Goal: Obtain resource: Obtain resource

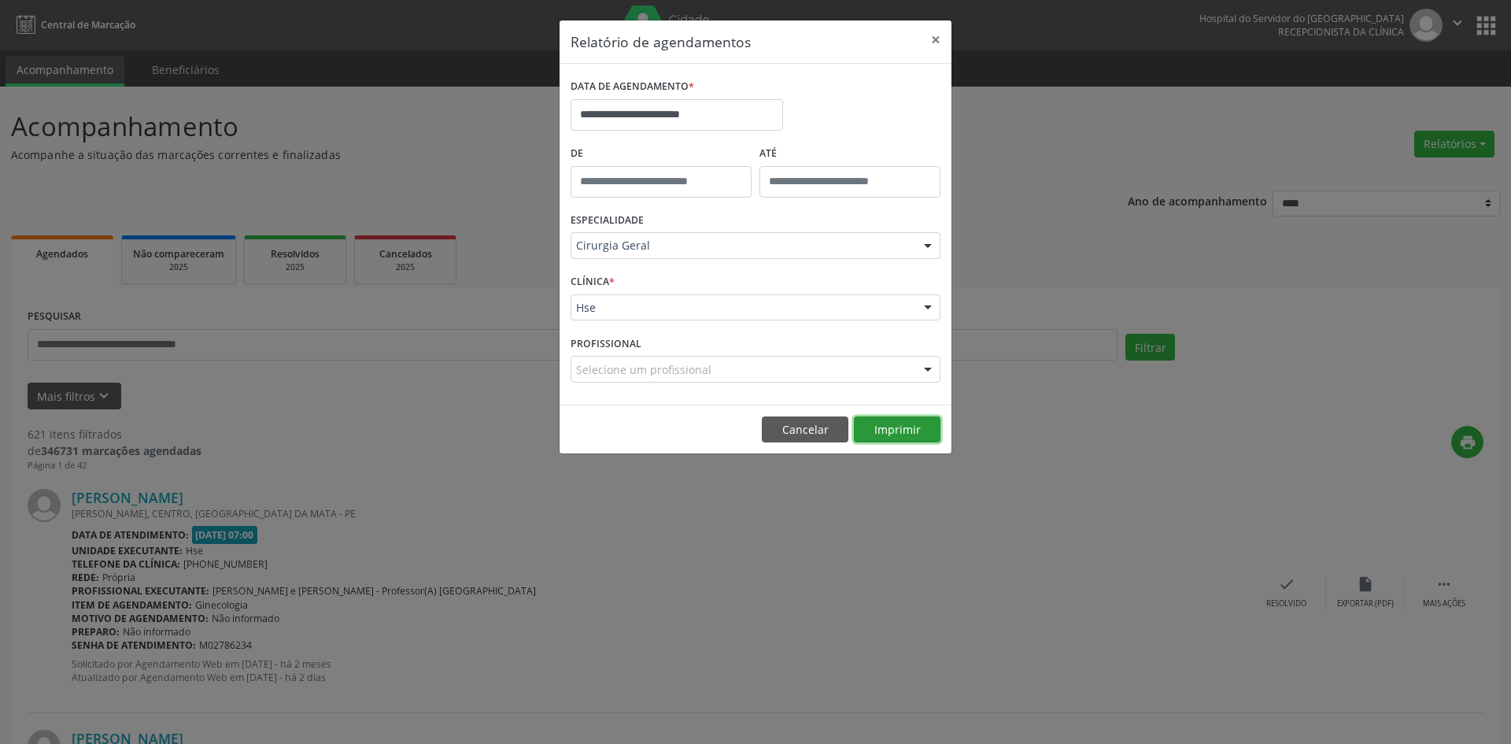
click at [900, 427] on button "Imprimir" at bounding box center [897, 429] width 87 height 27
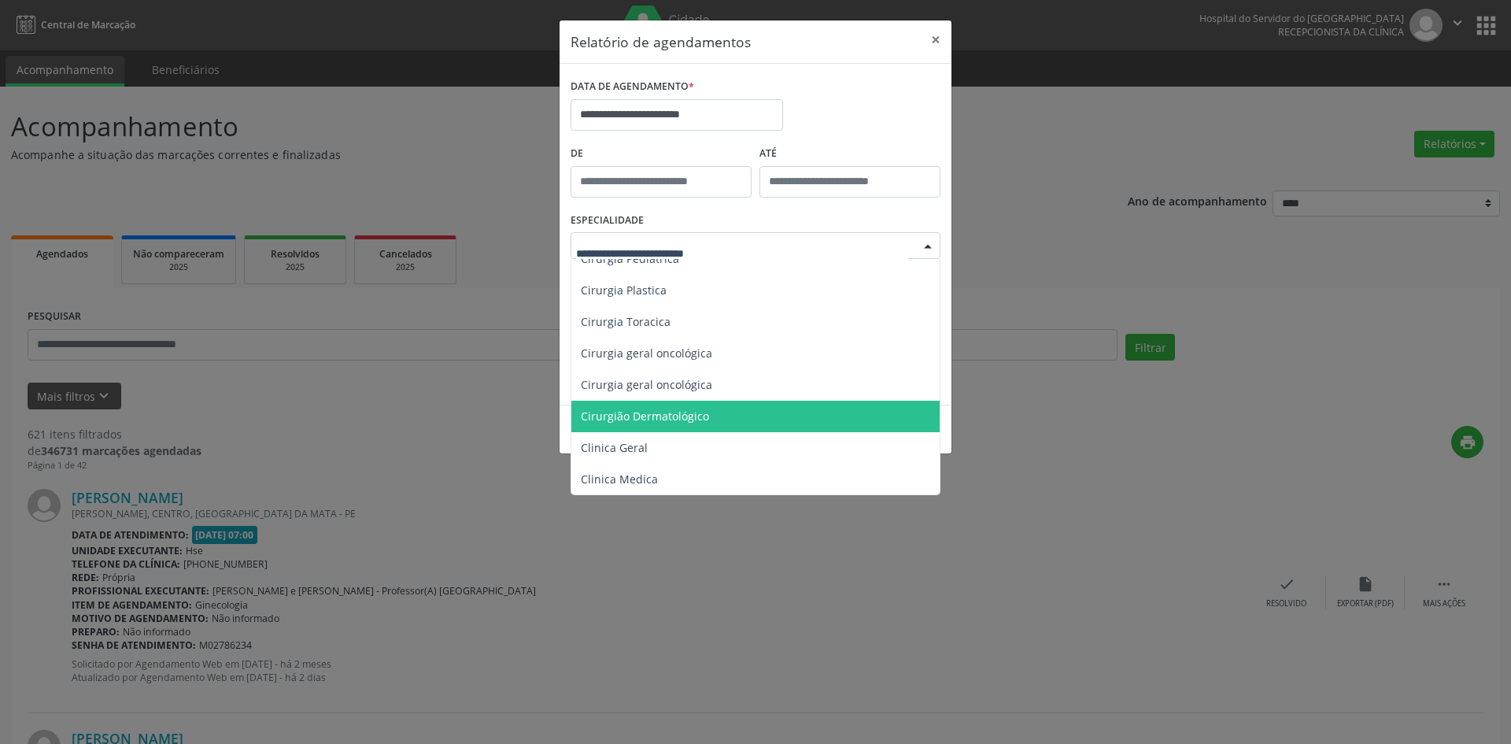
scroll to position [472, 0]
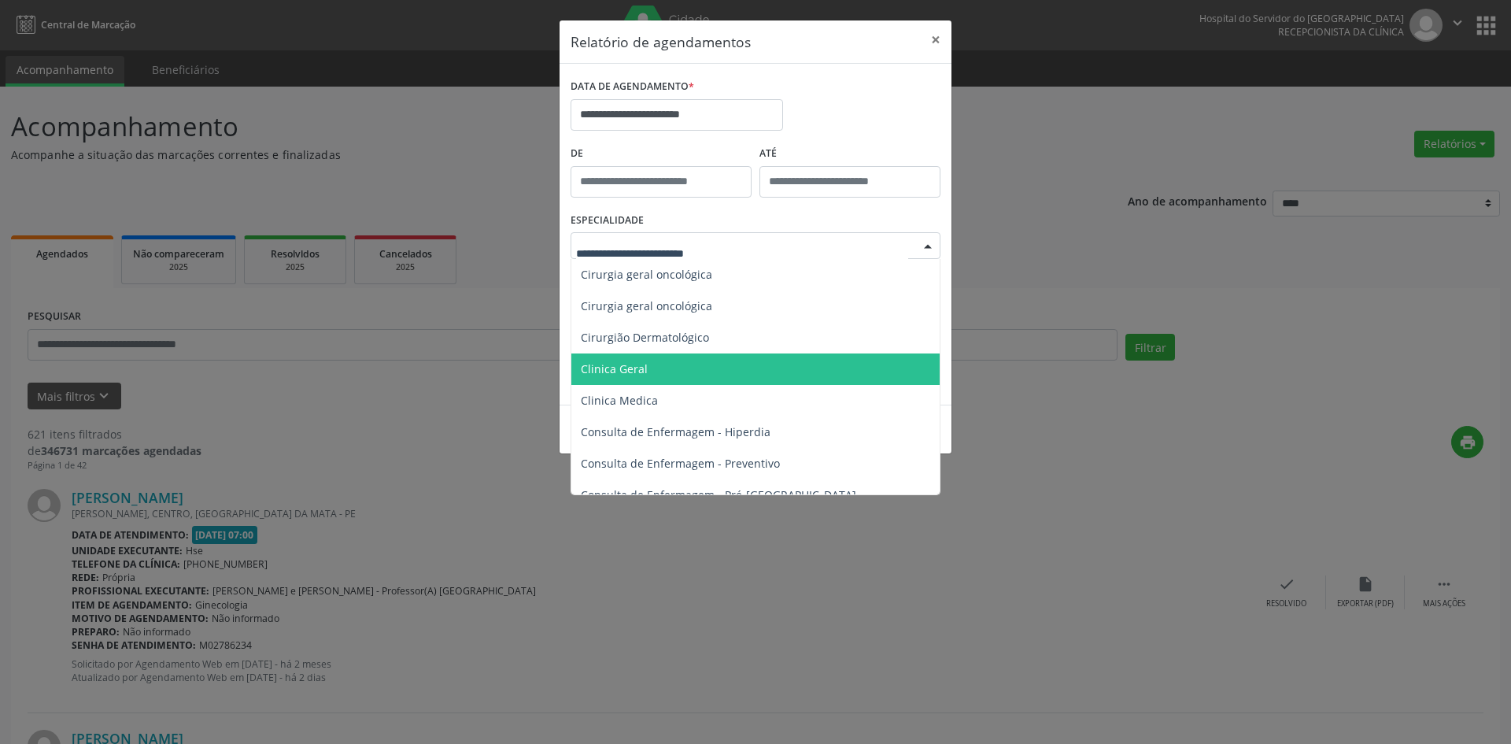
click at [682, 365] on span "Clinica Geral" at bounding box center [756, 368] width 371 height 31
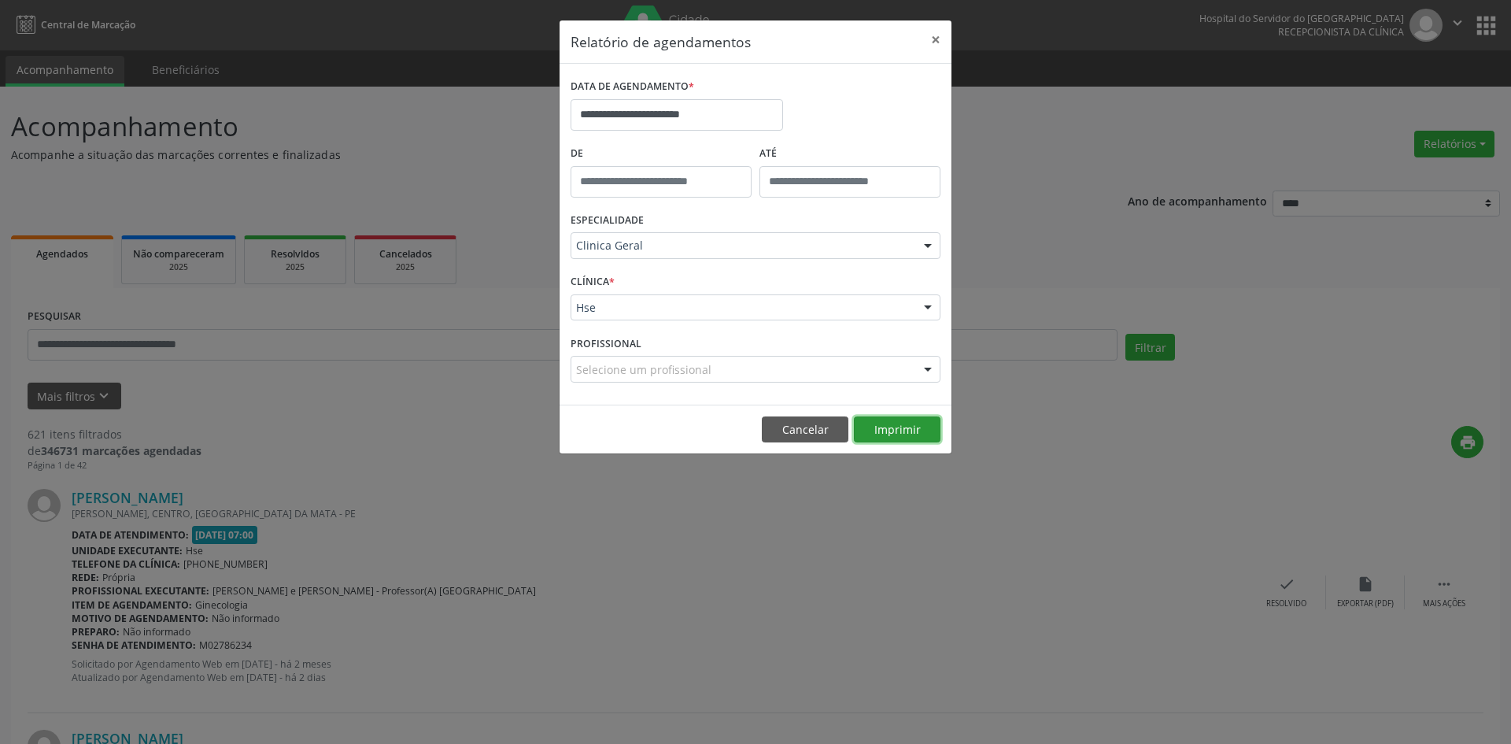
click at [881, 426] on button "Imprimir" at bounding box center [897, 429] width 87 height 27
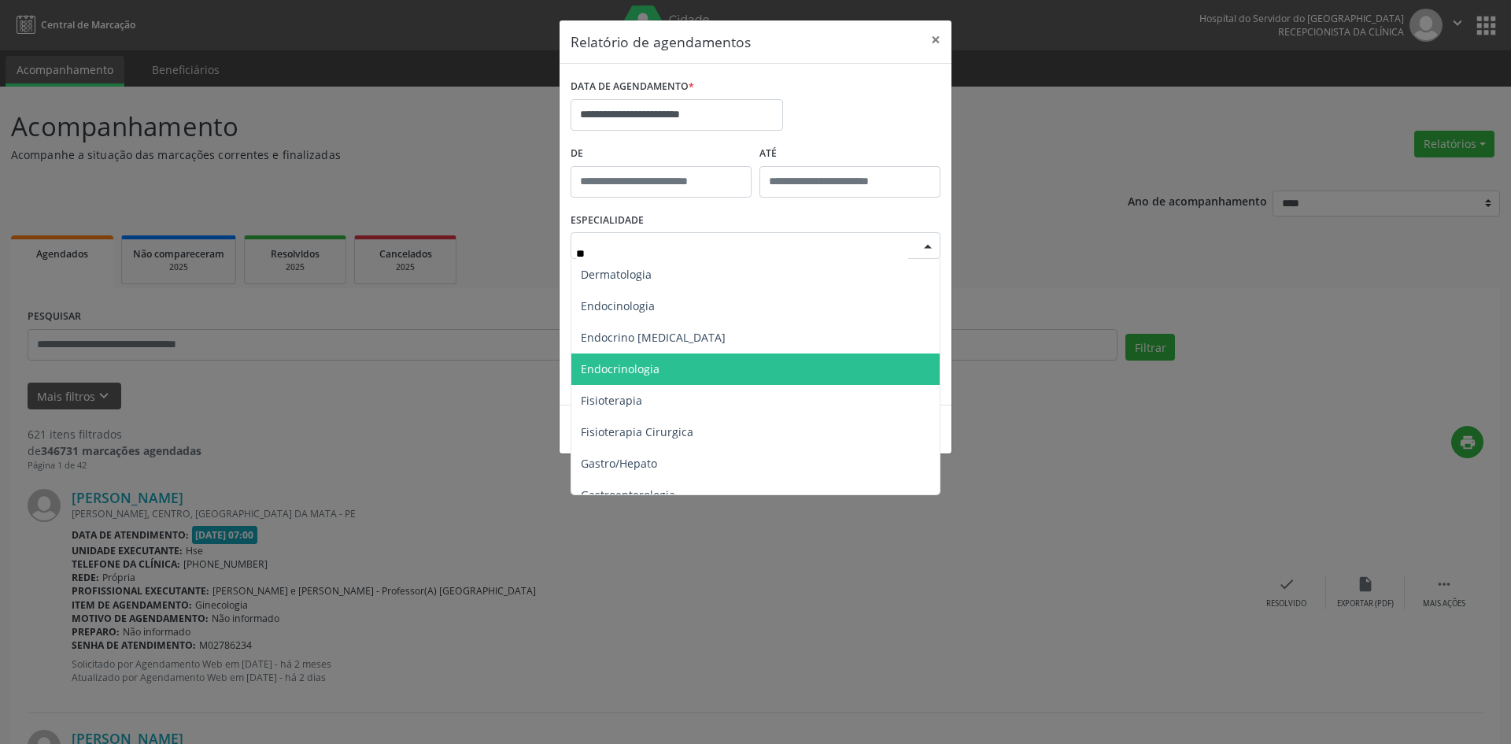
scroll to position [0, 0]
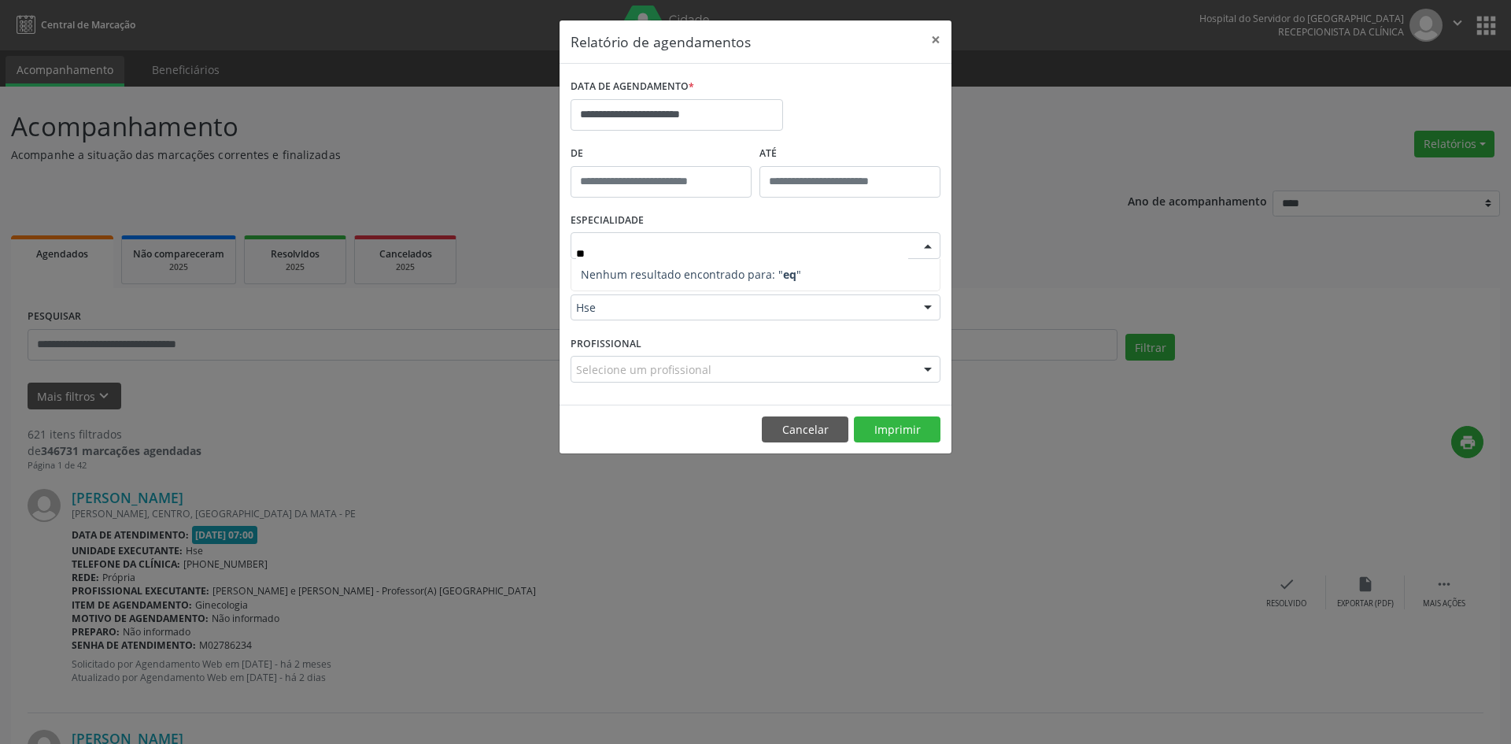
type input "*"
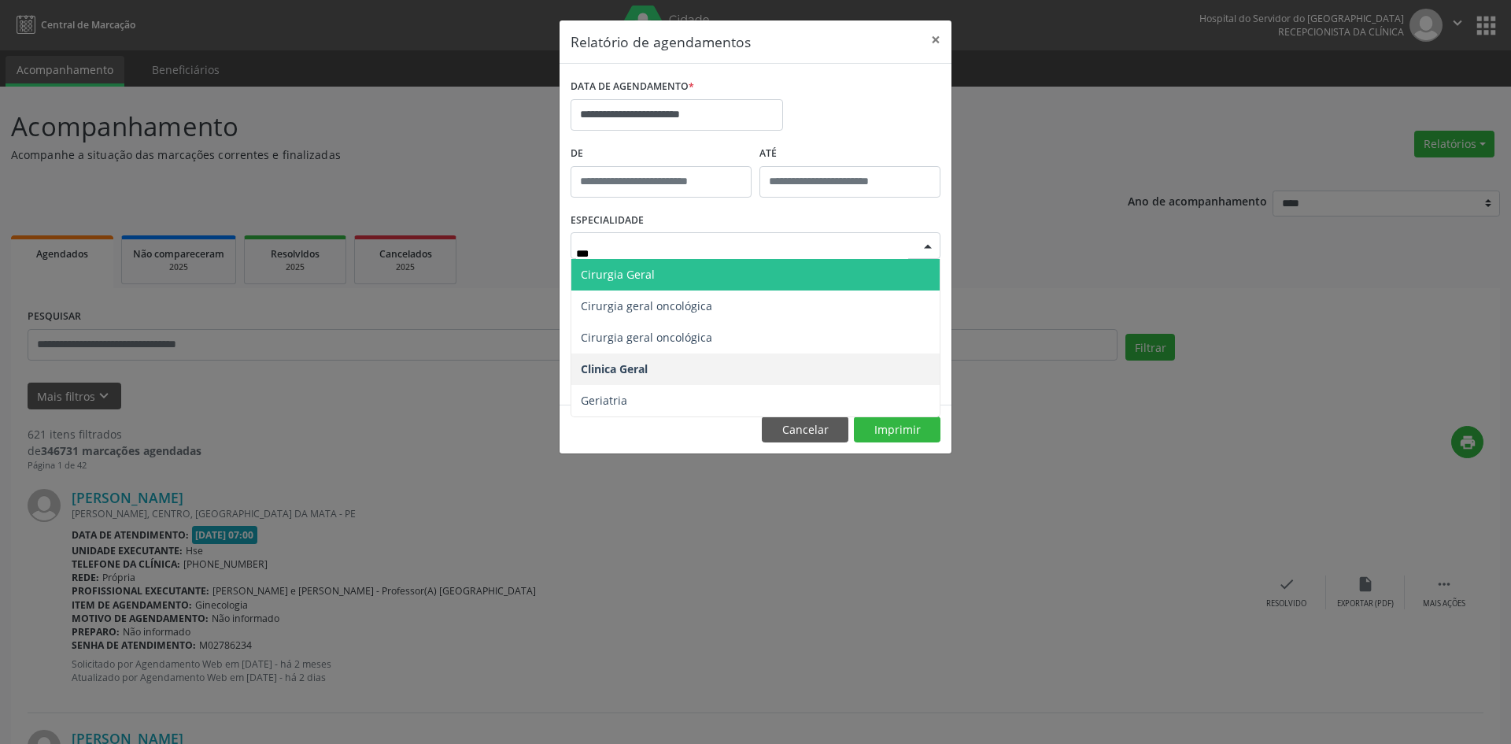
type input "****"
click at [705, 274] on span "Geriatria" at bounding box center [755, 274] width 368 height 31
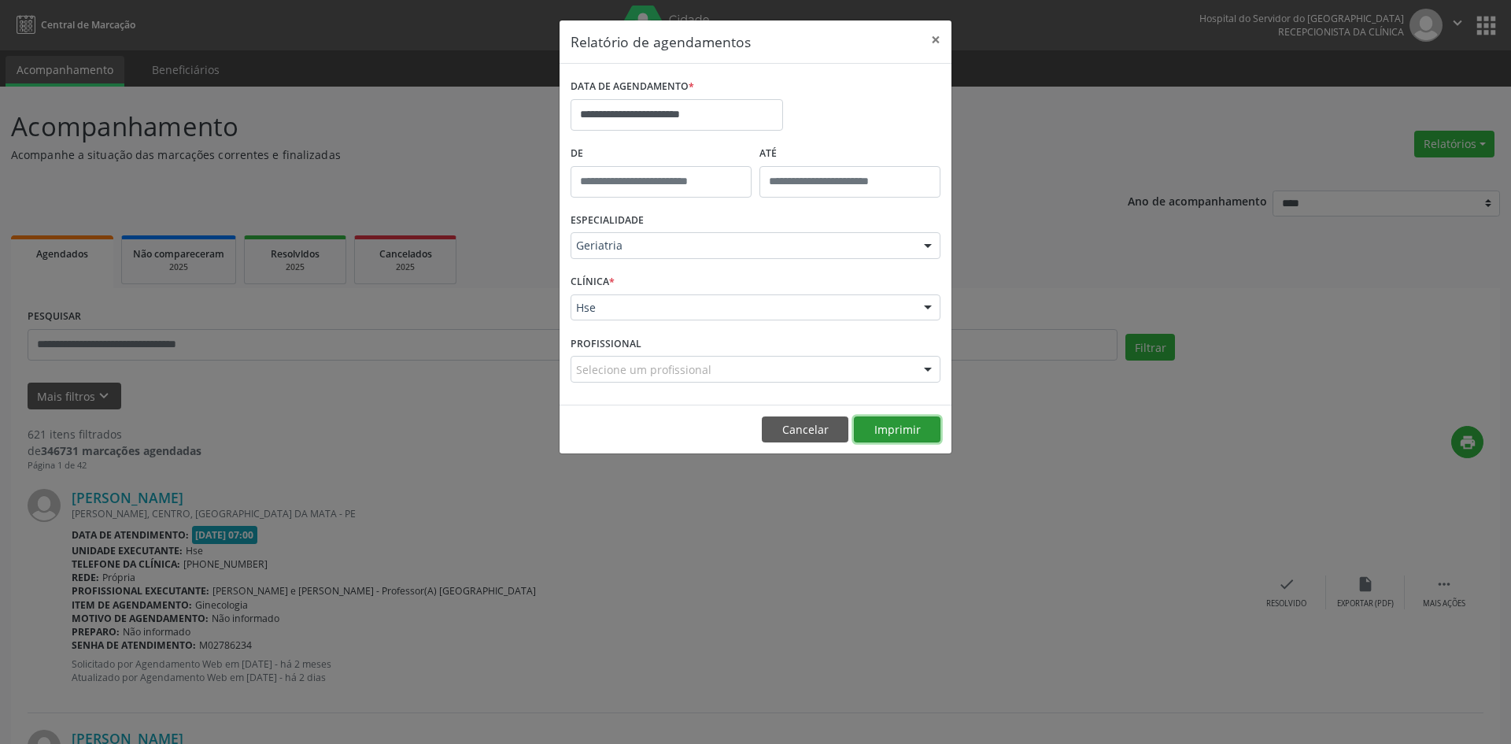
click at [896, 424] on button "Imprimir" at bounding box center [897, 429] width 87 height 27
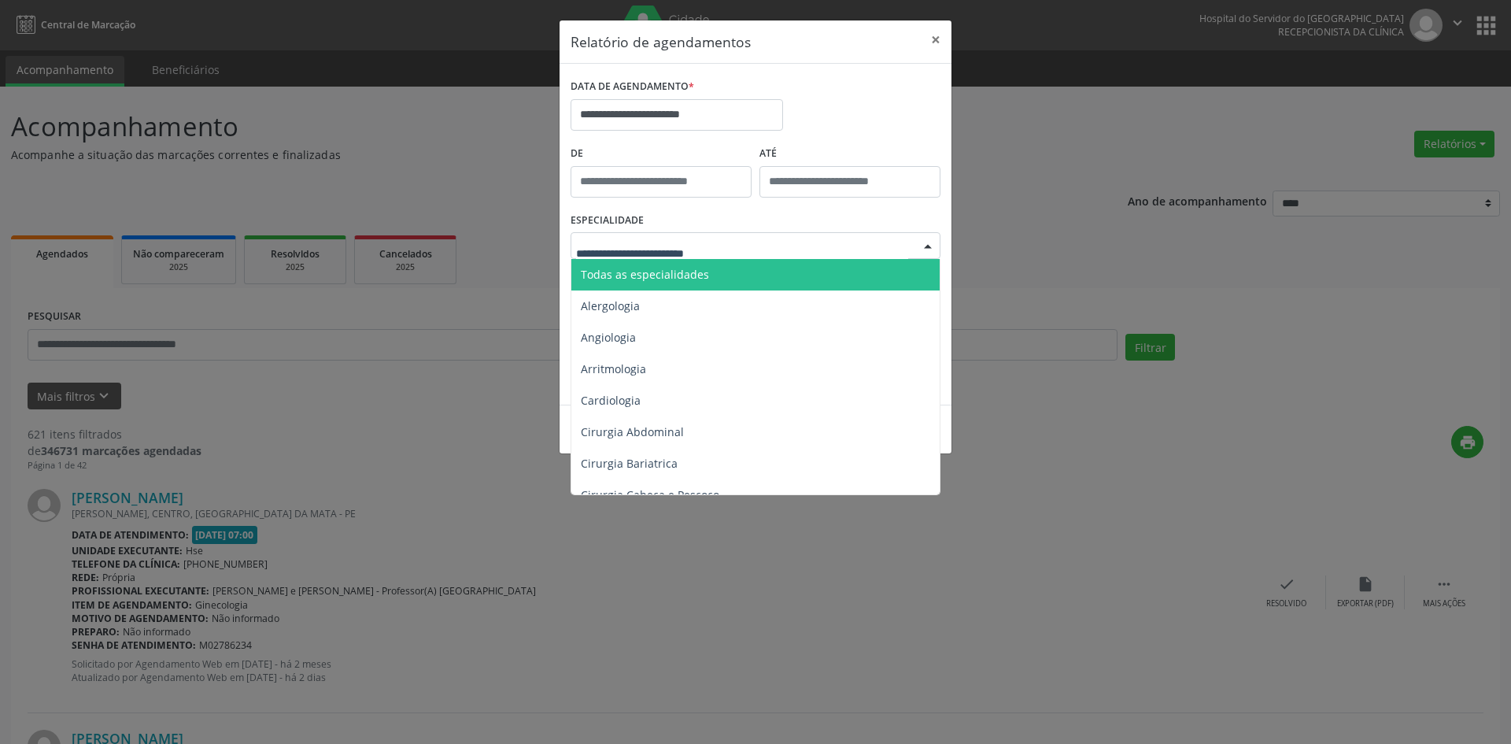
click at [762, 270] on span "Todas as especialidades" at bounding box center [756, 274] width 371 height 31
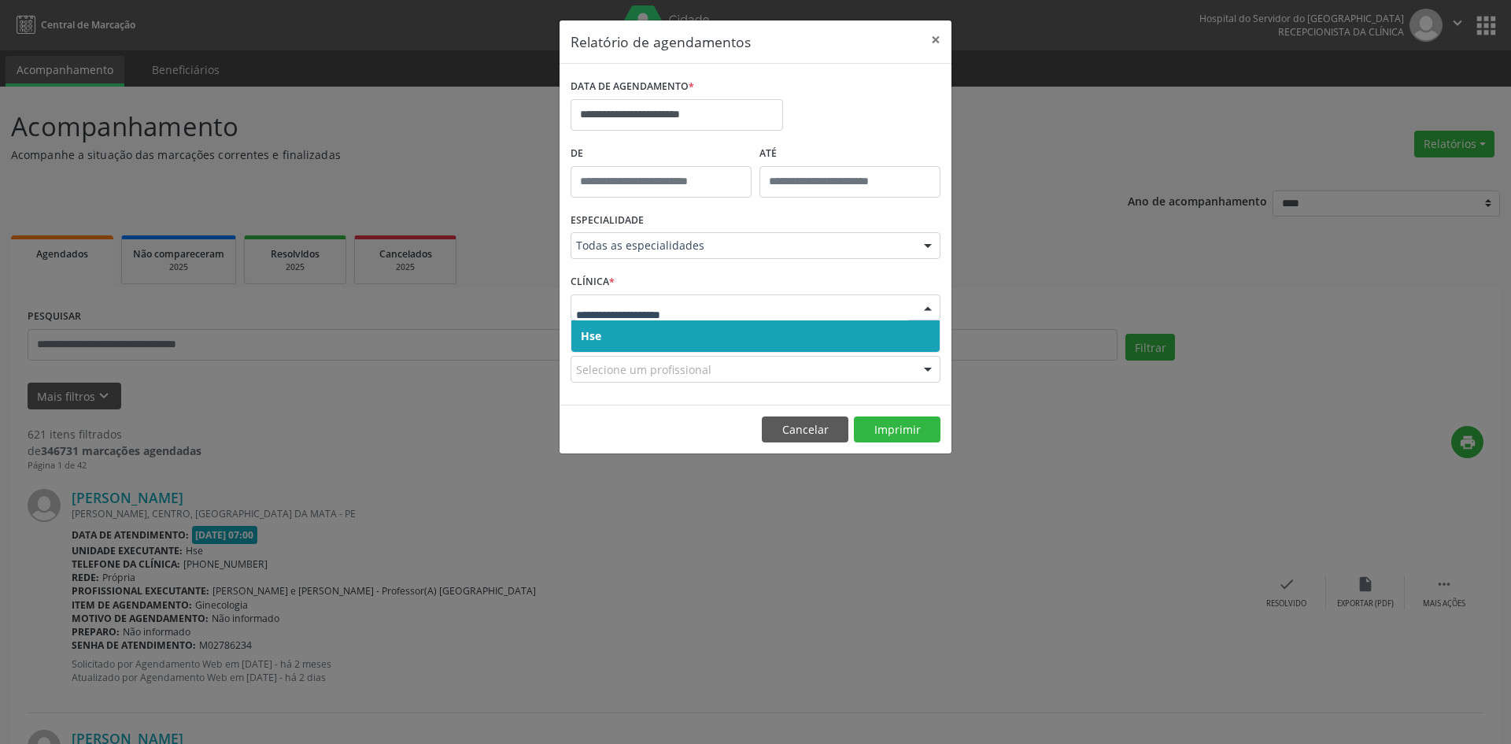
click at [817, 345] on span "Hse" at bounding box center [755, 335] width 368 height 31
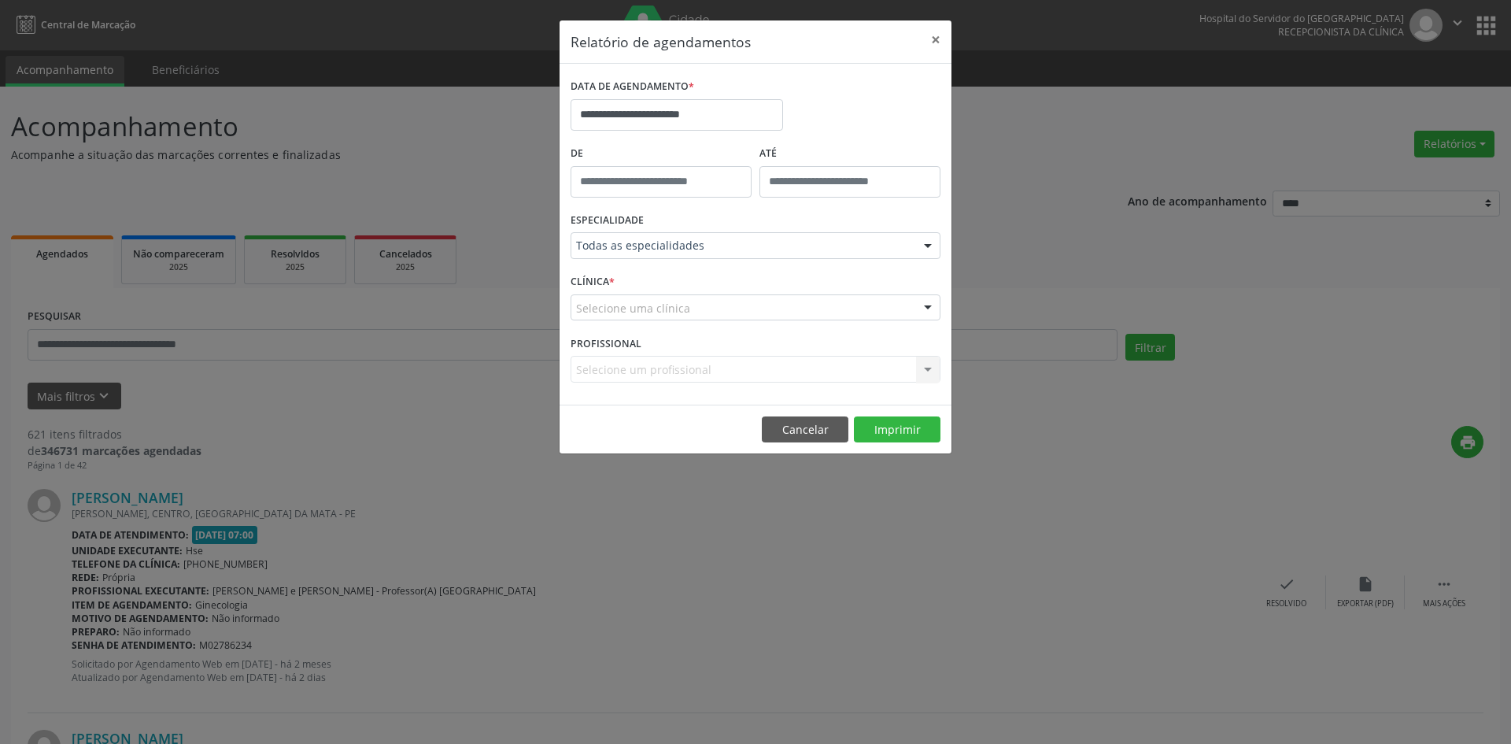
click at [822, 305] on div "Selecione uma clínica" at bounding box center [756, 307] width 370 height 27
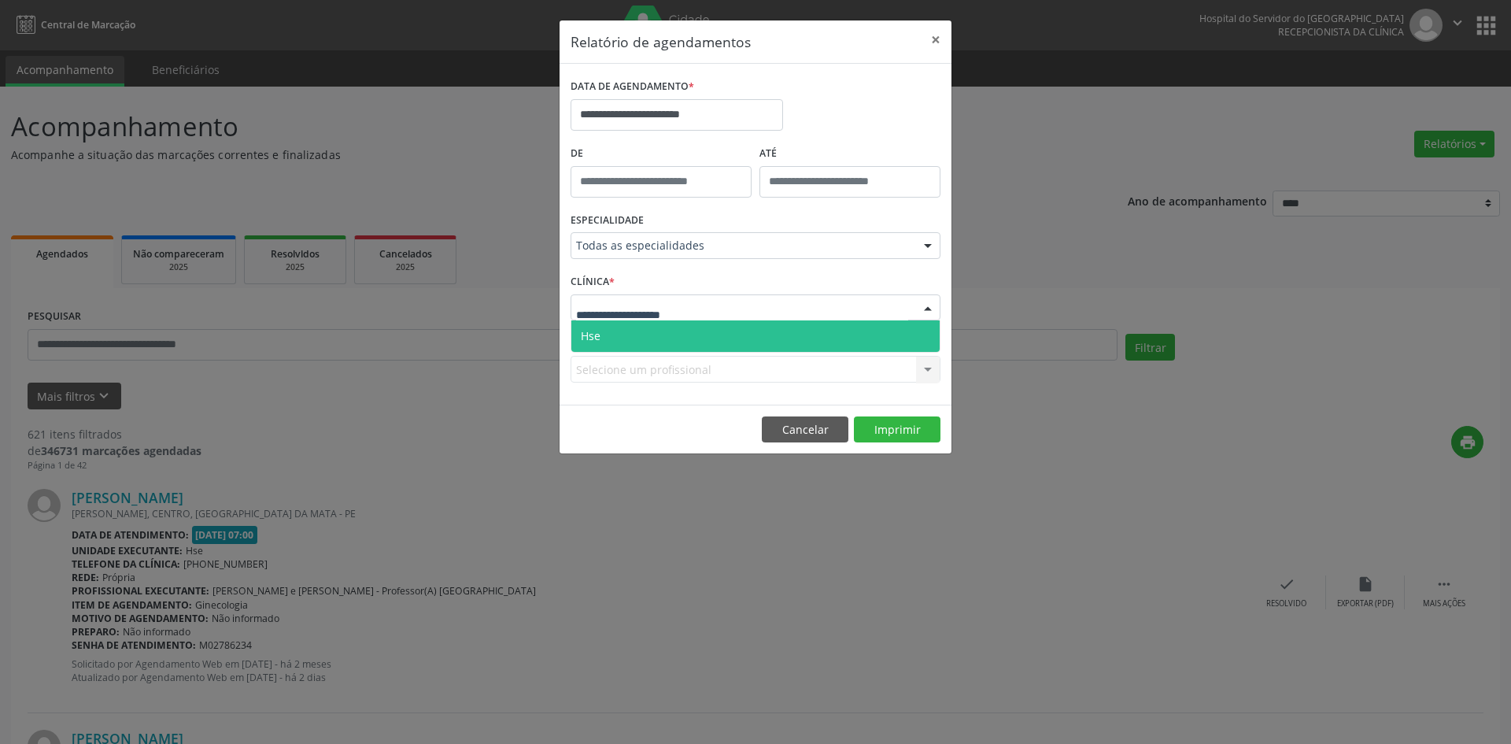
click at [816, 334] on span "Hse" at bounding box center [755, 335] width 368 height 31
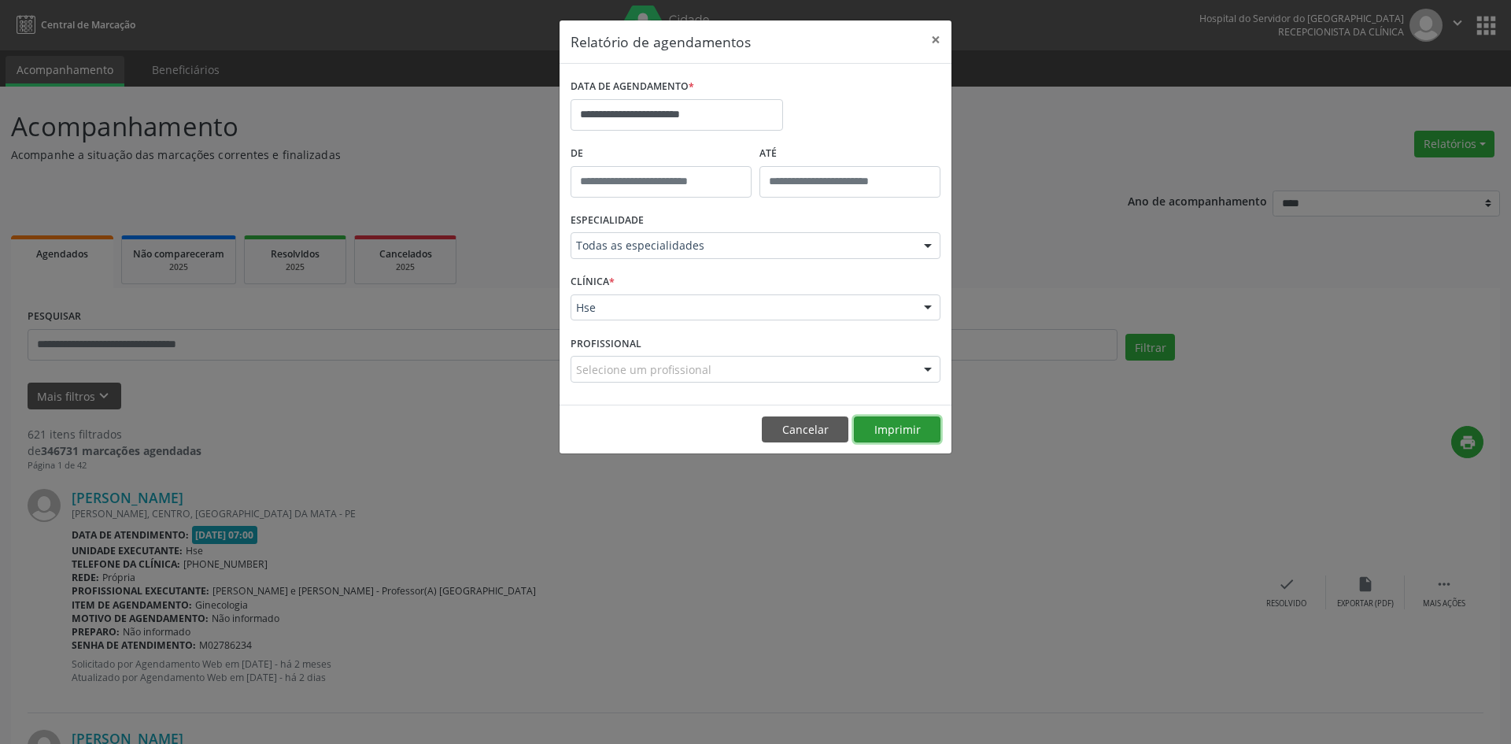
click at [893, 426] on button "Imprimir" at bounding box center [897, 429] width 87 height 27
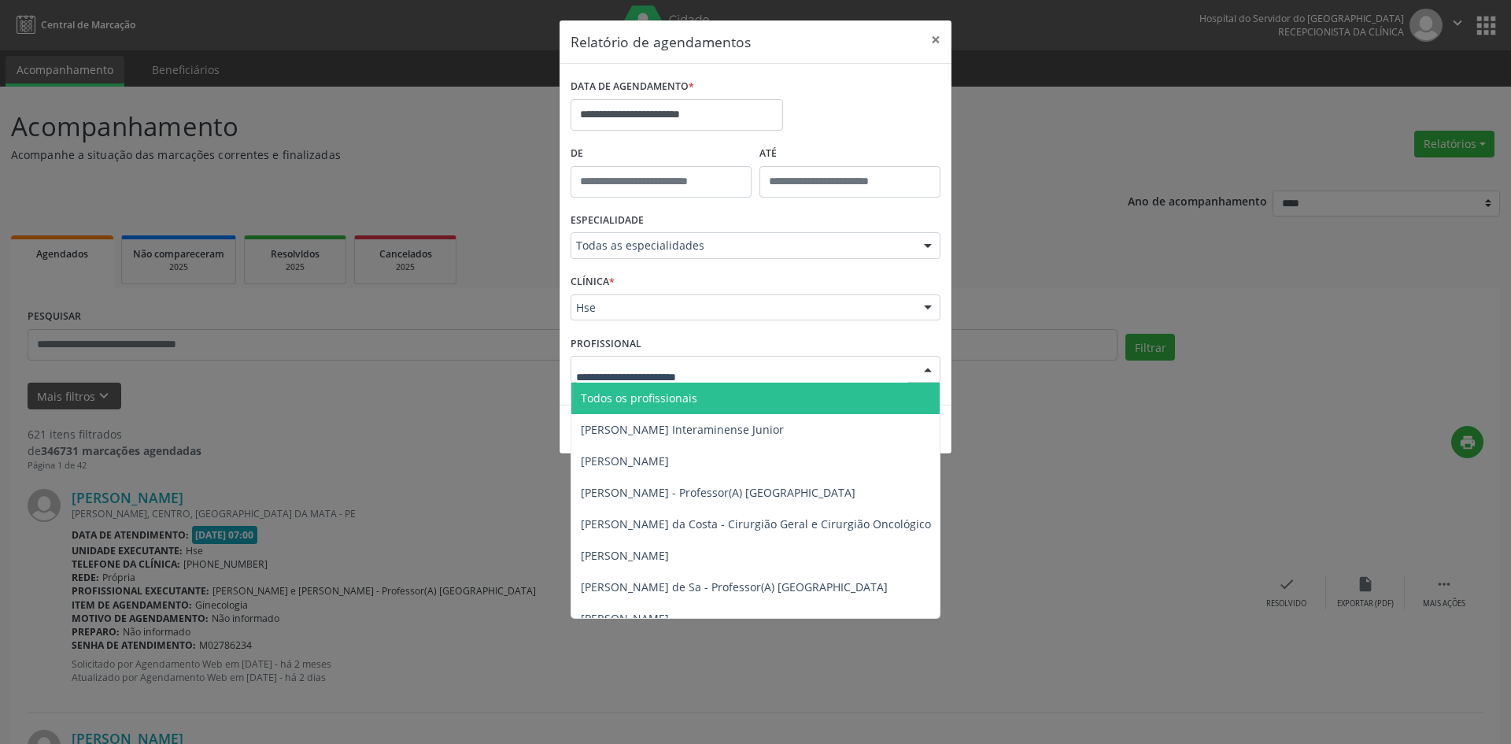
click at [927, 370] on div at bounding box center [928, 370] width 24 height 27
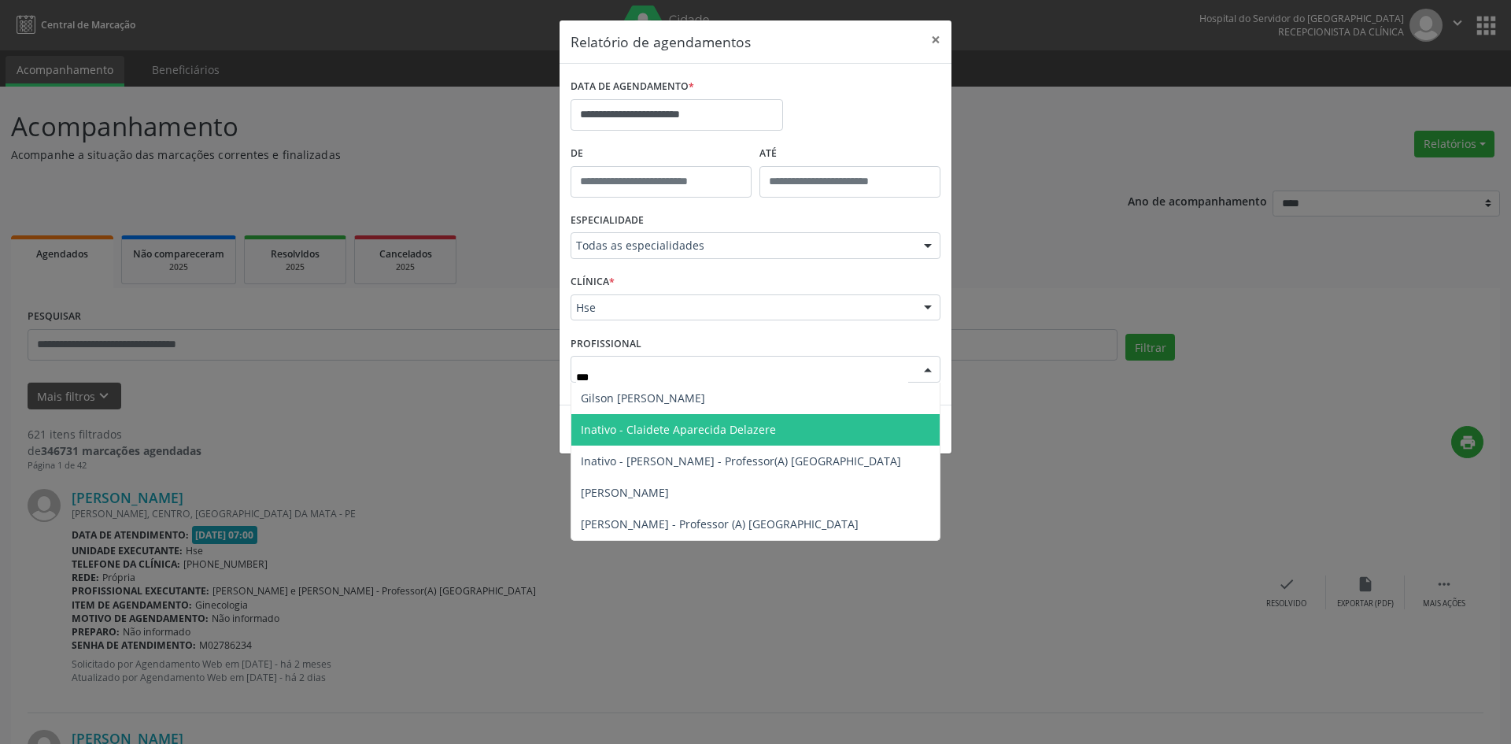
type input "****"
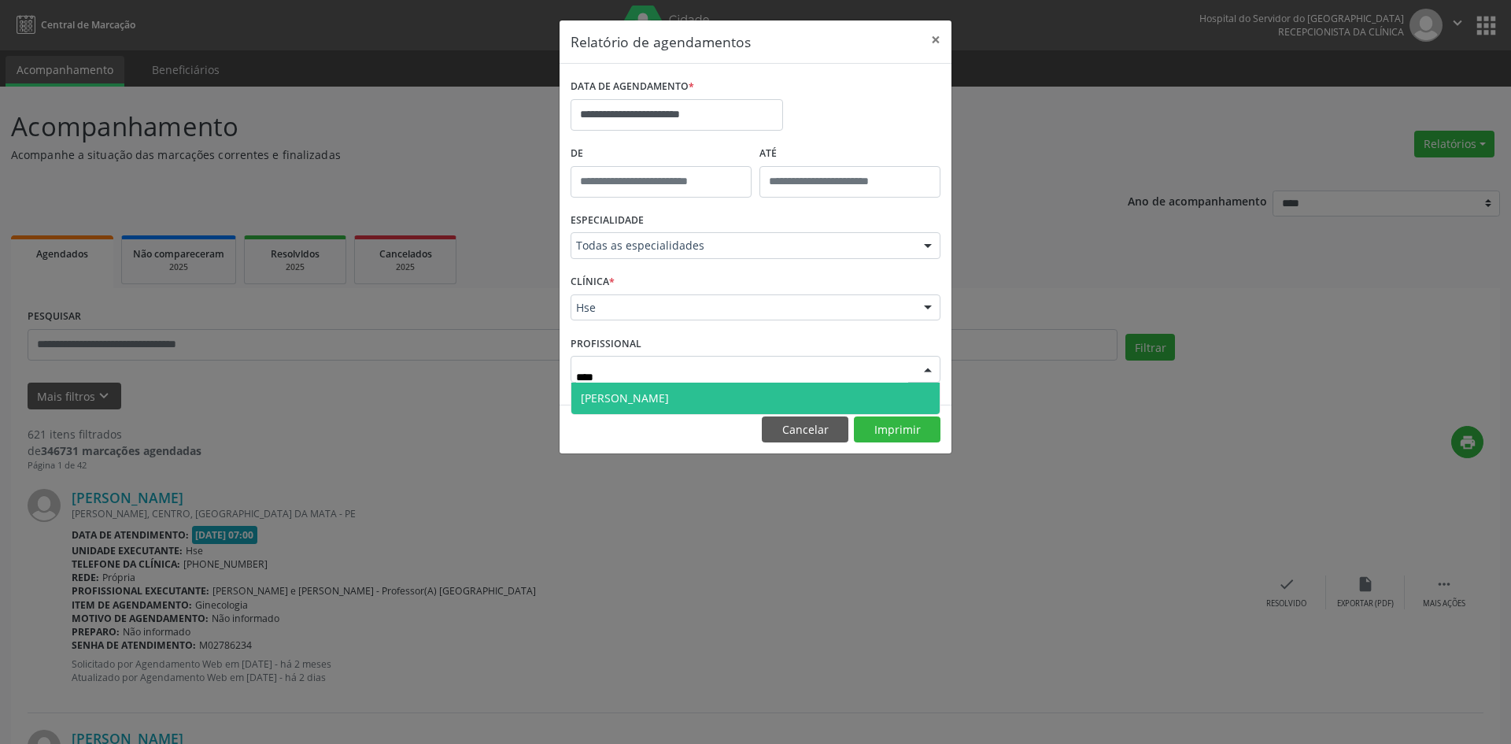
click at [778, 393] on span "[PERSON_NAME]" at bounding box center [755, 398] width 368 height 31
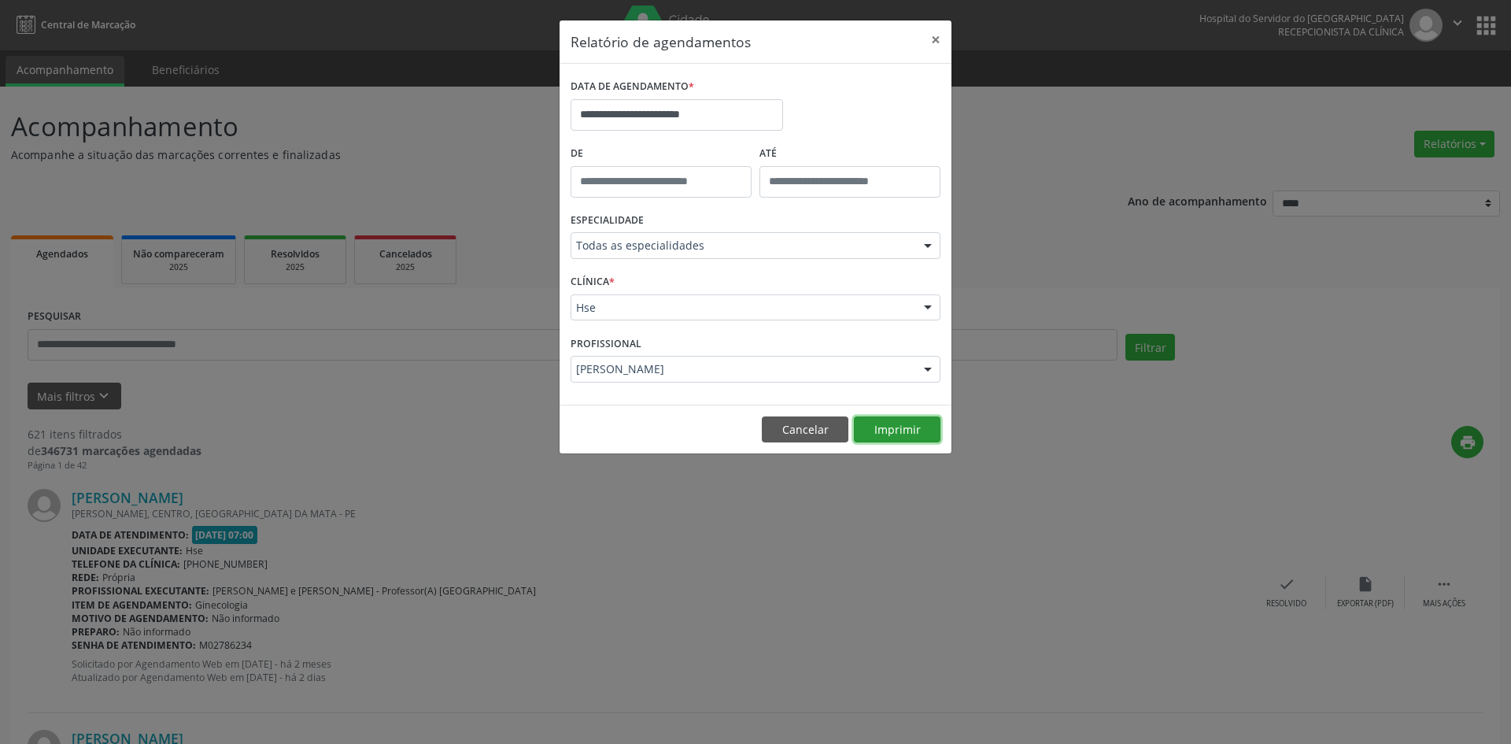
click at [896, 427] on button "Imprimir" at bounding box center [897, 429] width 87 height 27
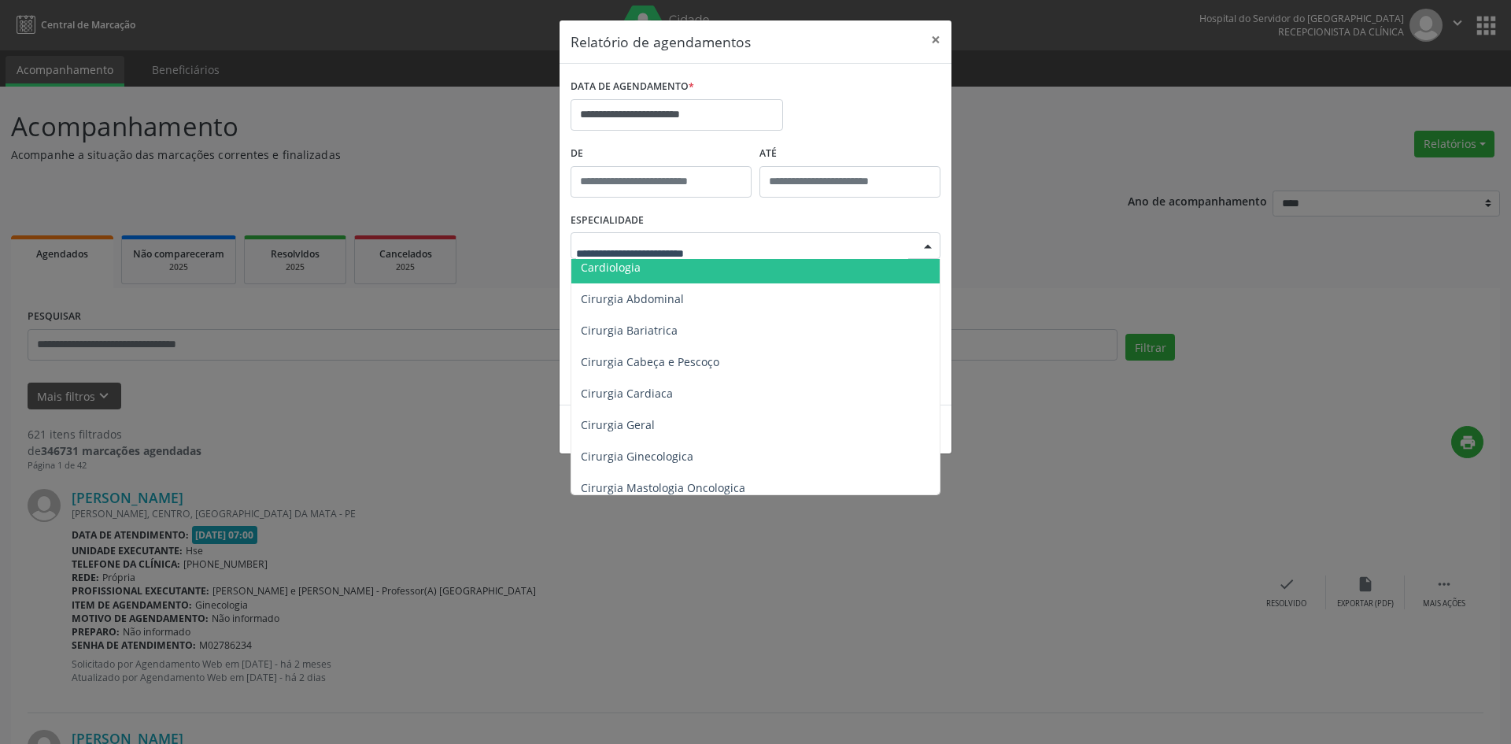
scroll to position [157, 0]
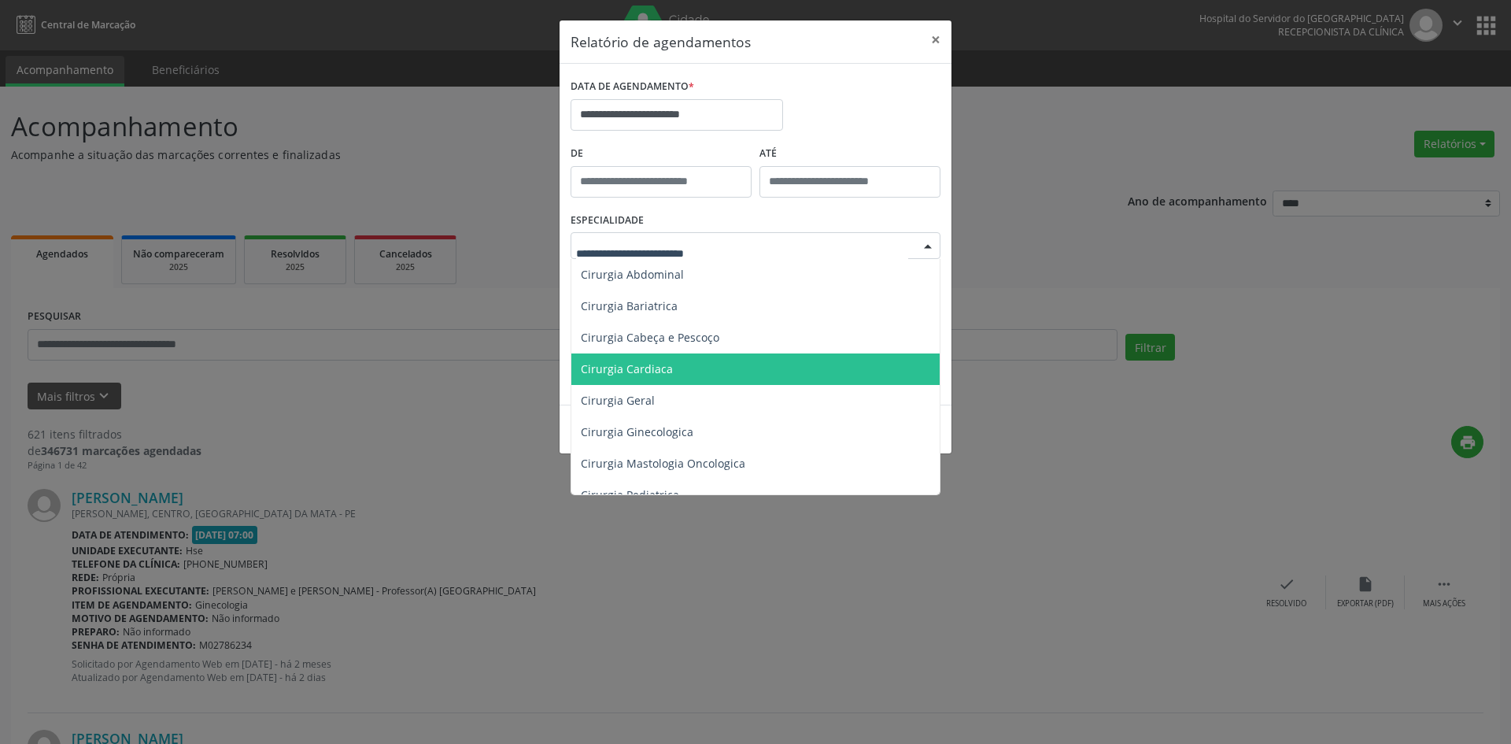
click at [706, 368] on span "Cirurgia Cardiaca" at bounding box center [756, 368] width 371 height 31
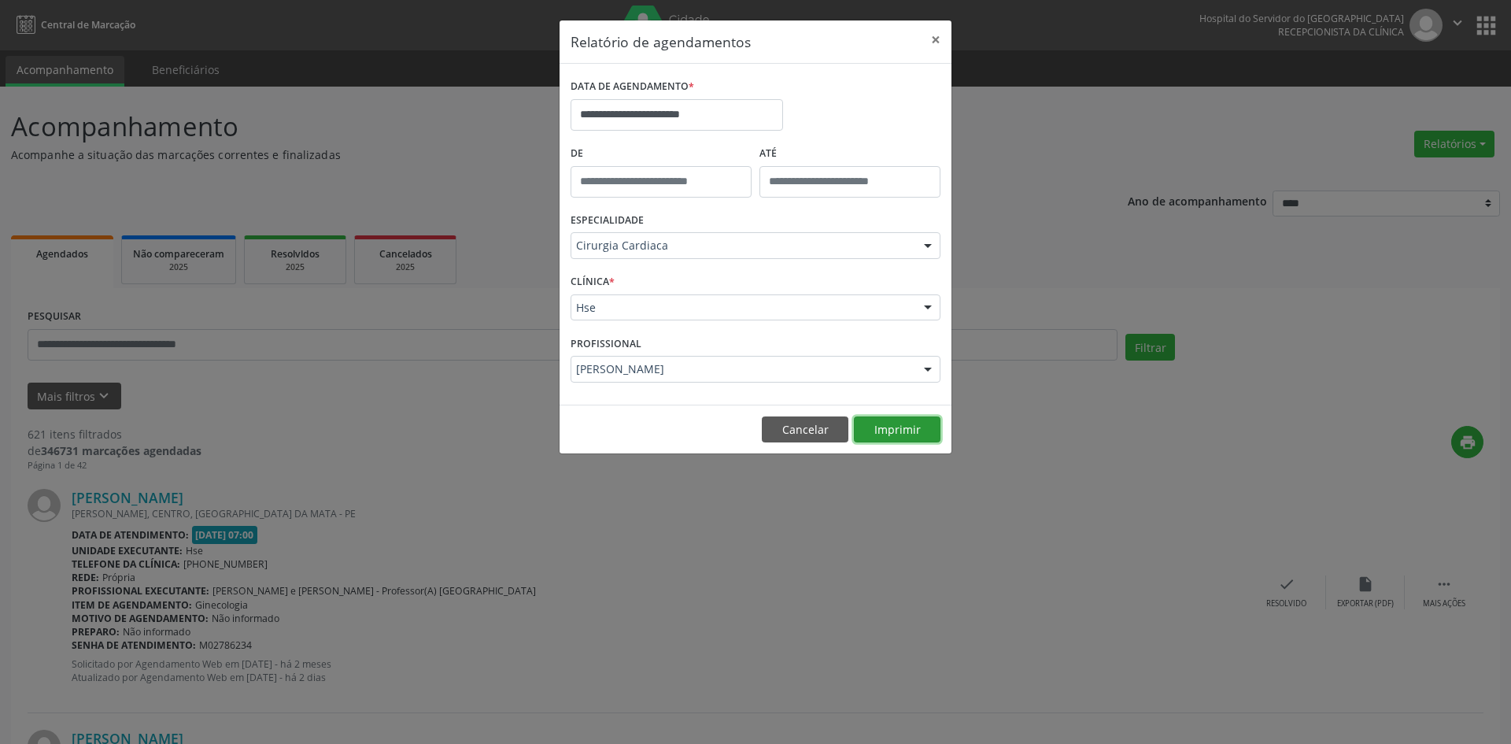
click at [894, 429] on button "Imprimir" at bounding box center [897, 429] width 87 height 27
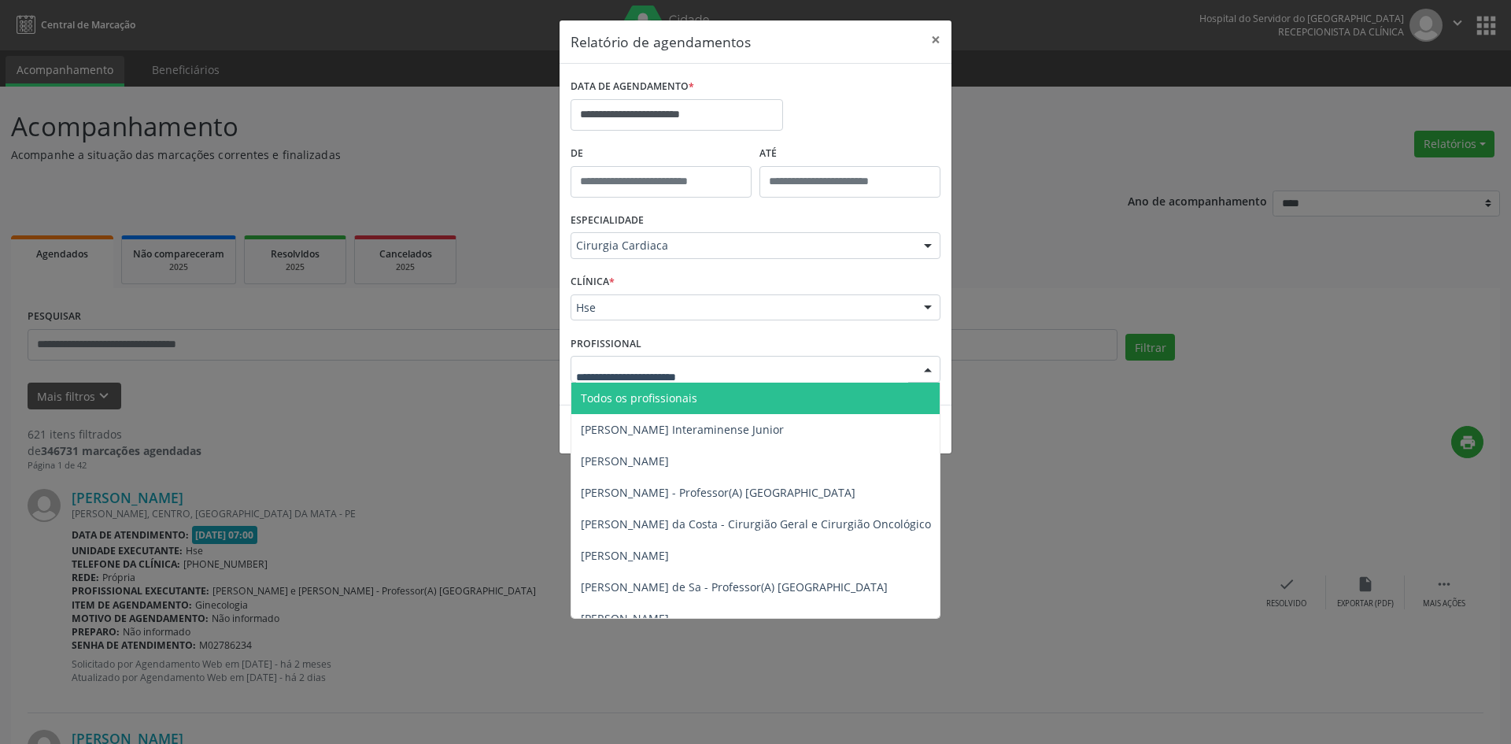
click at [926, 367] on div at bounding box center [928, 370] width 24 height 27
click at [854, 396] on span "Todos os profissionais" at bounding box center [836, 398] width 530 height 31
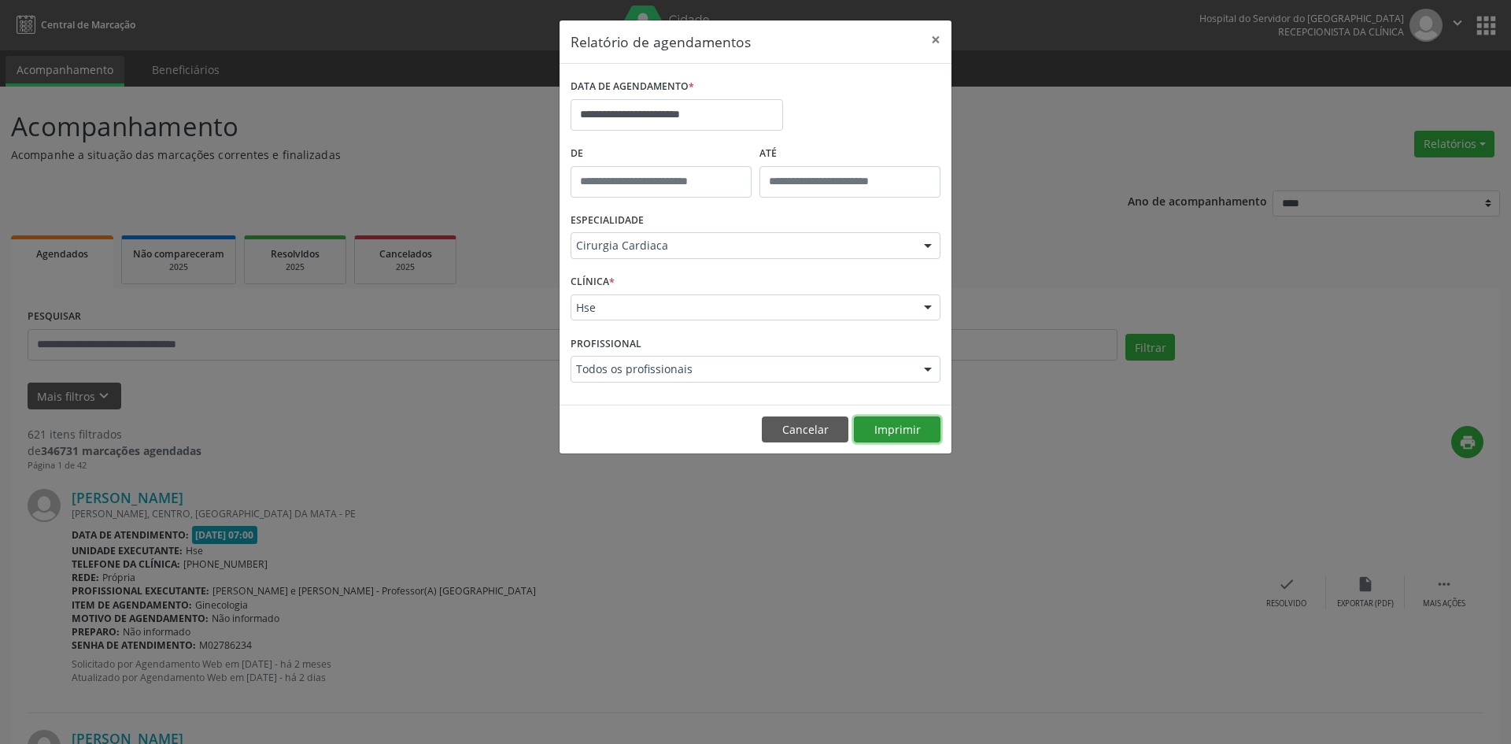
click at [897, 424] on button "Imprimir" at bounding box center [897, 429] width 87 height 27
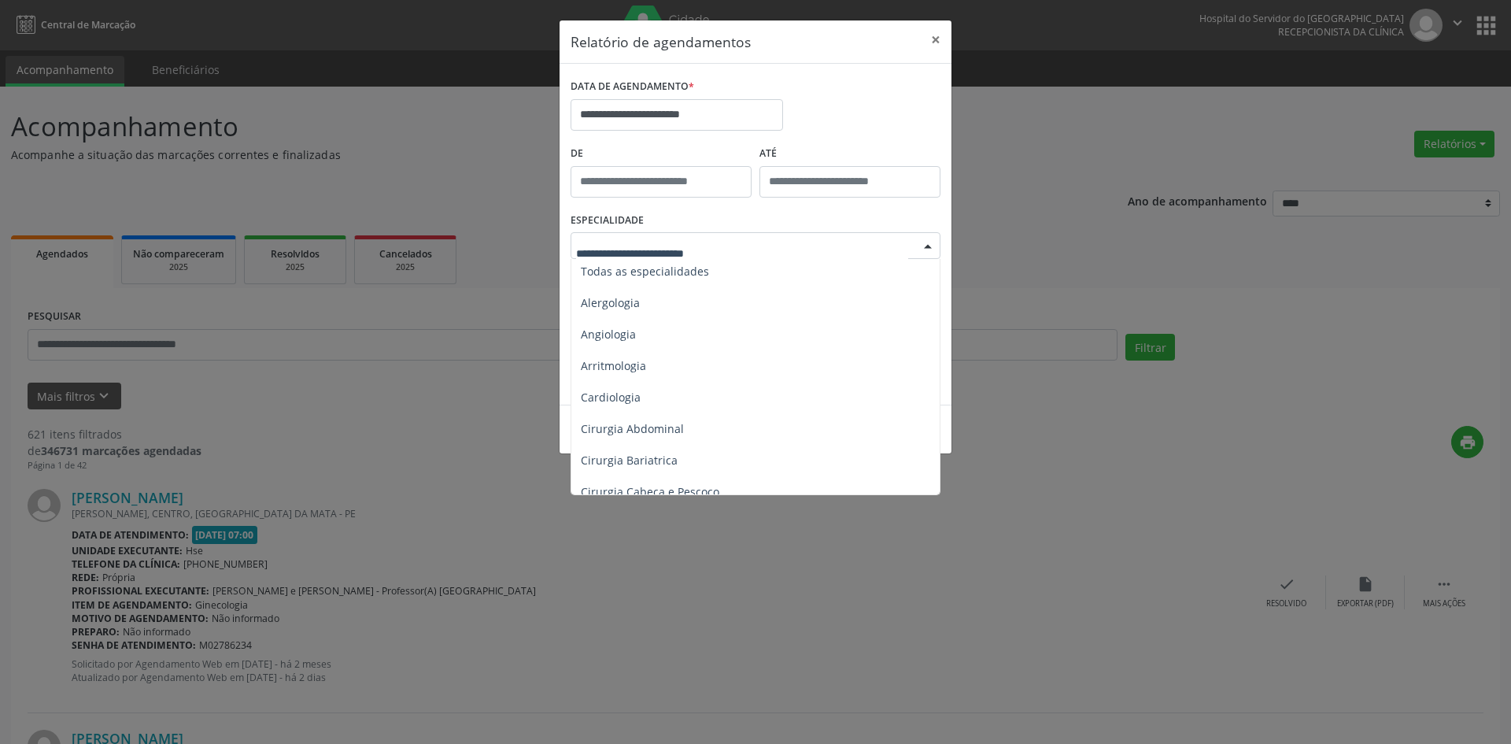
scroll to position [0, 0]
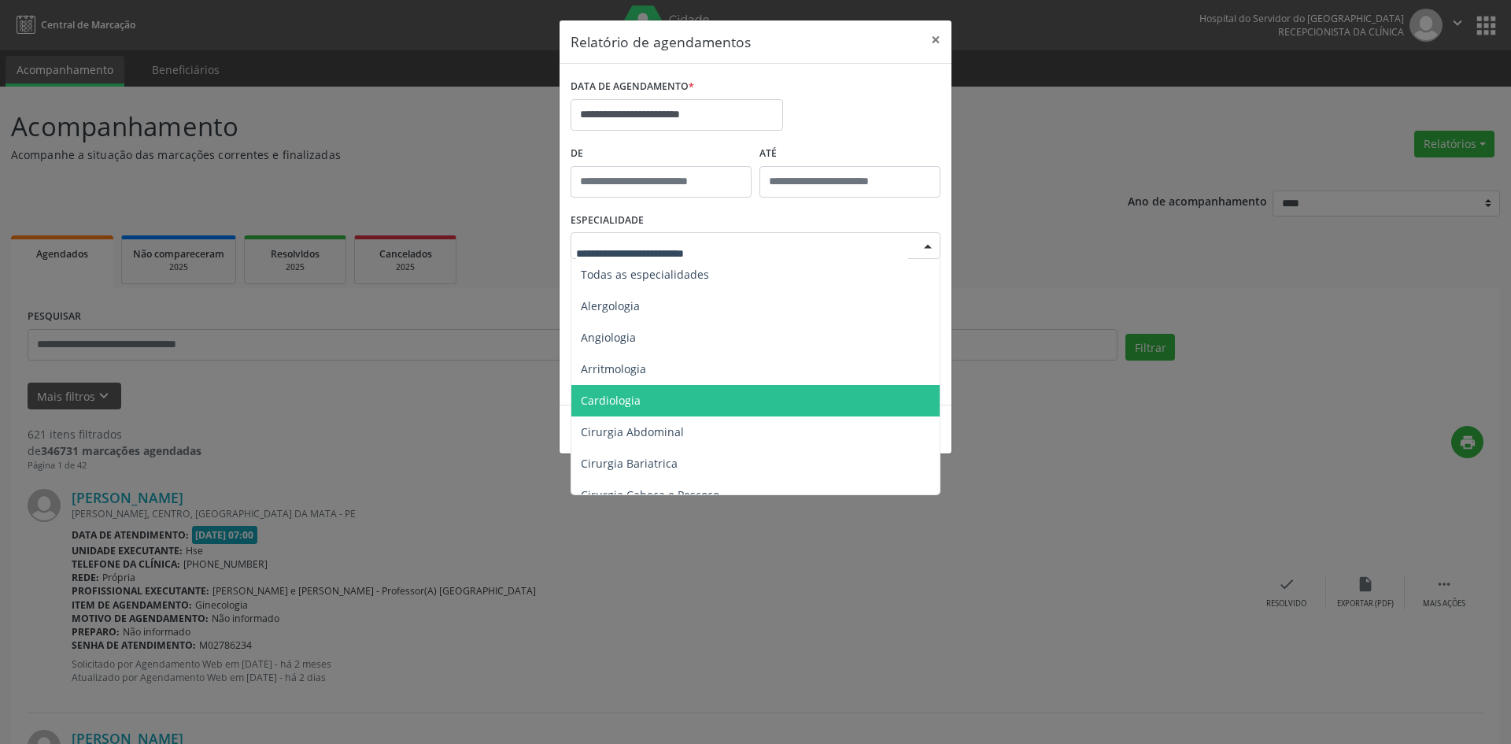
click at [683, 406] on span "Cardiologia" at bounding box center [756, 400] width 371 height 31
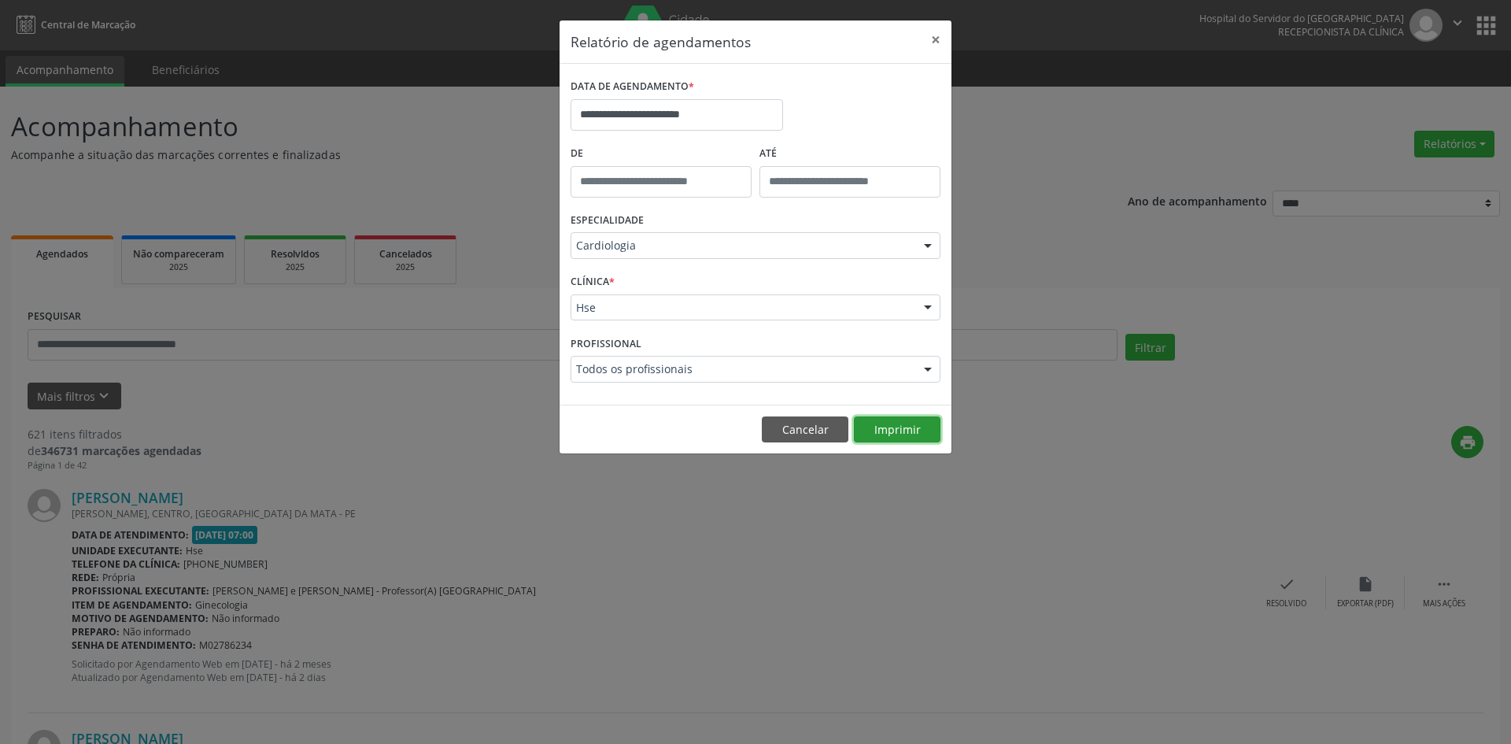
click at [907, 427] on button "Imprimir" at bounding box center [897, 429] width 87 height 27
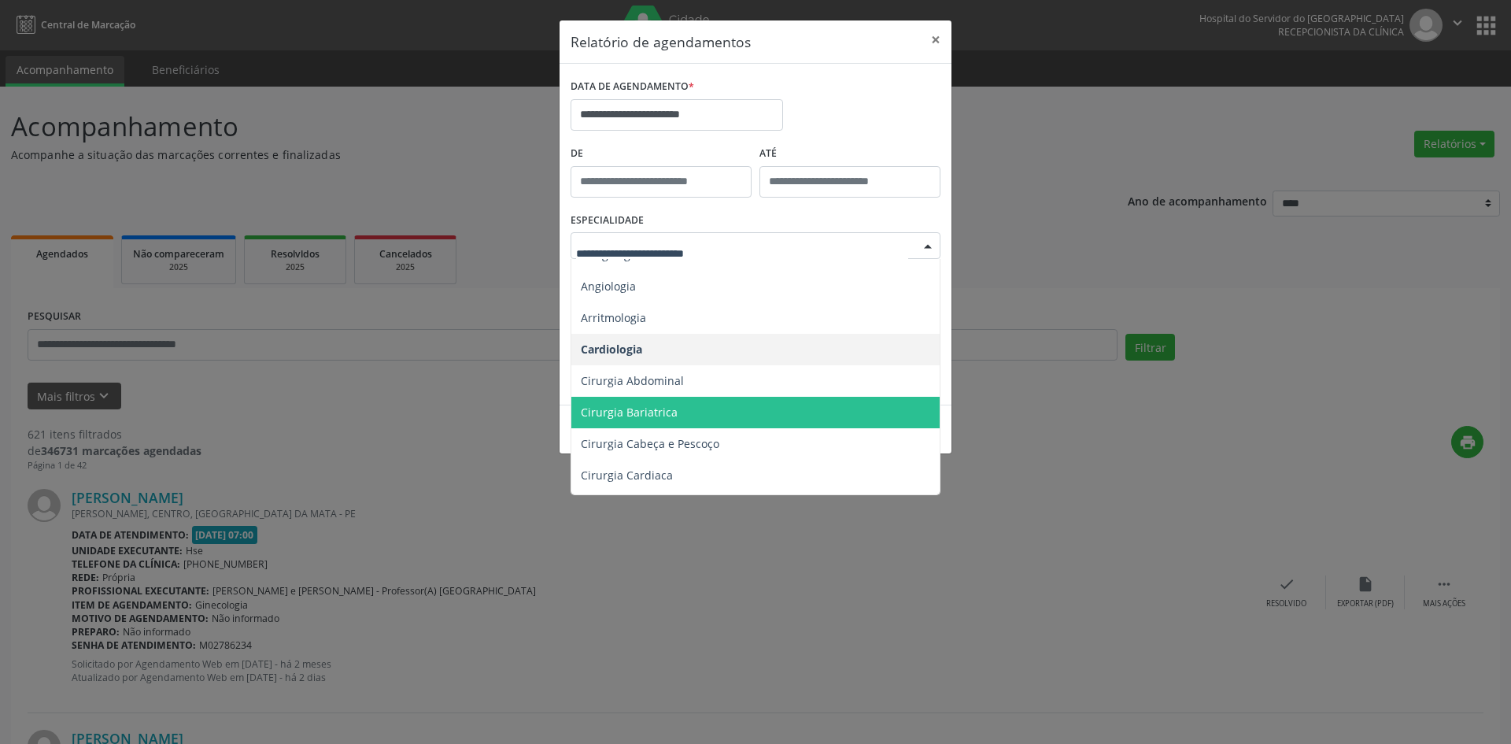
scroll to position [157, 0]
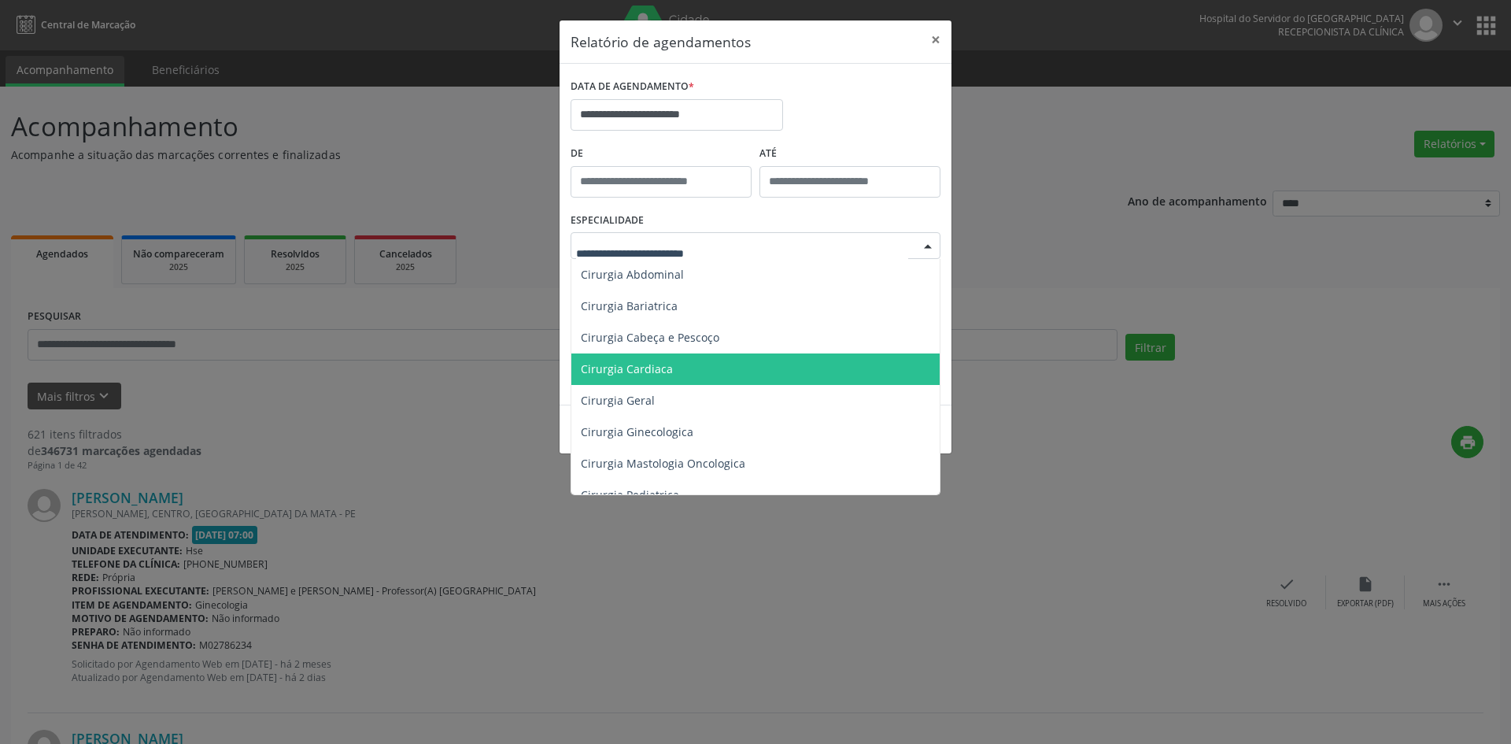
click at [743, 371] on span "Cirurgia Cardiaca" at bounding box center [756, 368] width 371 height 31
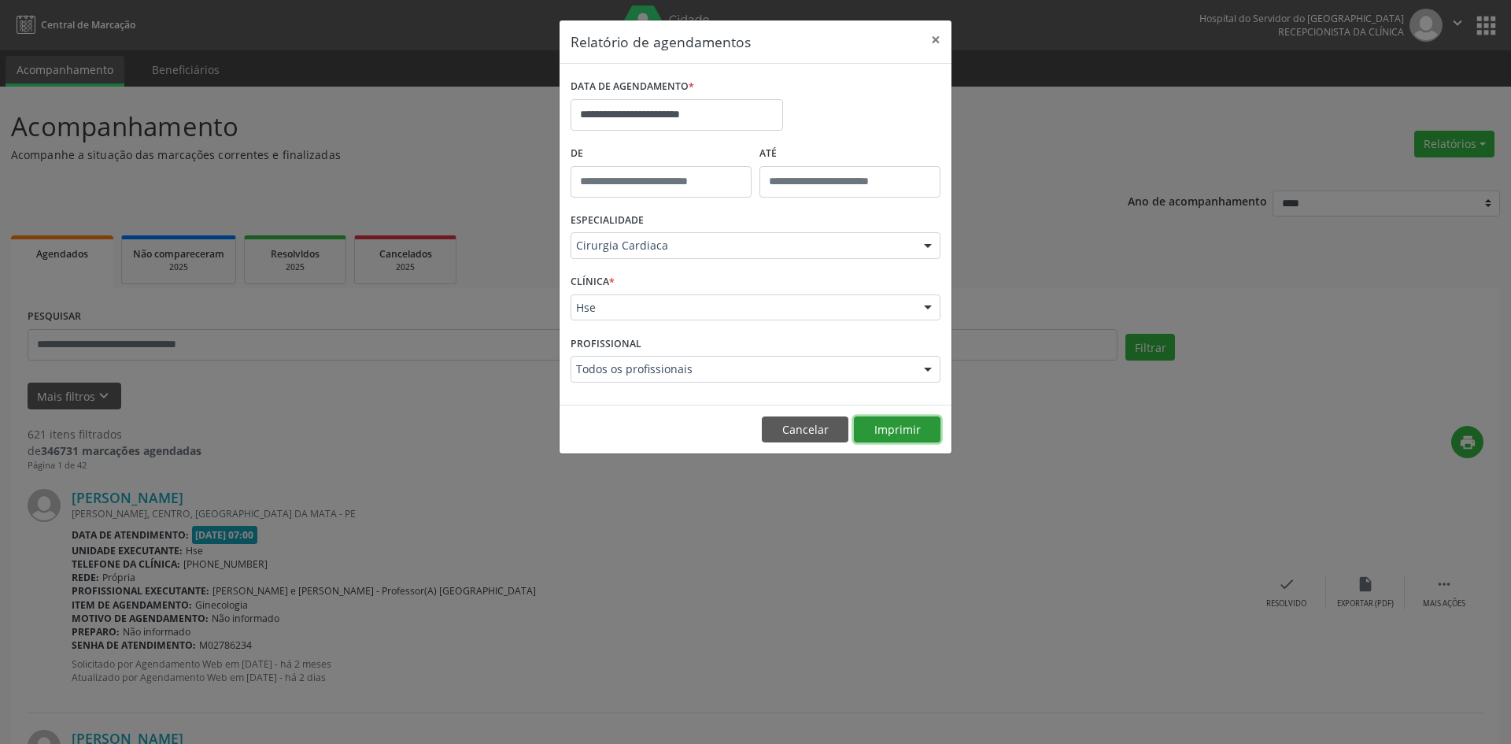
click at [883, 432] on button "Imprimir" at bounding box center [897, 429] width 87 height 27
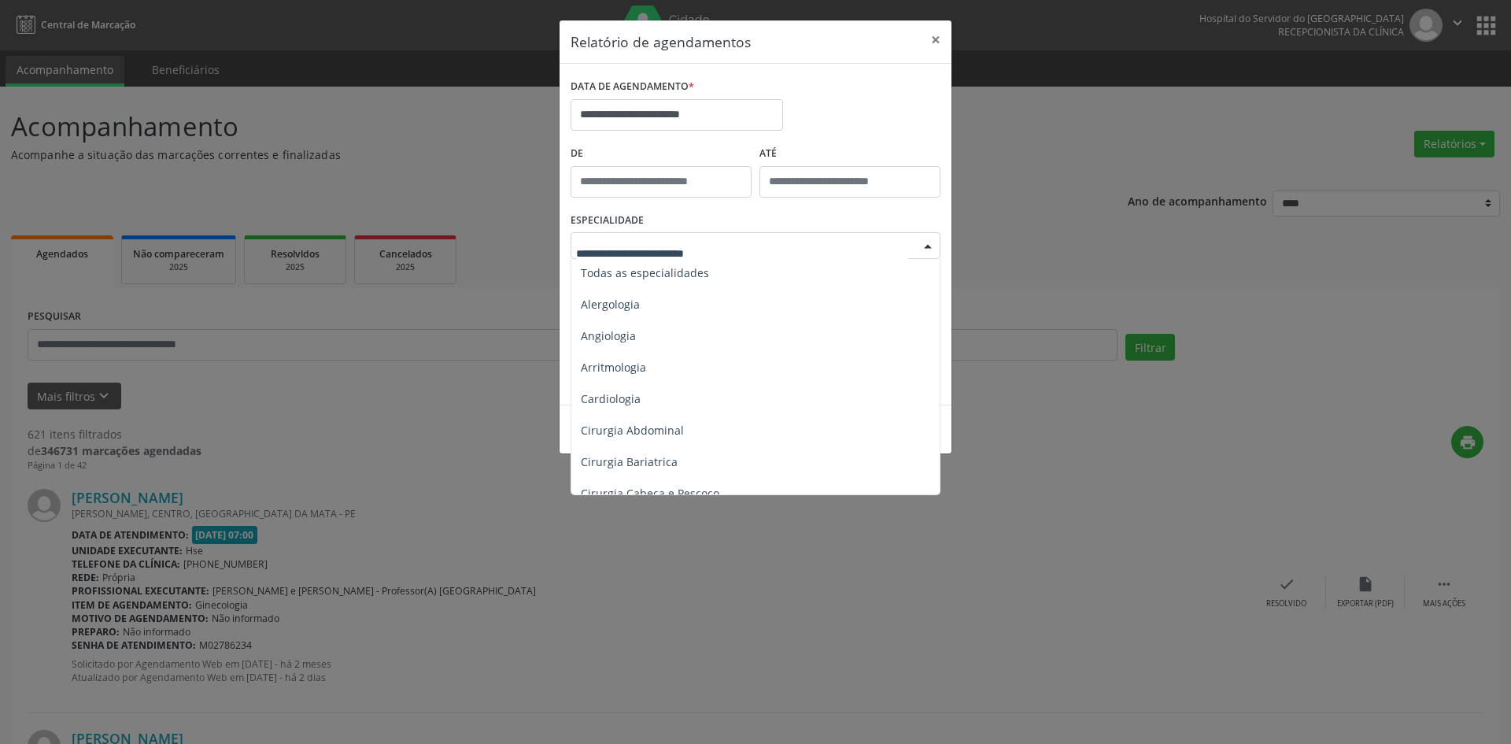
scroll to position [0, 0]
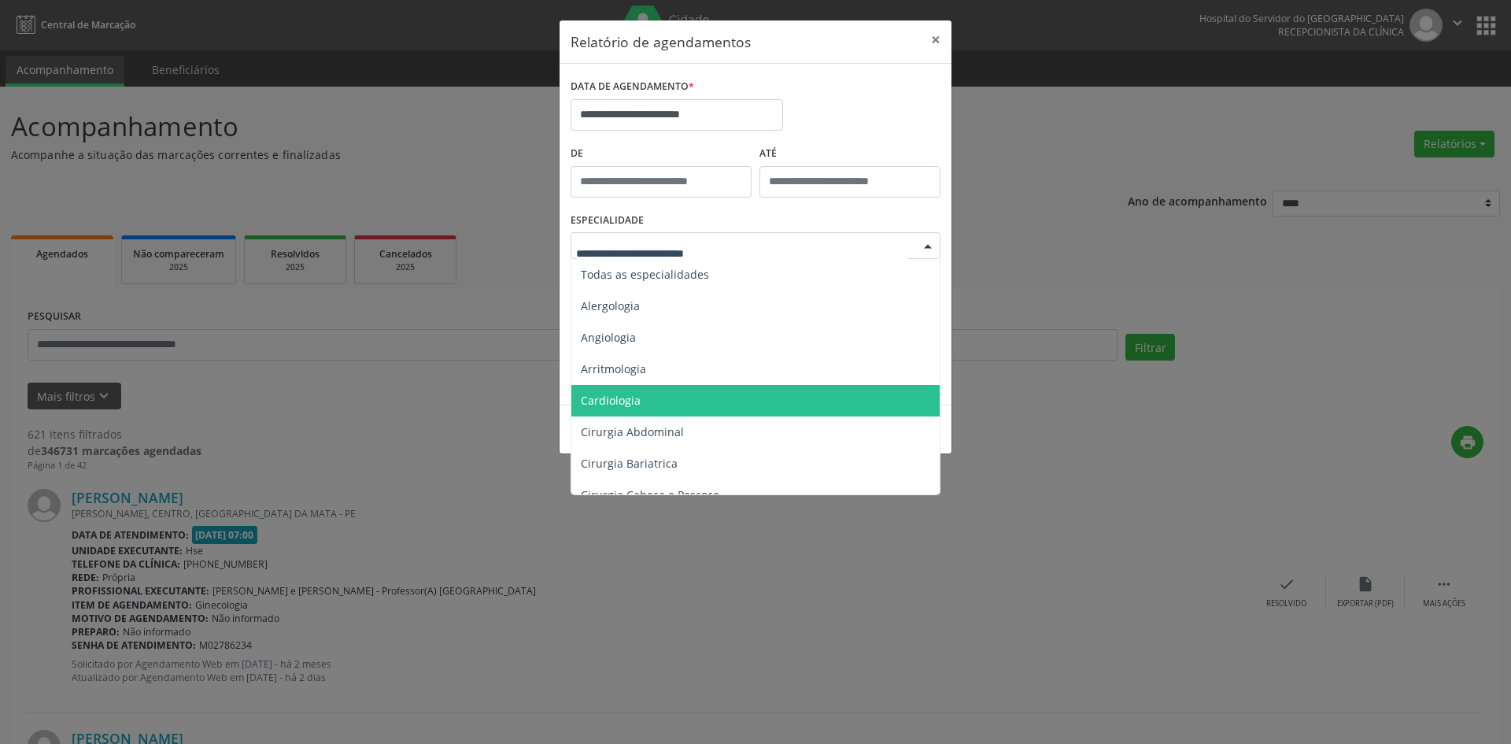
click at [715, 407] on span "Cardiologia" at bounding box center [756, 400] width 371 height 31
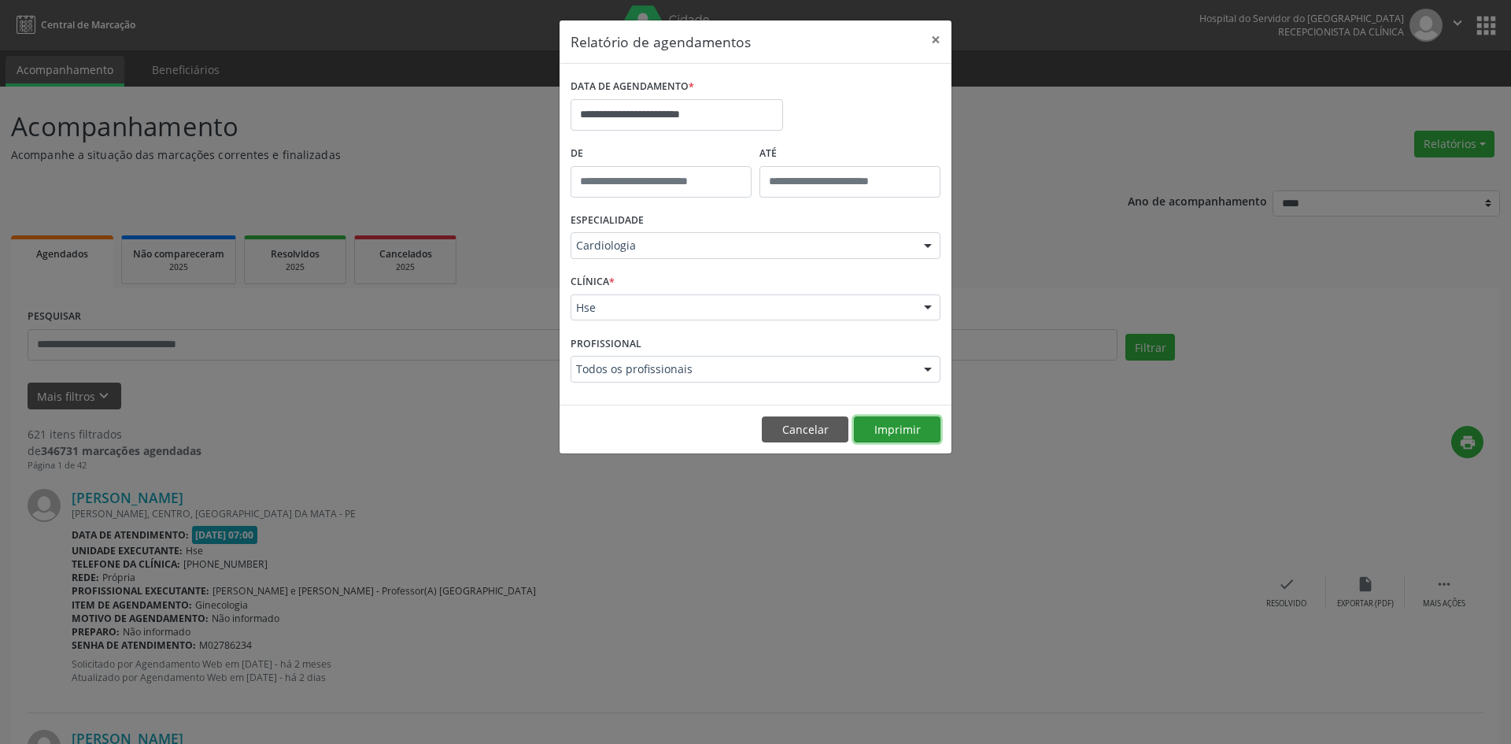
click at [898, 430] on button "Imprimir" at bounding box center [897, 429] width 87 height 27
click at [767, 116] on input "**********" at bounding box center [677, 114] width 213 height 31
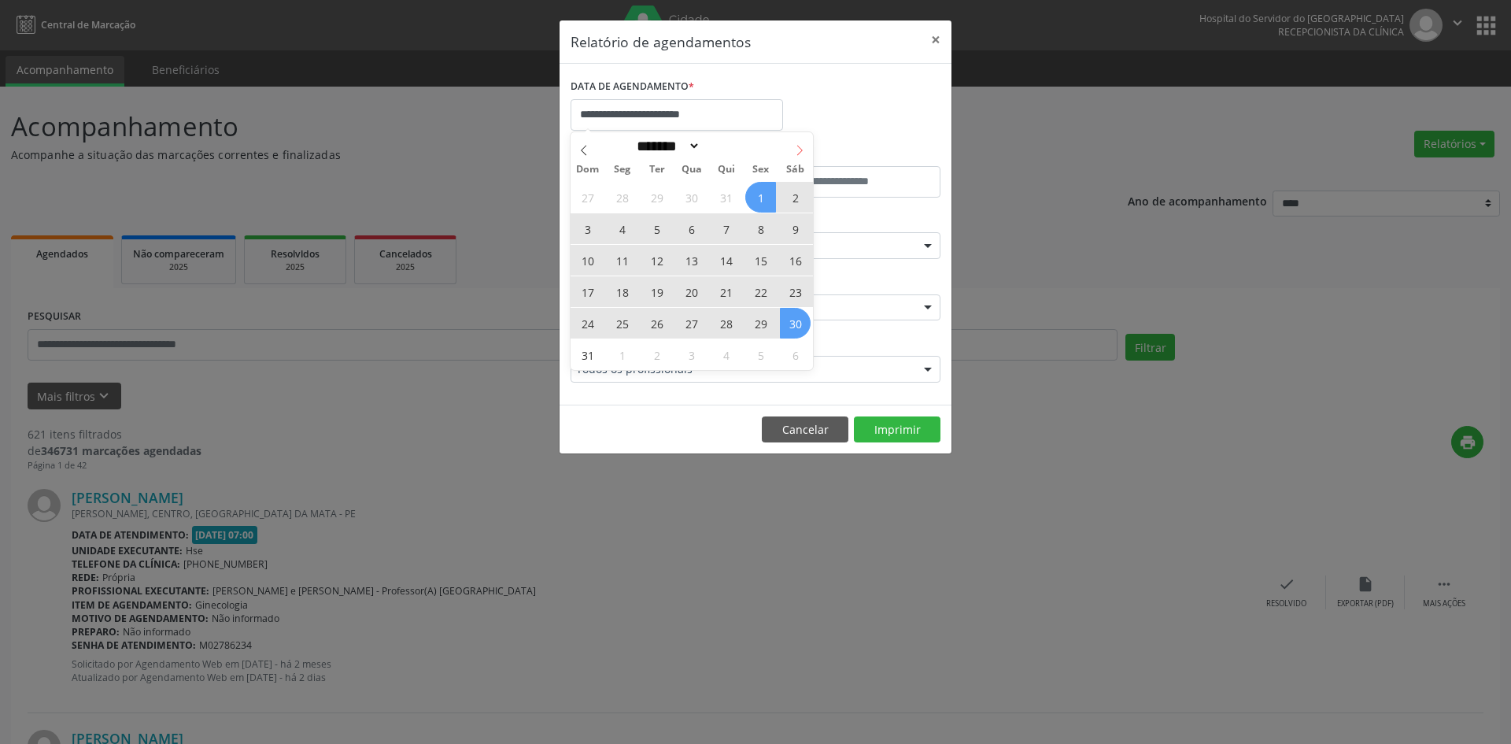
click at [801, 152] on icon at bounding box center [799, 150] width 11 height 11
select select "*"
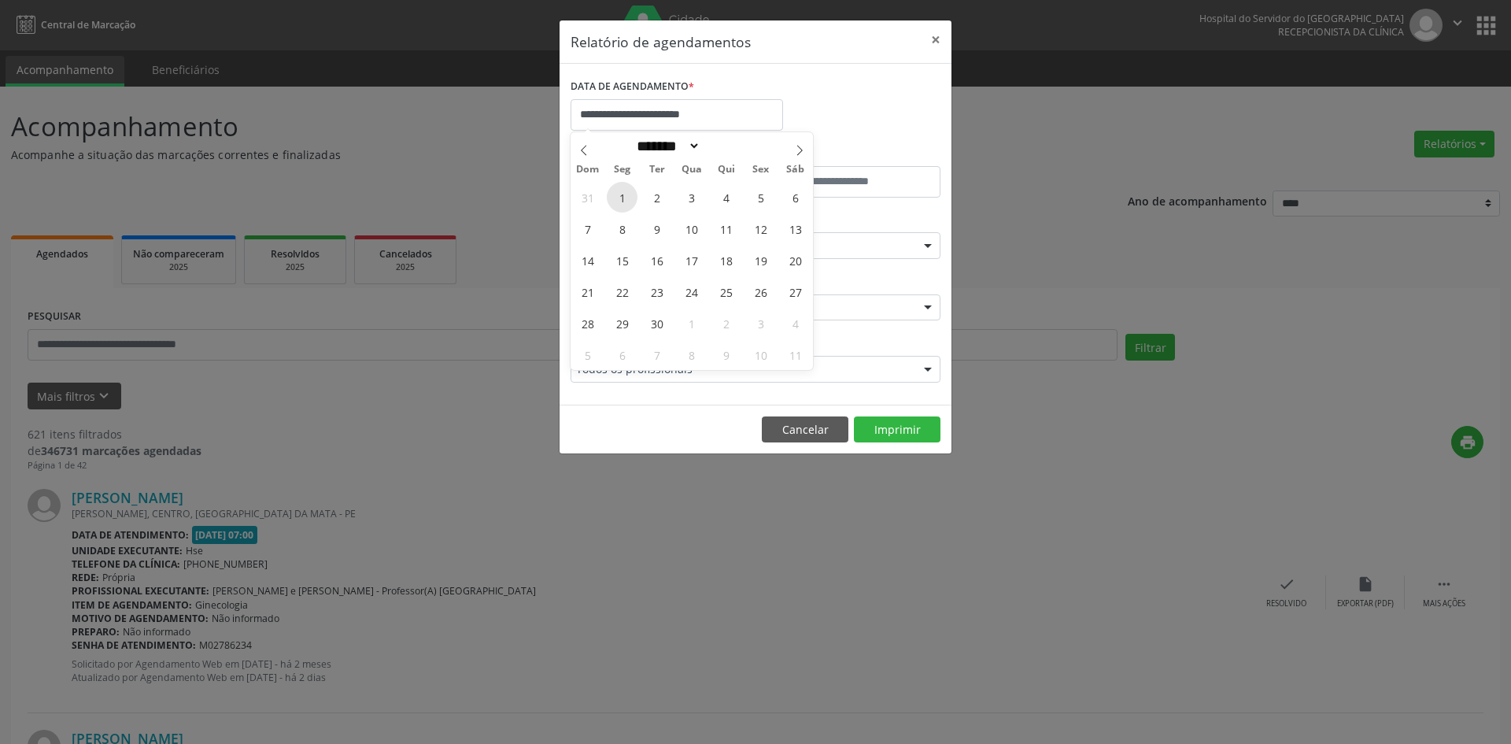
click at [631, 197] on span "1" at bounding box center [622, 197] width 31 height 31
type input "**********"
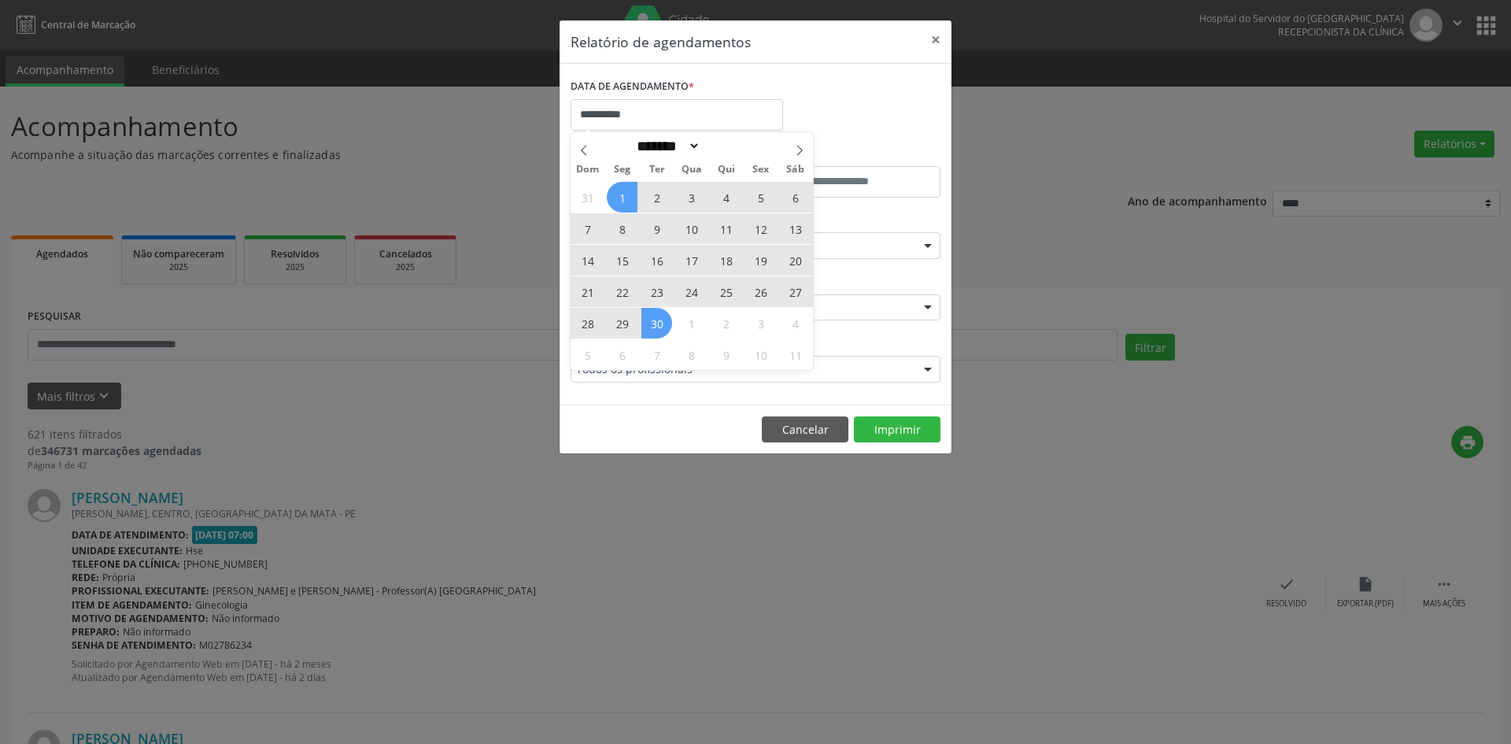
drag, startPoint x: 622, startPoint y: 192, endPoint x: 652, endPoint y: 325, distance: 136.3
click at [652, 325] on div "31 1 2 3 4 5 6 7 8 9 10 11 12 13 14 15 16 17 18 19 20 21 22 23 24 25 26 27 28 2…" at bounding box center [692, 275] width 242 height 189
click at [652, 325] on span "30" at bounding box center [656, 323] width 31 height 31
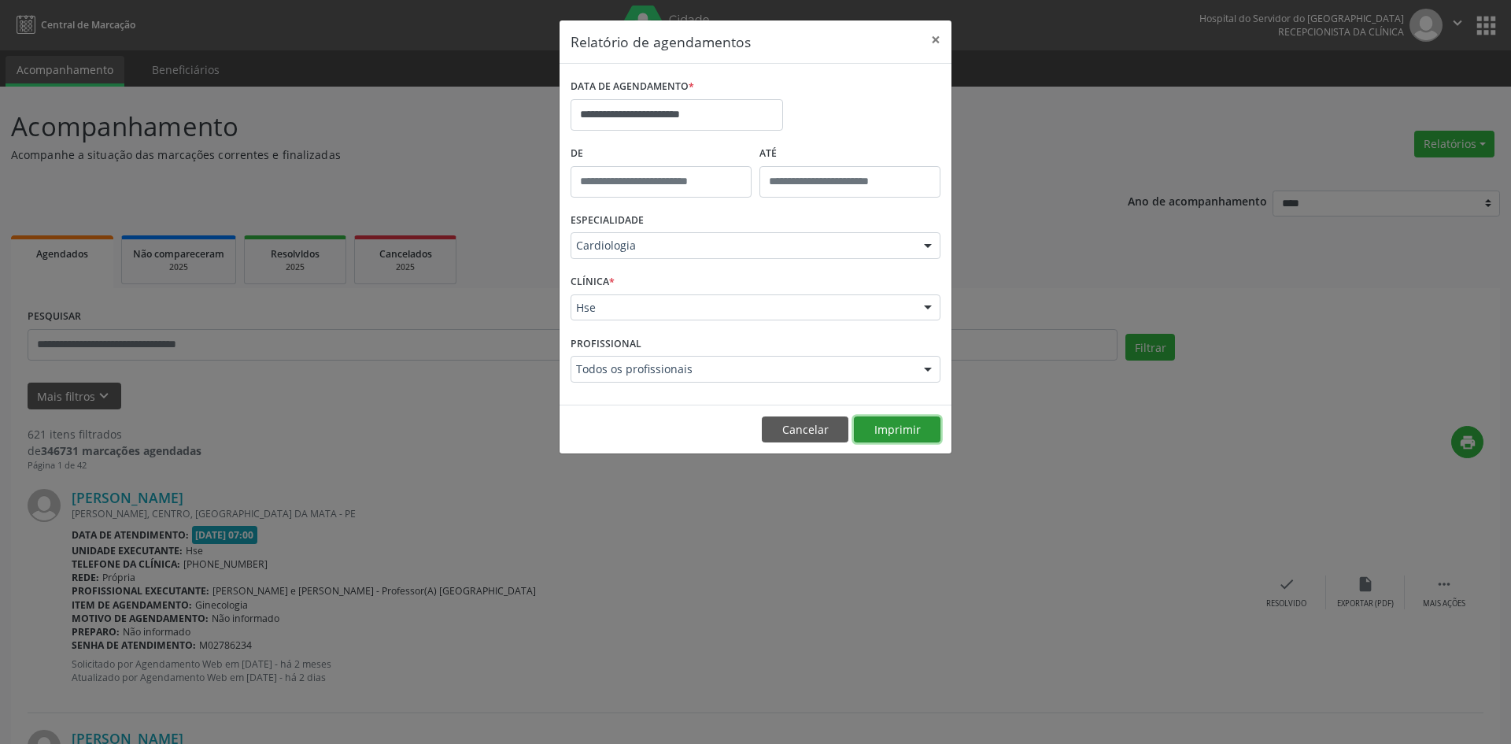
click at [887, 431] on button "Imprimir" at bounding box center [897, 429] width 87 height 27
click at [759, 109] on input "**********" at bounding box center [677, 114] width 213 height 31
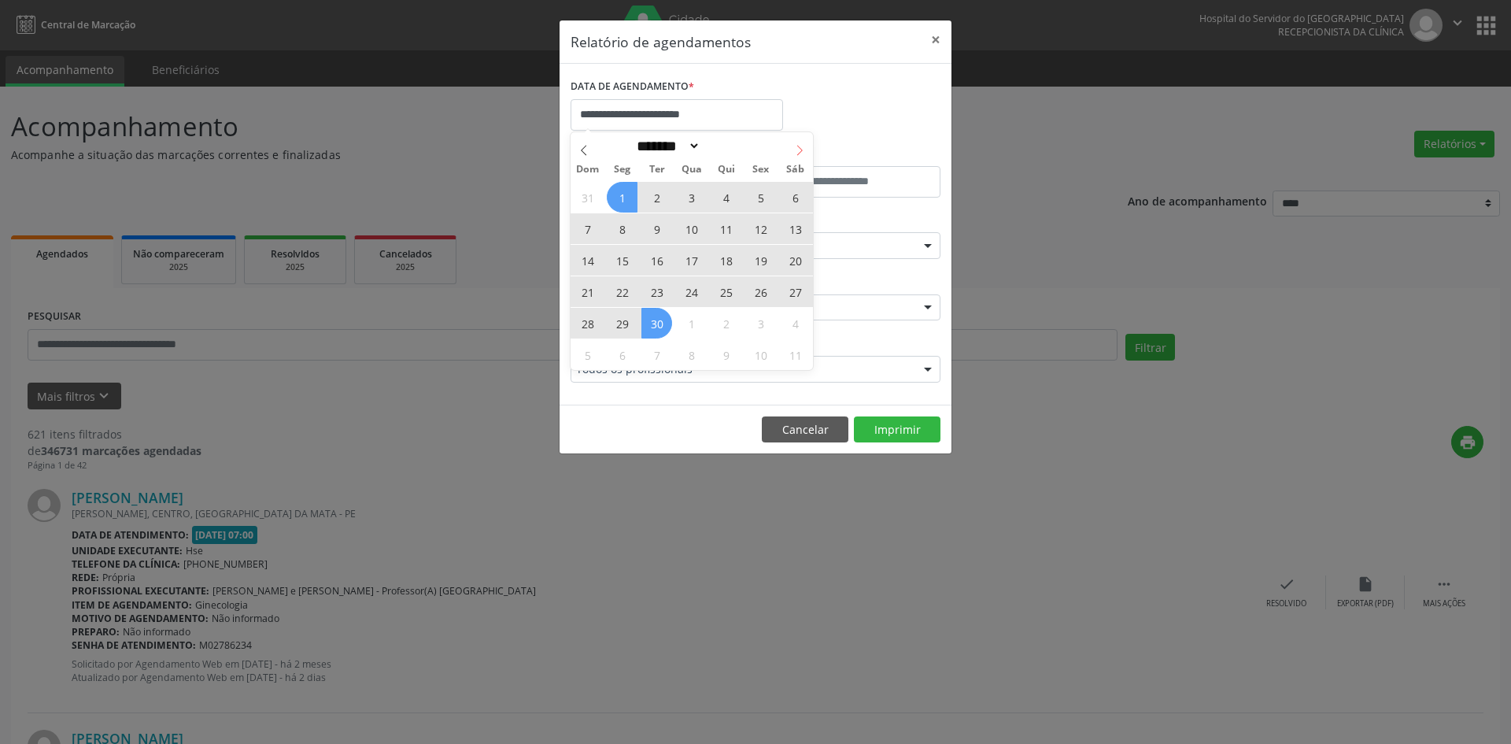
click at [797, 148] on icon at bounding box center [799, 150] width 11 height 11
select select "*"
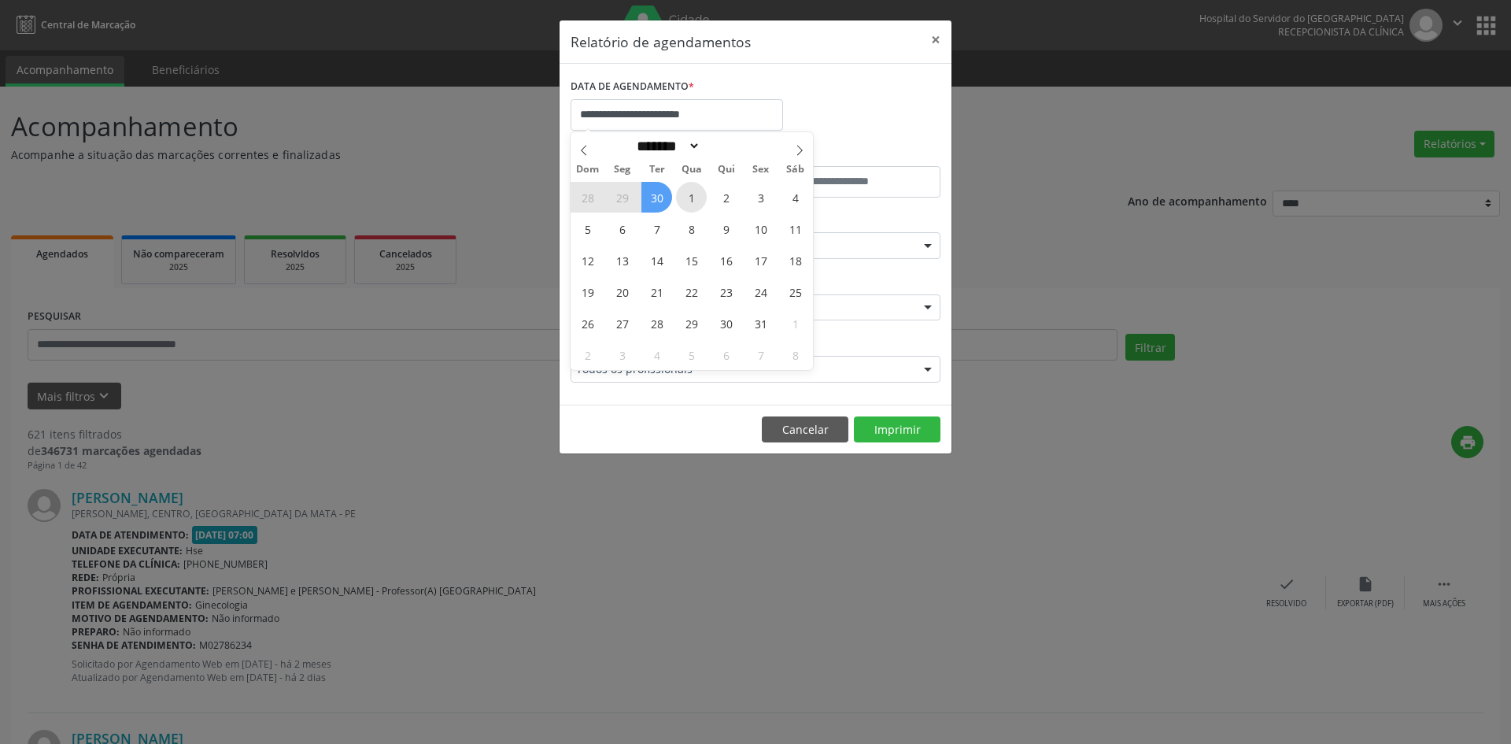
click at [686, 200] on span "1" at bounding box center [691, 197] width 31 height 31
type input "**********"
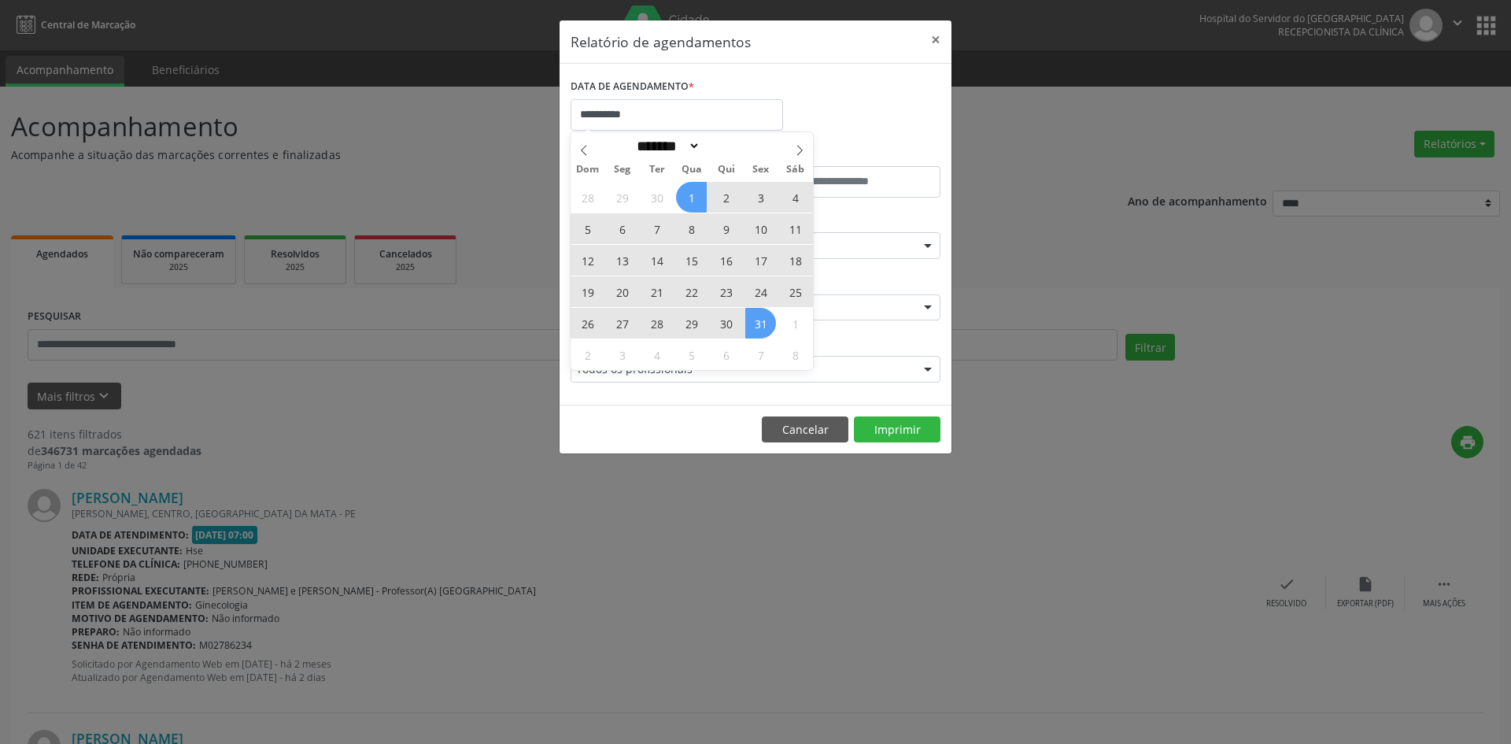
drag, startPoint x: 686, startPoint y: 200, endPoint x: 757, endPoint y: 327, distance: 145.2
click at [757, 327] on div "28 29 30 1 2 3 4 5 6 7 8 9 10 11 12 13 14 15 16 17 18 19 20 21 22 23 24 25 26 2…" at bounding box center [692, 275] width 242 height 189
click at [757, 327] on span "31" at bounding box center [760, 323] width 31 height 31
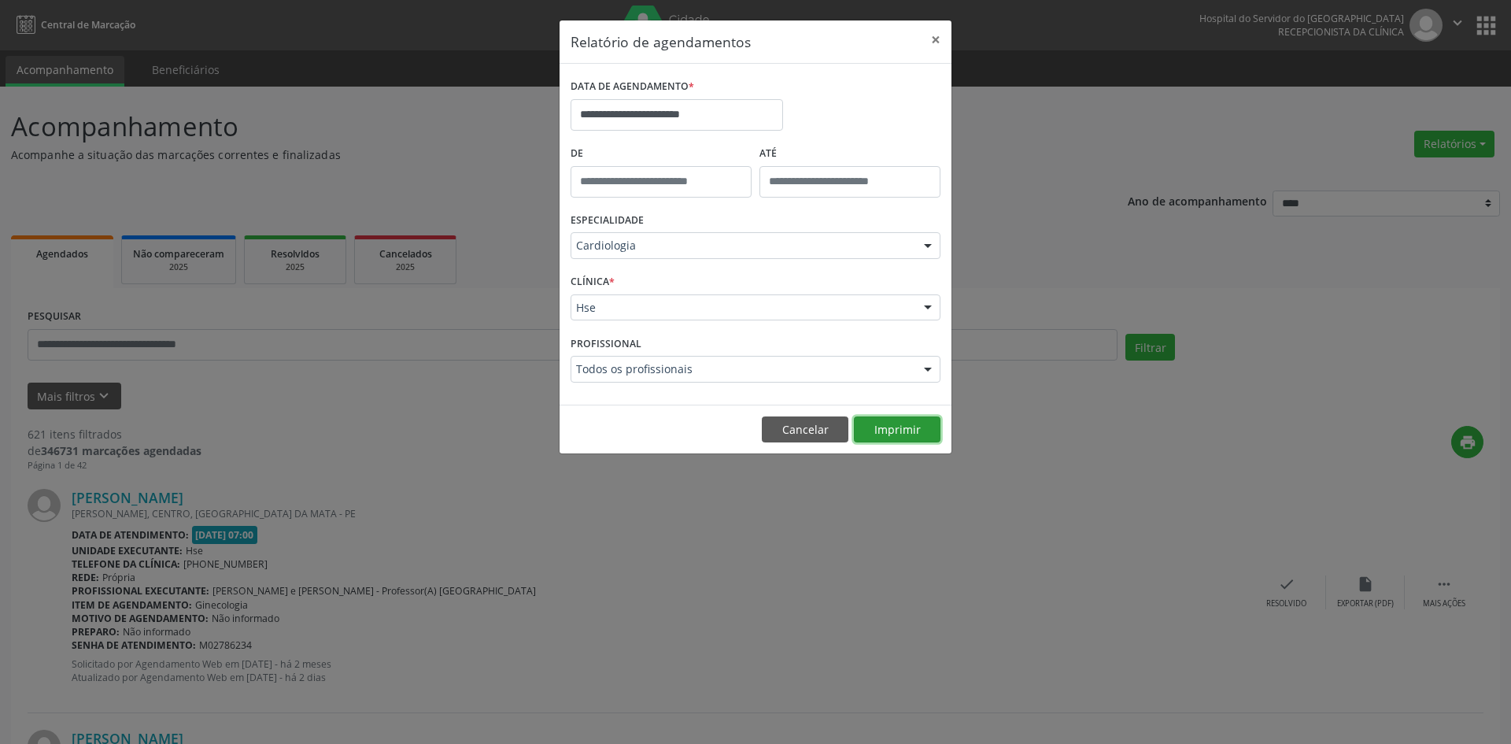
click at [897, 426] on button "Imprimir" at bounding box center [897, 429] width 87 height 27
click at [768, 110] on input "**********" at bounding box center [677, 114] width 213 height 31
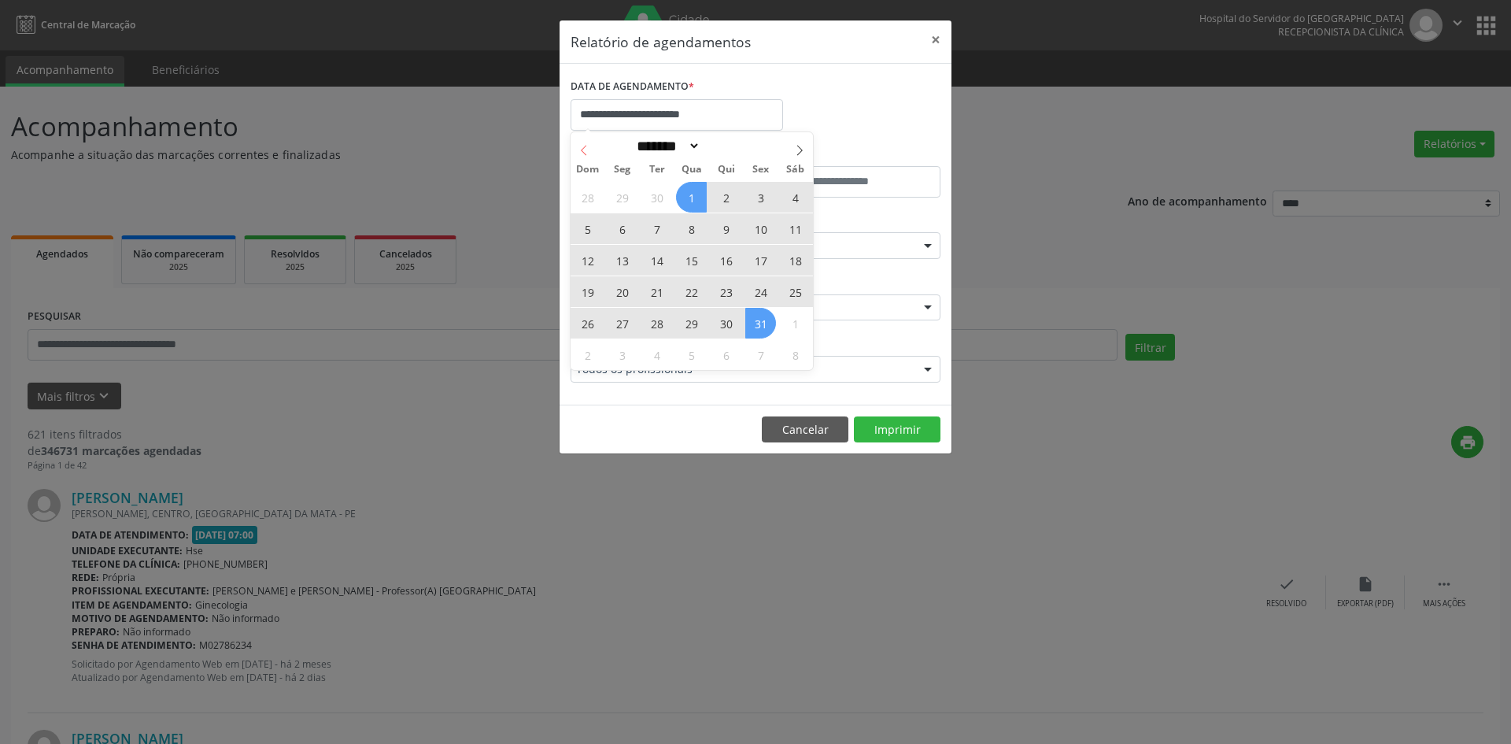
click at [584, 150] on icon at bounding box center [583, 150] width 11 height 11
select select "*"
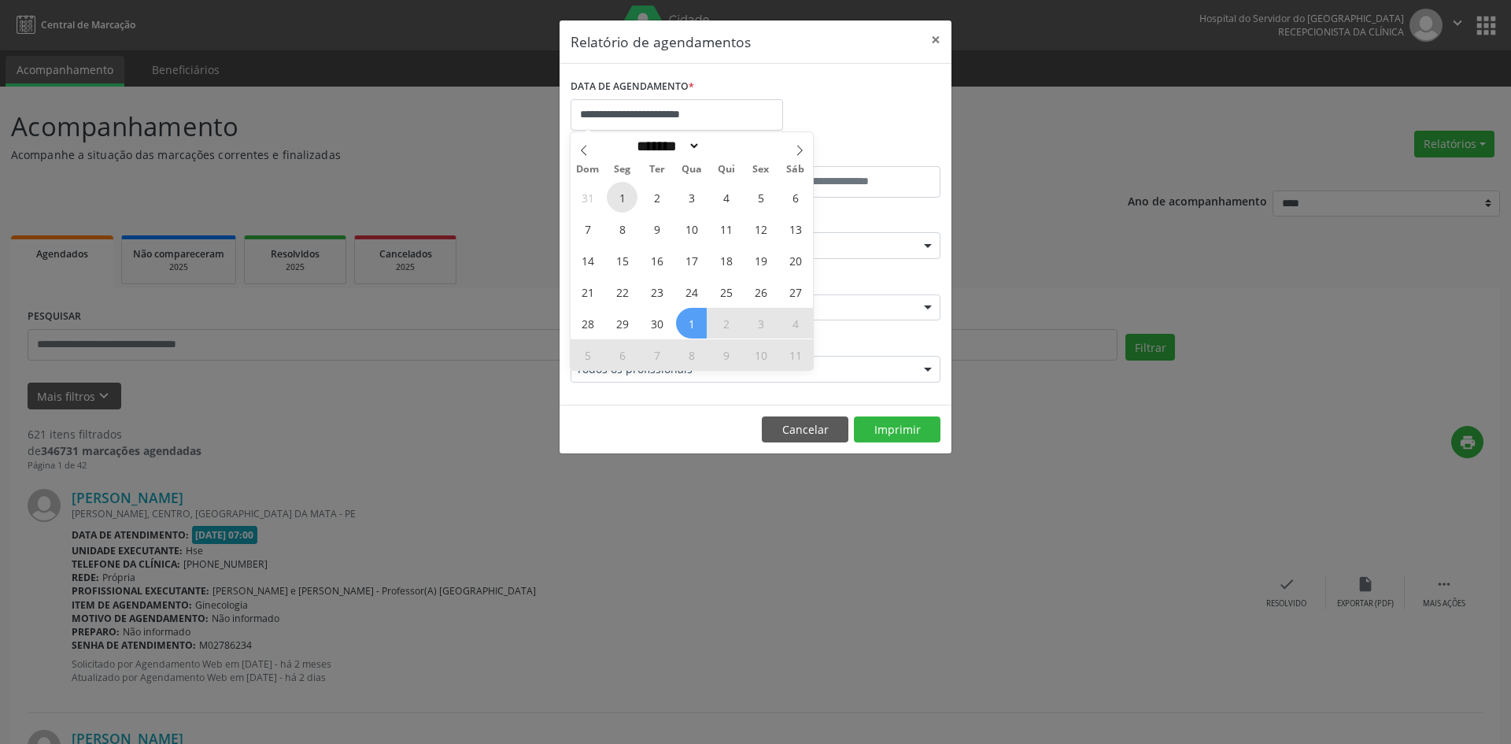
click at [627, 190] on span "1" at bounding box center [622, 197] width 31 height 31
type input "**********"
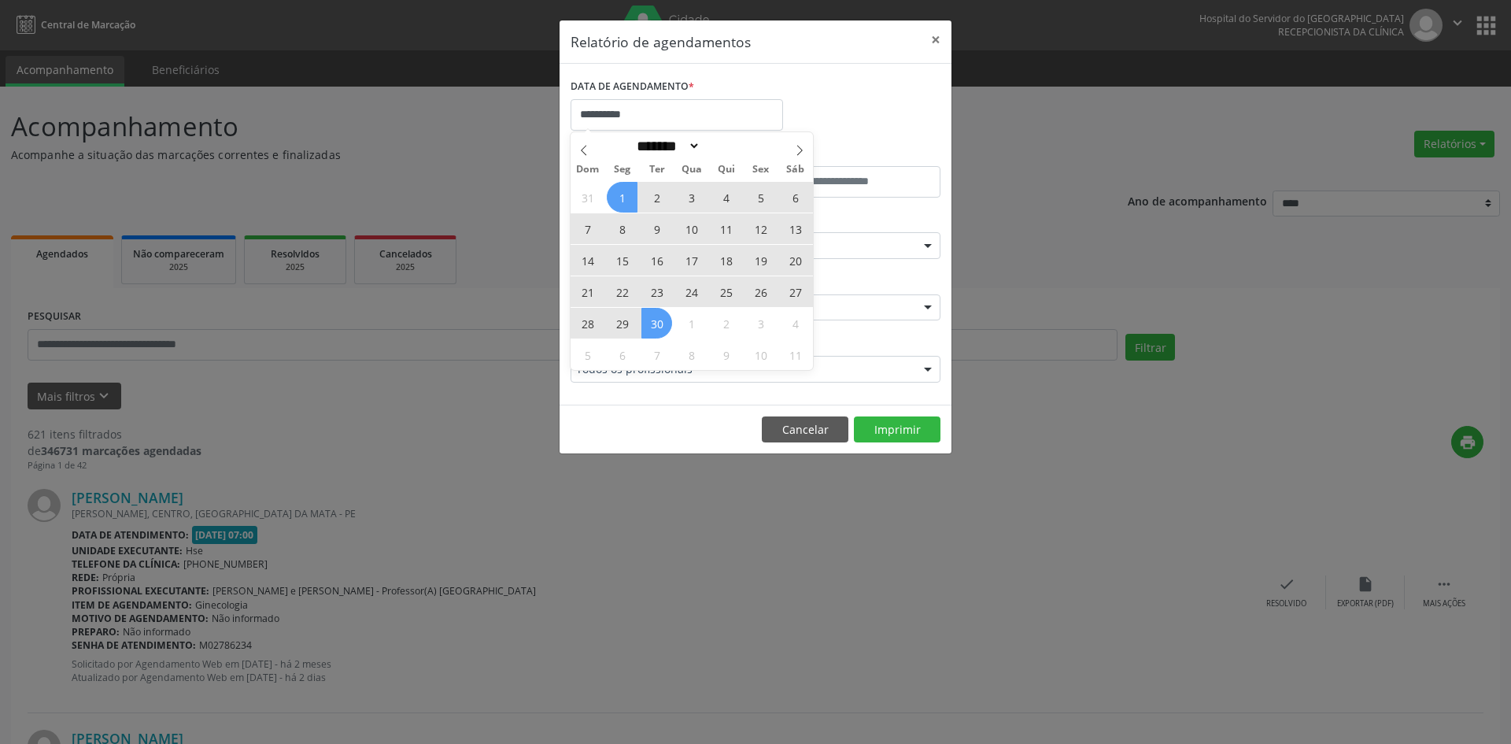
drag, startPoint x: 627, startPoint y: 190, endPoint x: 656, endPoint y: 311, distance: 124.7
click at [656, 311] on div "31 1 2 3 4 5 6 7 8 9 10 11 12 13 14 15 16 17 18 19 20 21 22 23 24 25 26 27 28 2…" at bounding box center [692, 275] width 242 height 189
click at [658, 322] on span "30" at bounding box center [656, 323] width 31 height 31
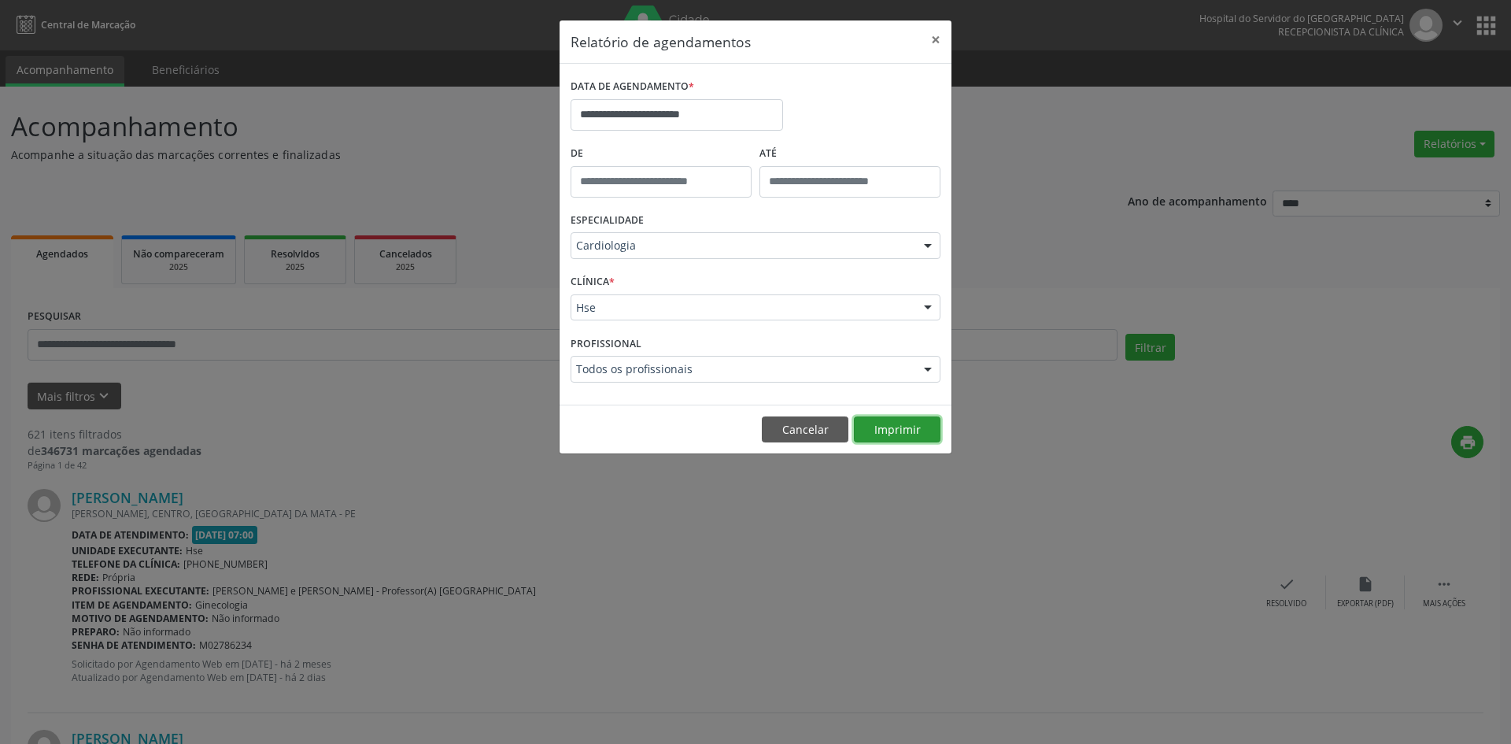
click at [889, 426] on button "Imprimir" at bounding box center [897, 429] width 87 height 27
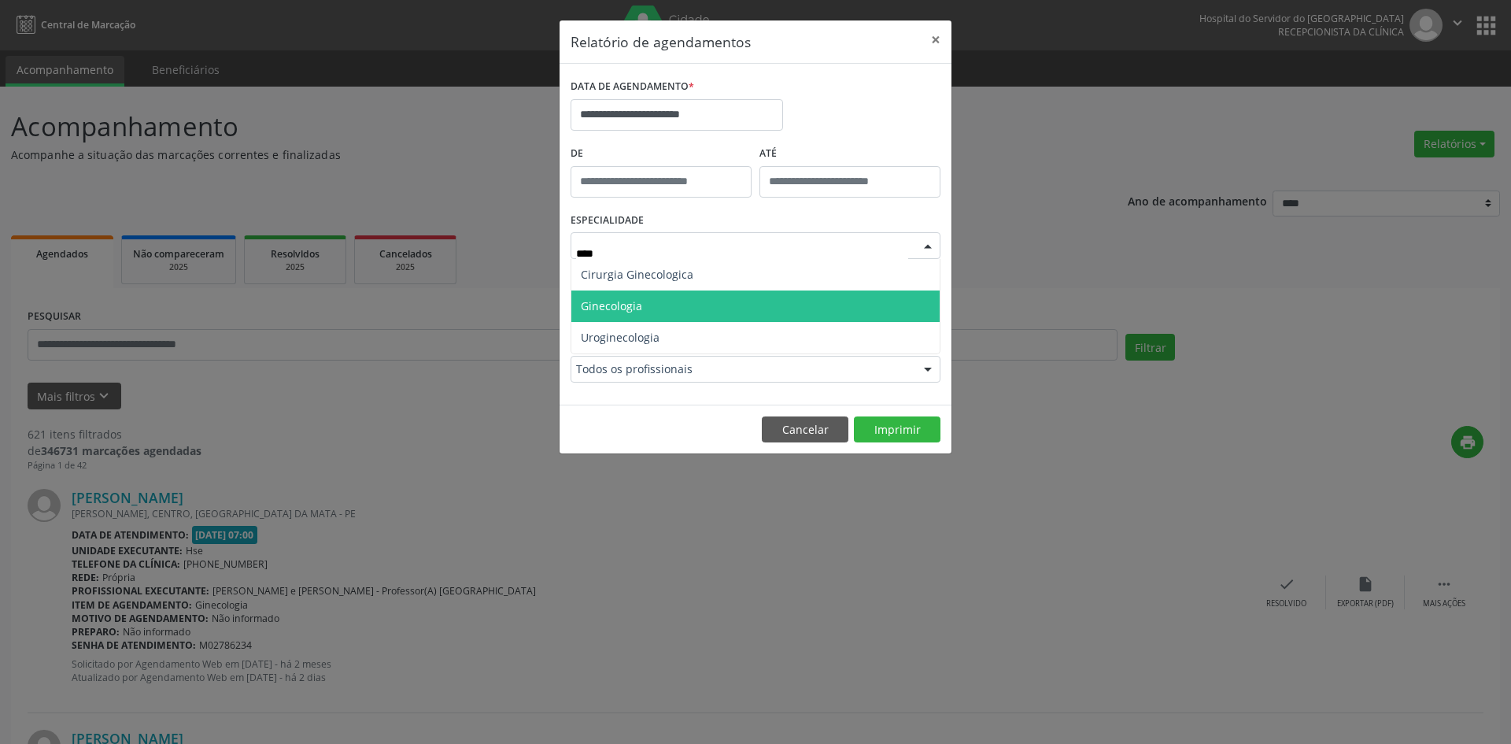
click at [682, 301] on span "Ginecologia" at bounding box center [755, 305] width 368 height 31
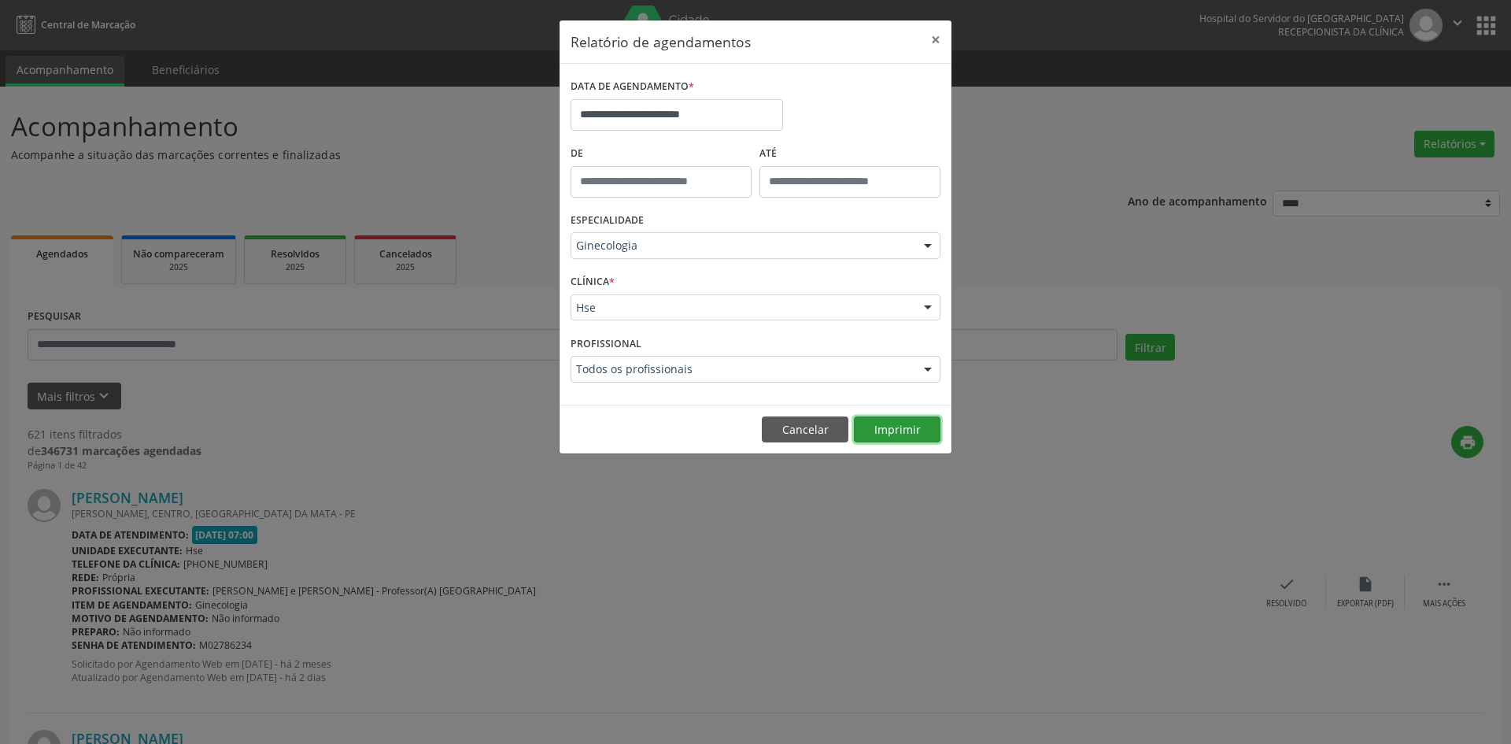
click at [893, 427] on button "Imprimir" at bounding box center [897, 429] width 87 height 27
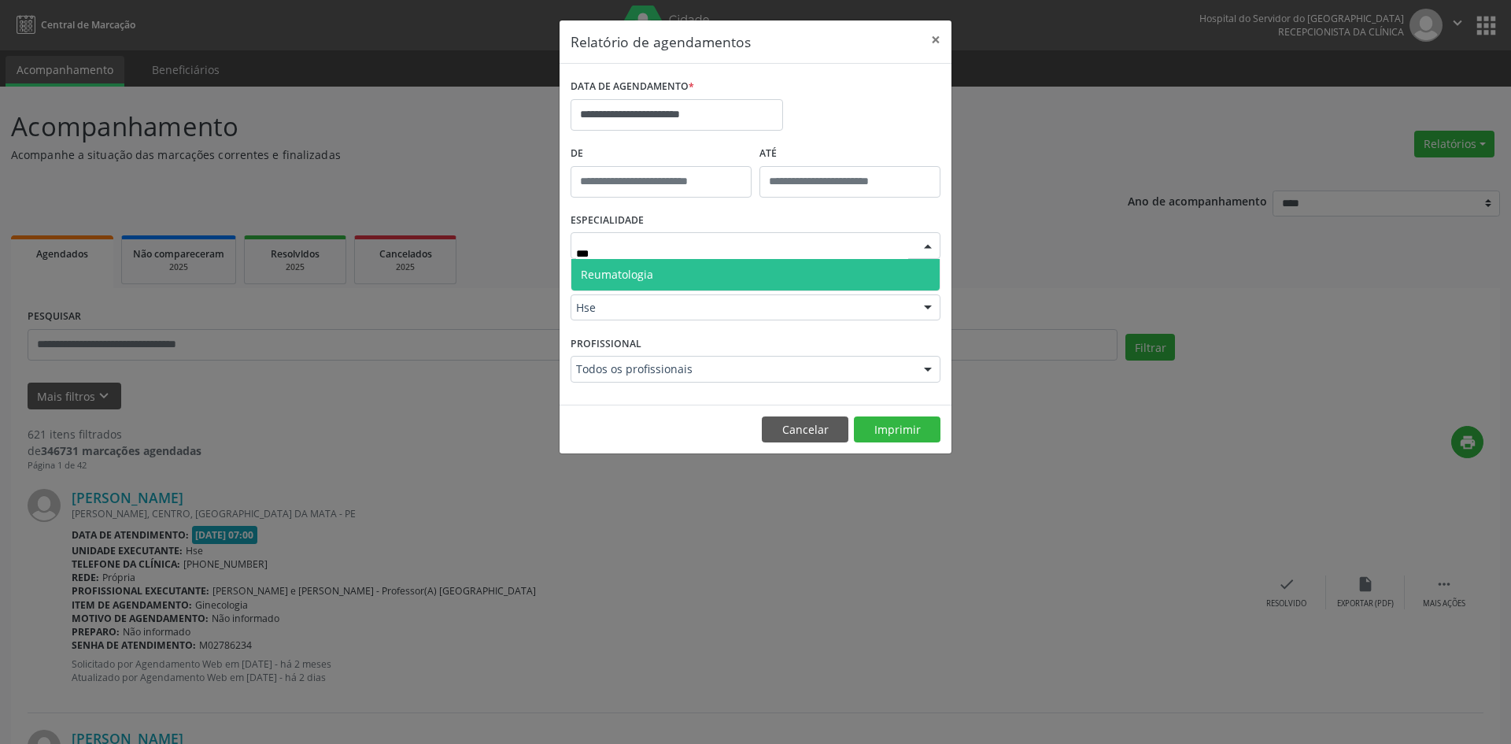
click at [708, 283] on span "Reumatologia" at bounding box center [755, 274] width 368 height 31
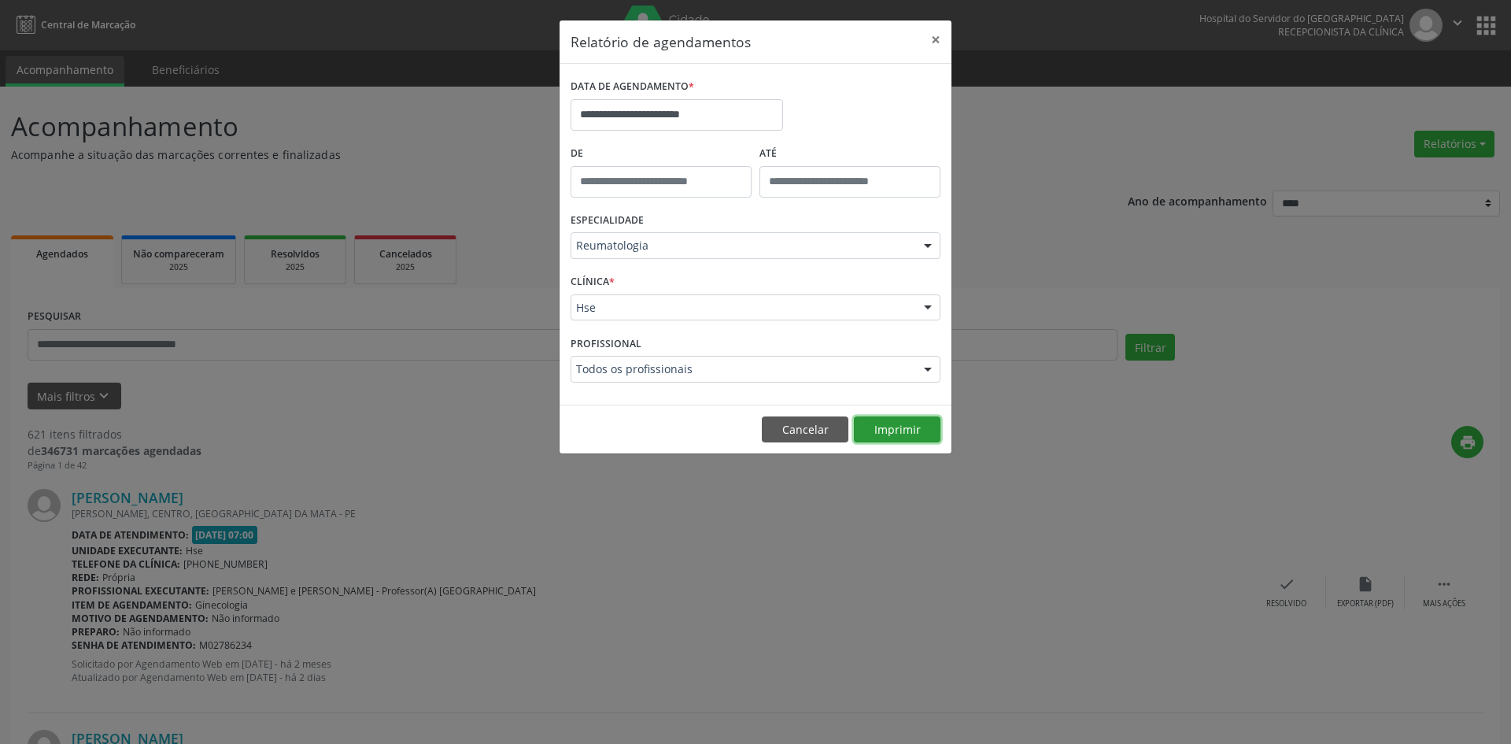
click at [893, 430] on button "Imprimir" at bounding box center [897, 429] width 87 height 27
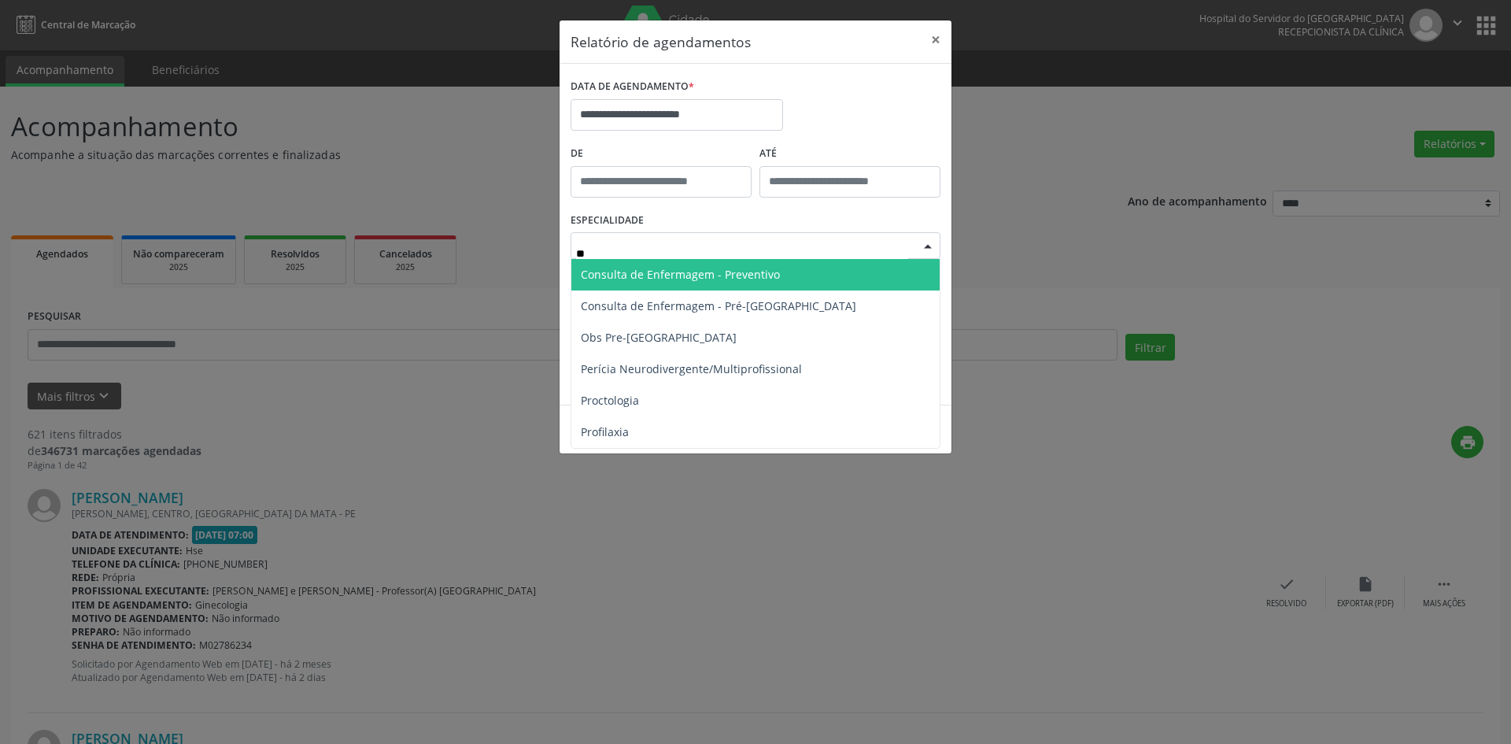
type input "***"
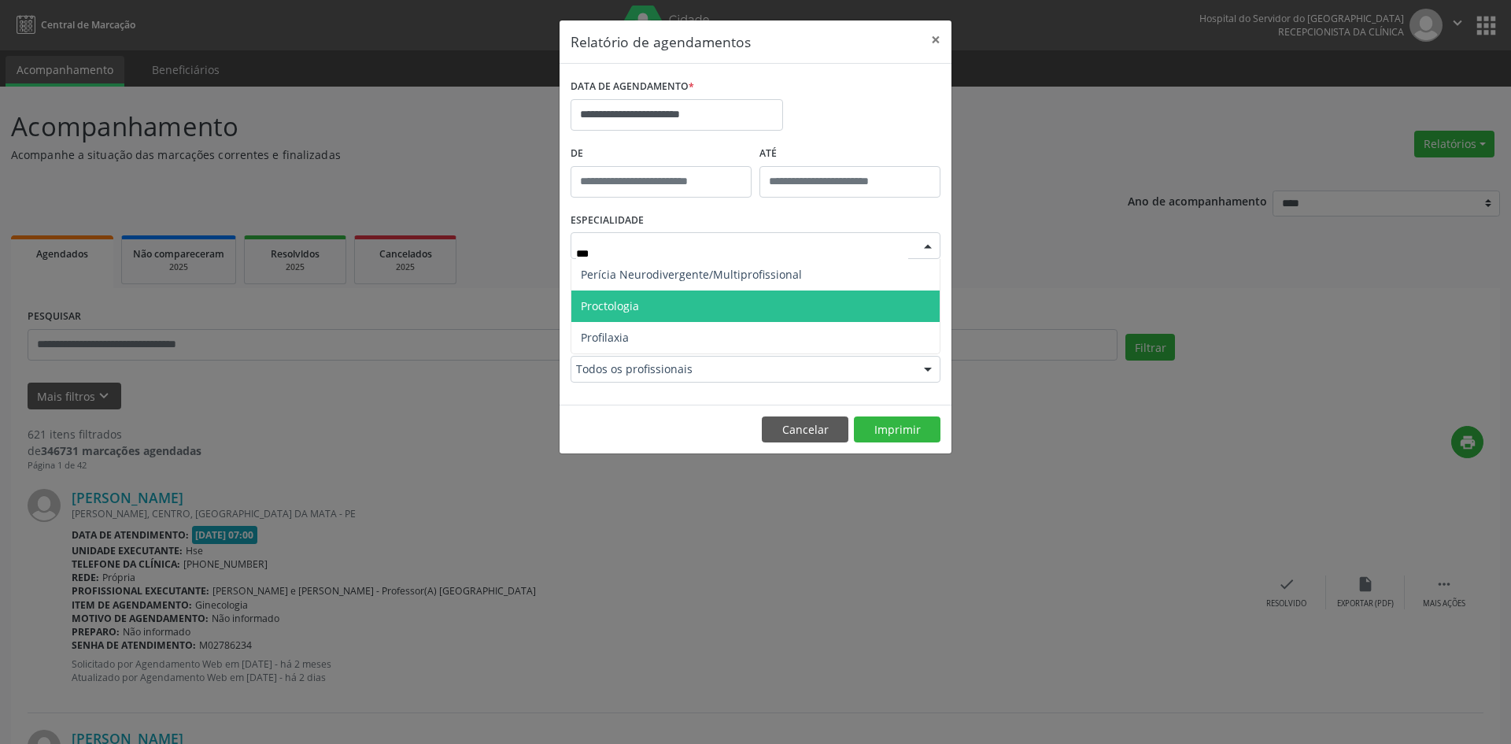
click at [745, 314] on span "Proctologia" at bounding box center [755, 305] width 368 height 31
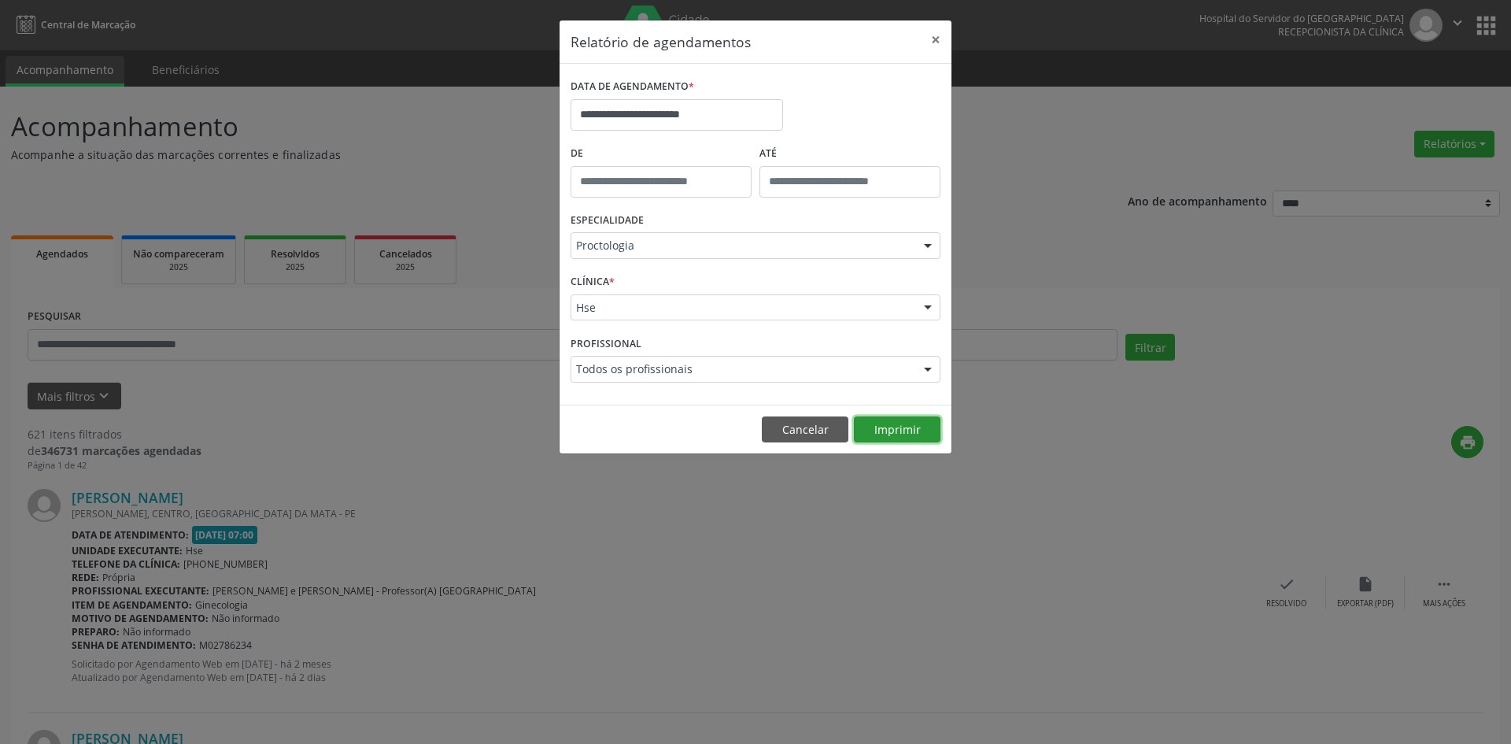
click at [892, 426] on button "Imprimir" at bounding box center [897, 429] width 87 height 27
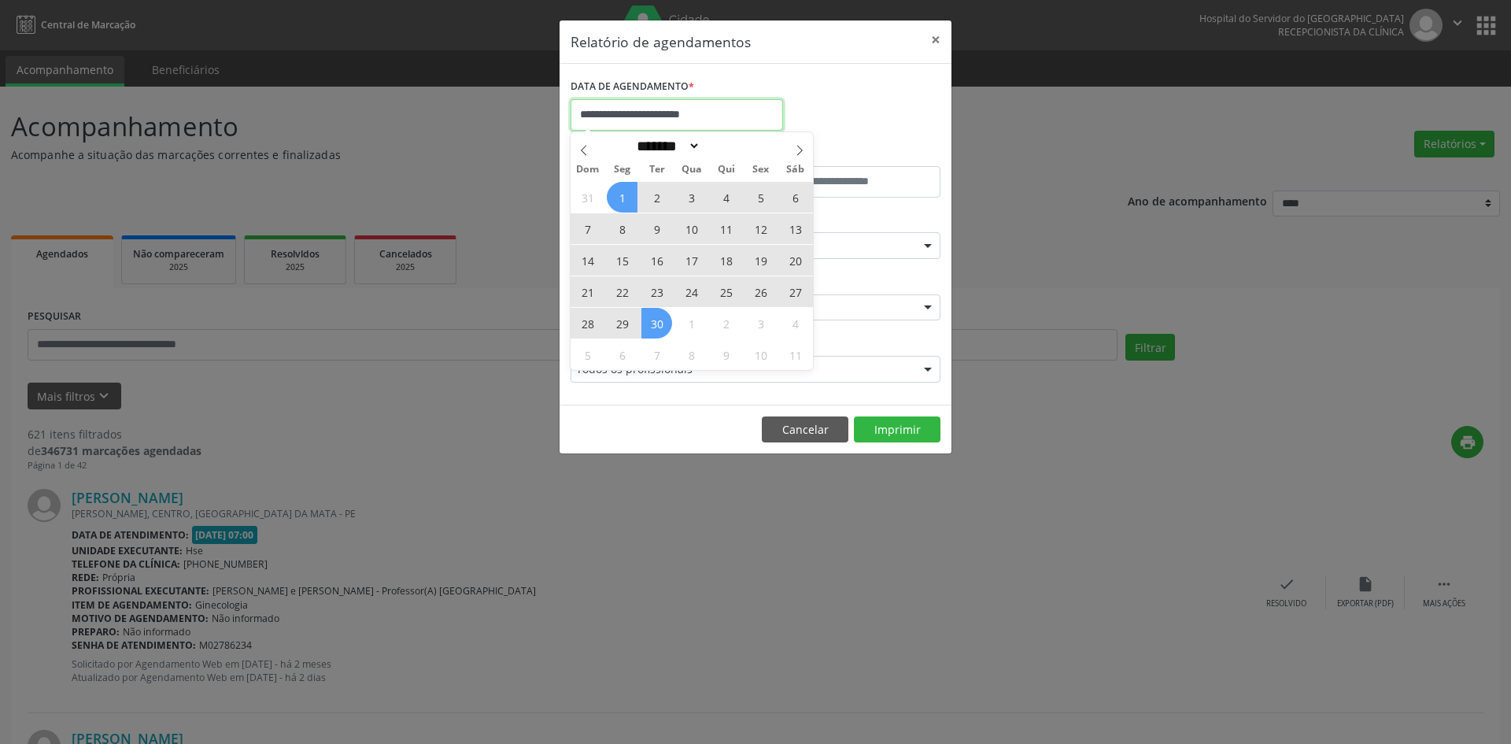
click at [724, 111] on input "**********" at bounding box center [677, 114] width 213 height 31
click at [584, 151] on icon at bounding box center [583, 150] width 11 height 11
select select "*"
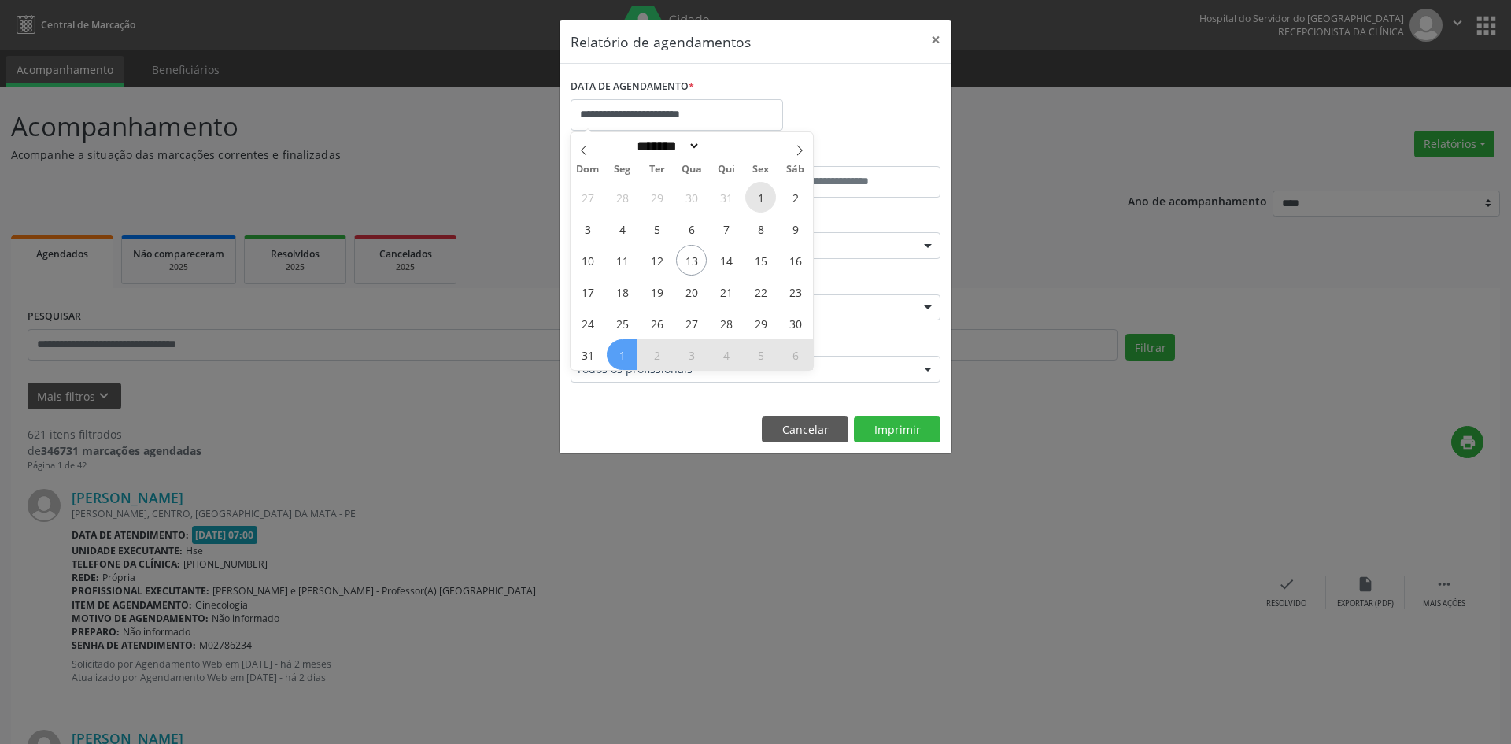
click at [757, 196] on span "1" at bounding box center [760, 197] width 31 height 31
type input "**********"
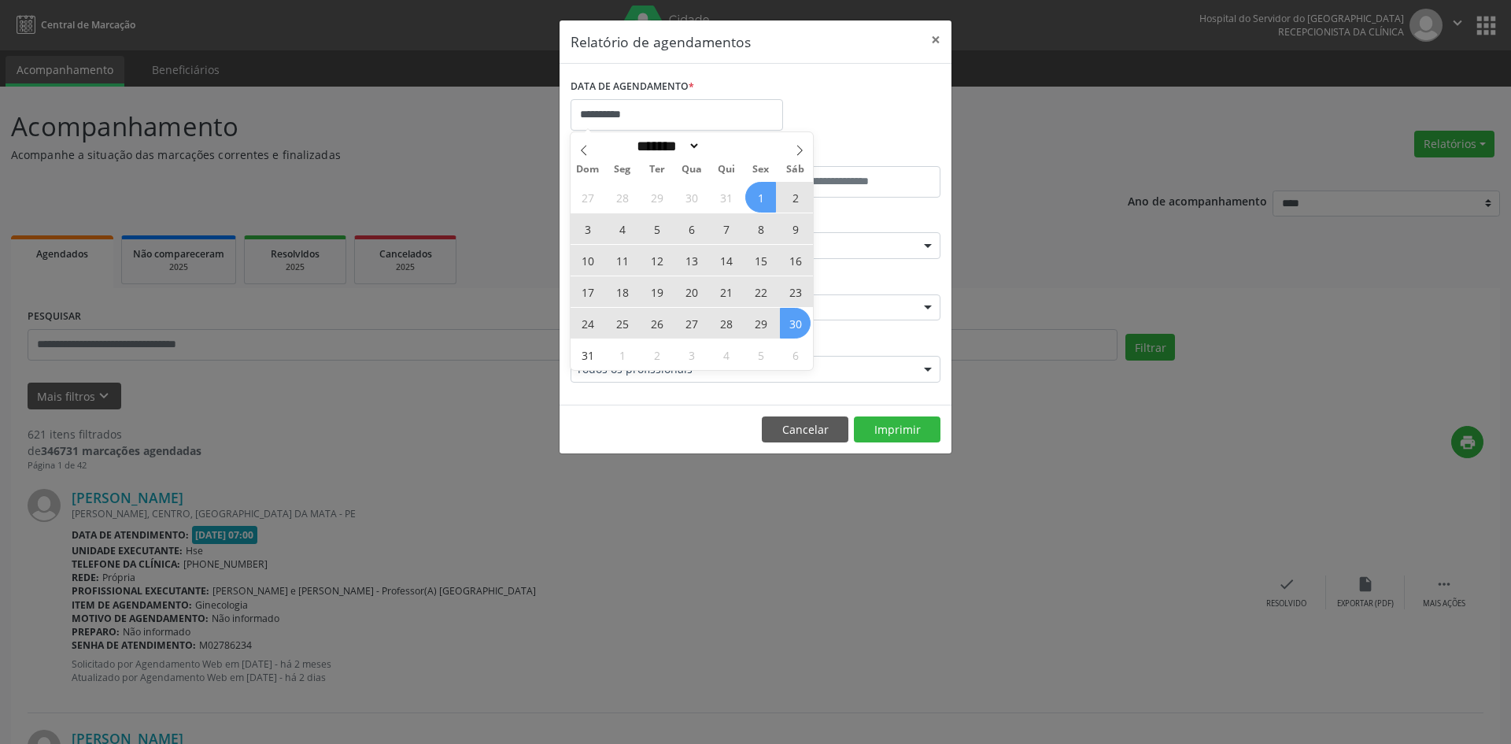
drag, startPoint x: 760, startPoint y: 194, endPoint x: 791, endPoint y: 318, distance: 127.5
click at [791, 318] on div "27 28 29 30 31 1 2 3 4 5 6 7 8 9 10 11 12 13 14 15 16 17 18 19 20 21 22 23 24 2…" at bounding box center [692, 275] width 242 height 189
click at [791, 318] on span "30" at bounding box center [795, 323] width 31 height 31
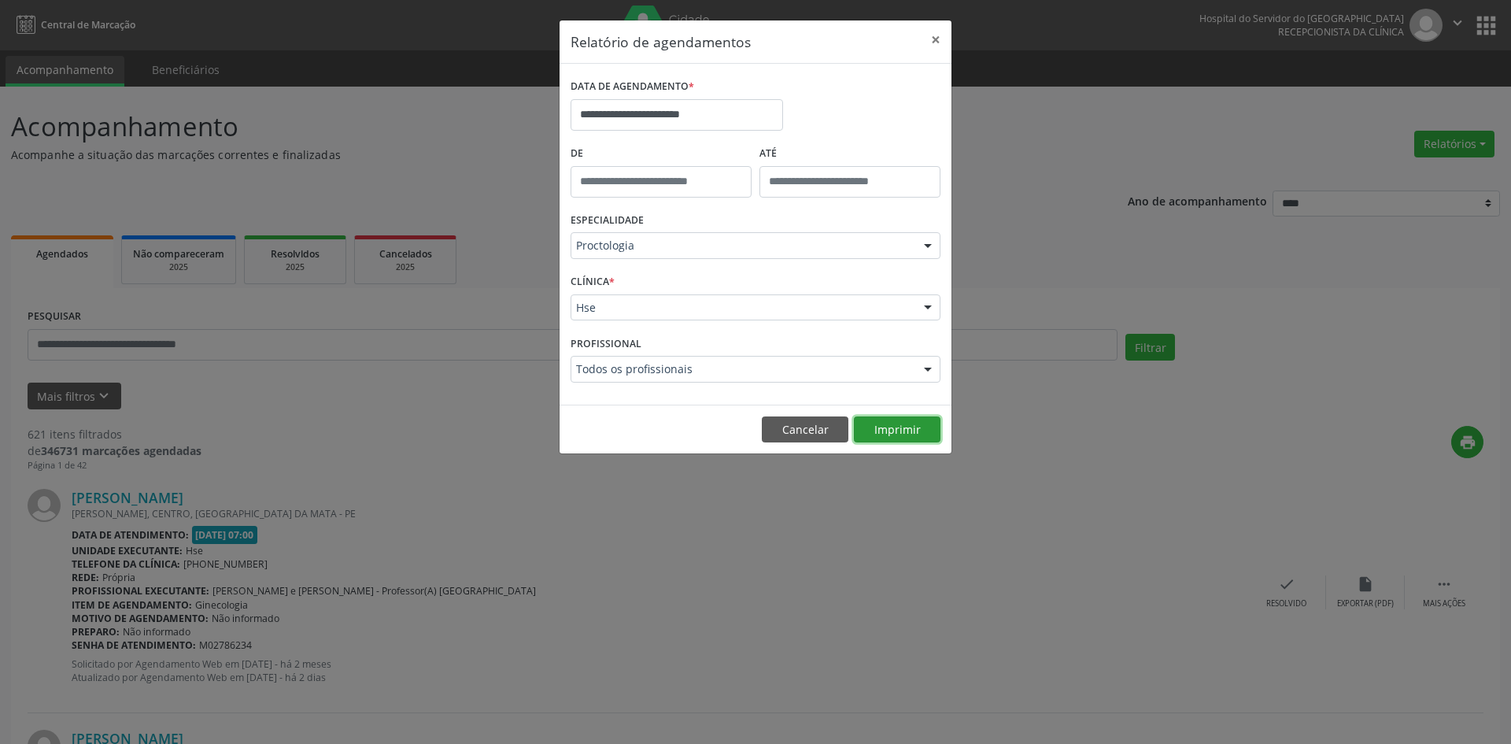
click at [893, 428] on button "Imprimir" at bounding box center [897, 429] width 87 height 27
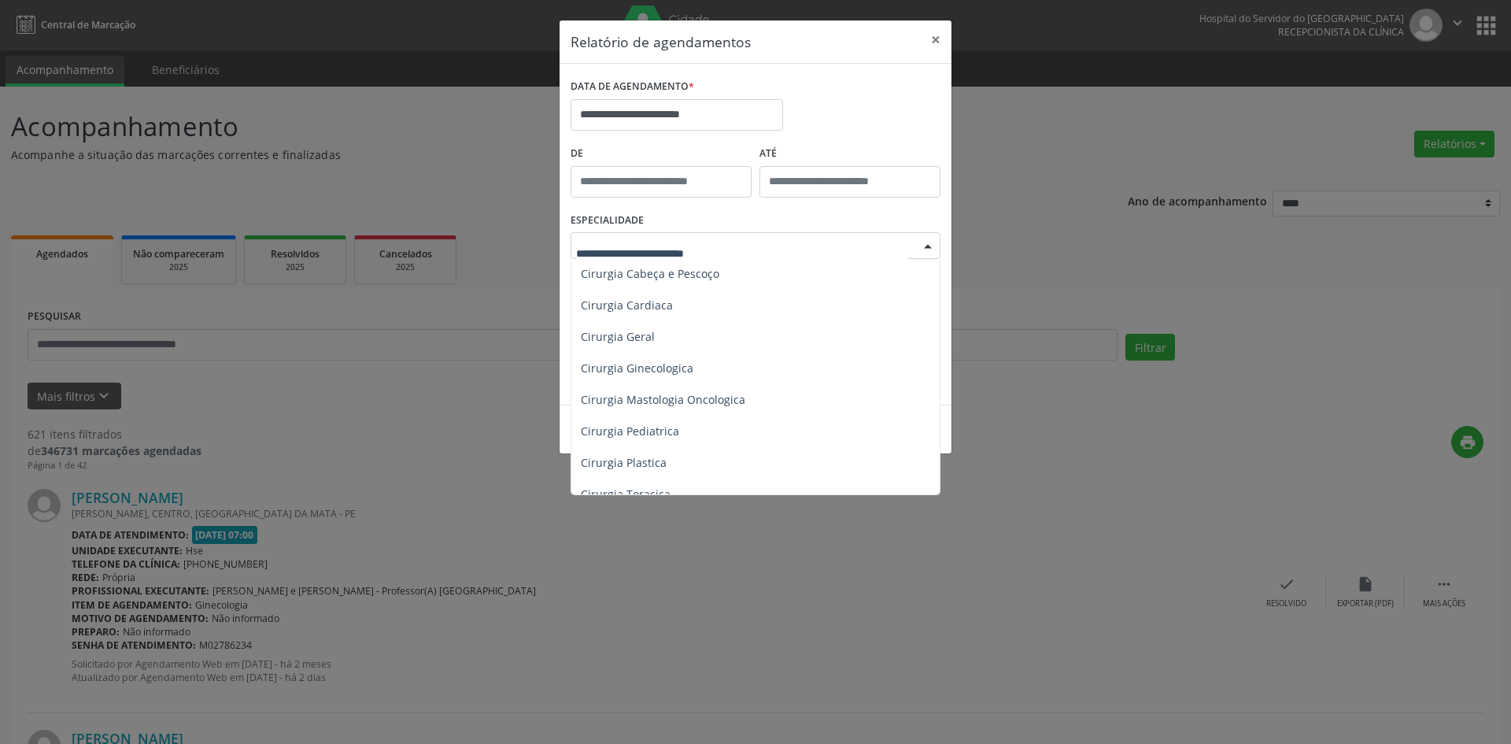
scroll to position [236, 0]
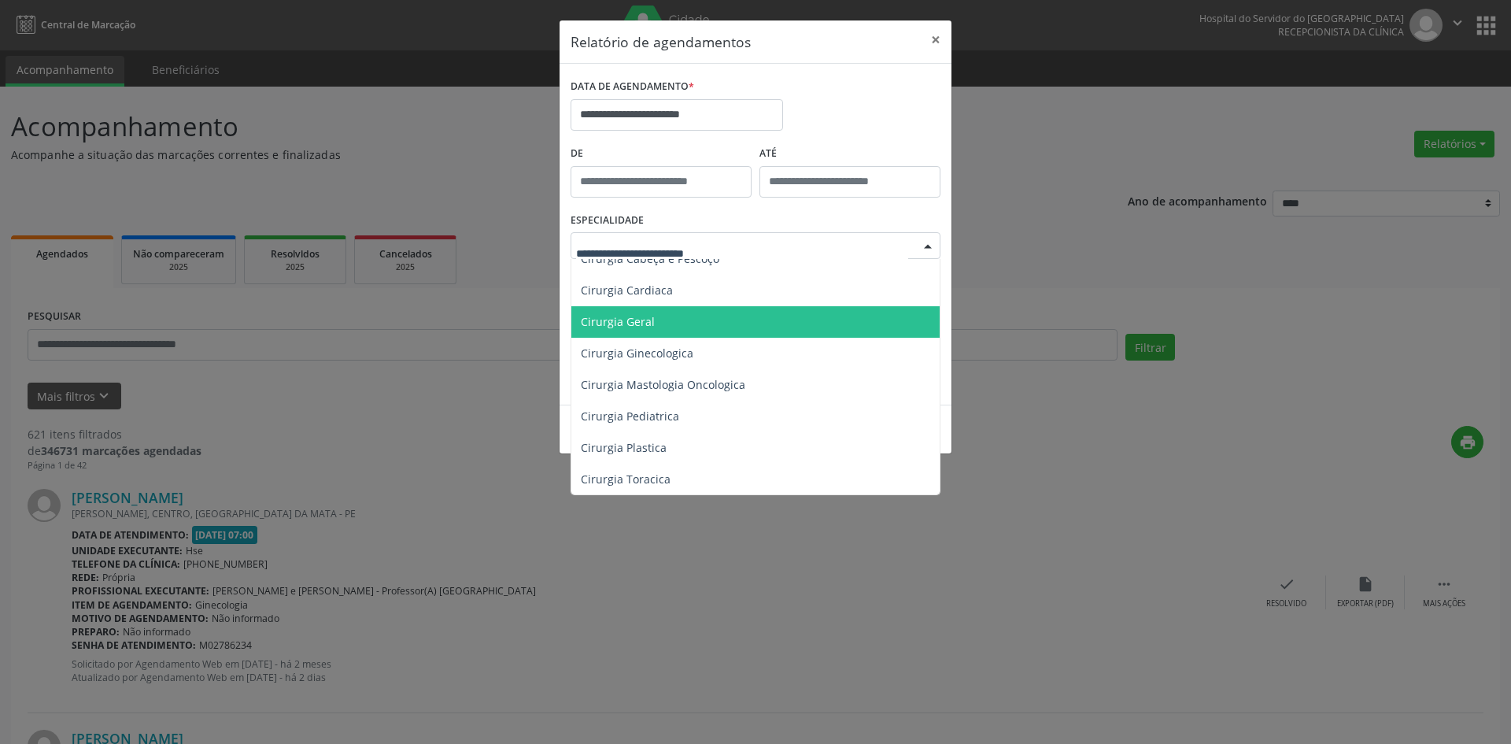
click at [699, 317] on span "Cirurgia Geral" at bounding box center [756, 321] width 371 height 31
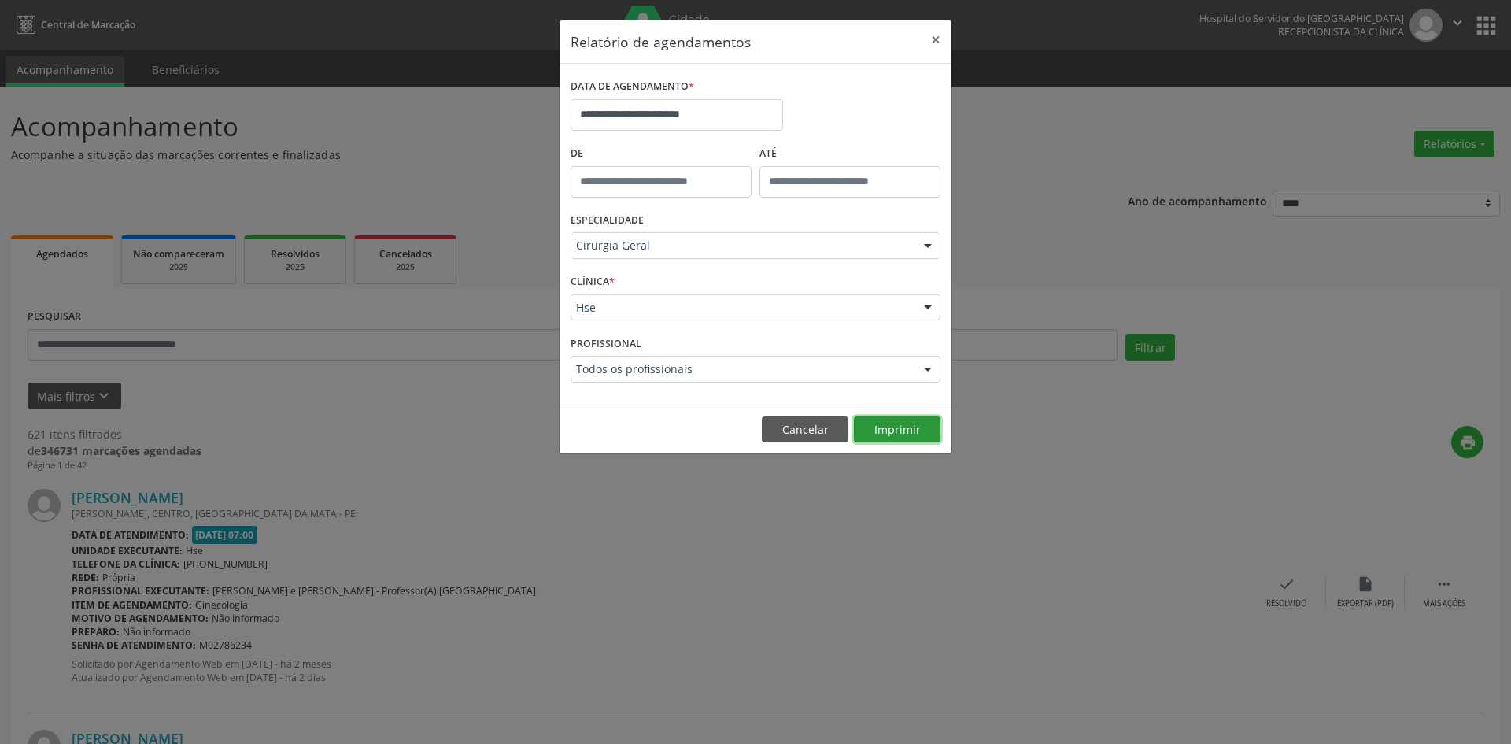
click at [907, 424] on button "Imprimir" at bounding box center [897, 429] width 87 height 27
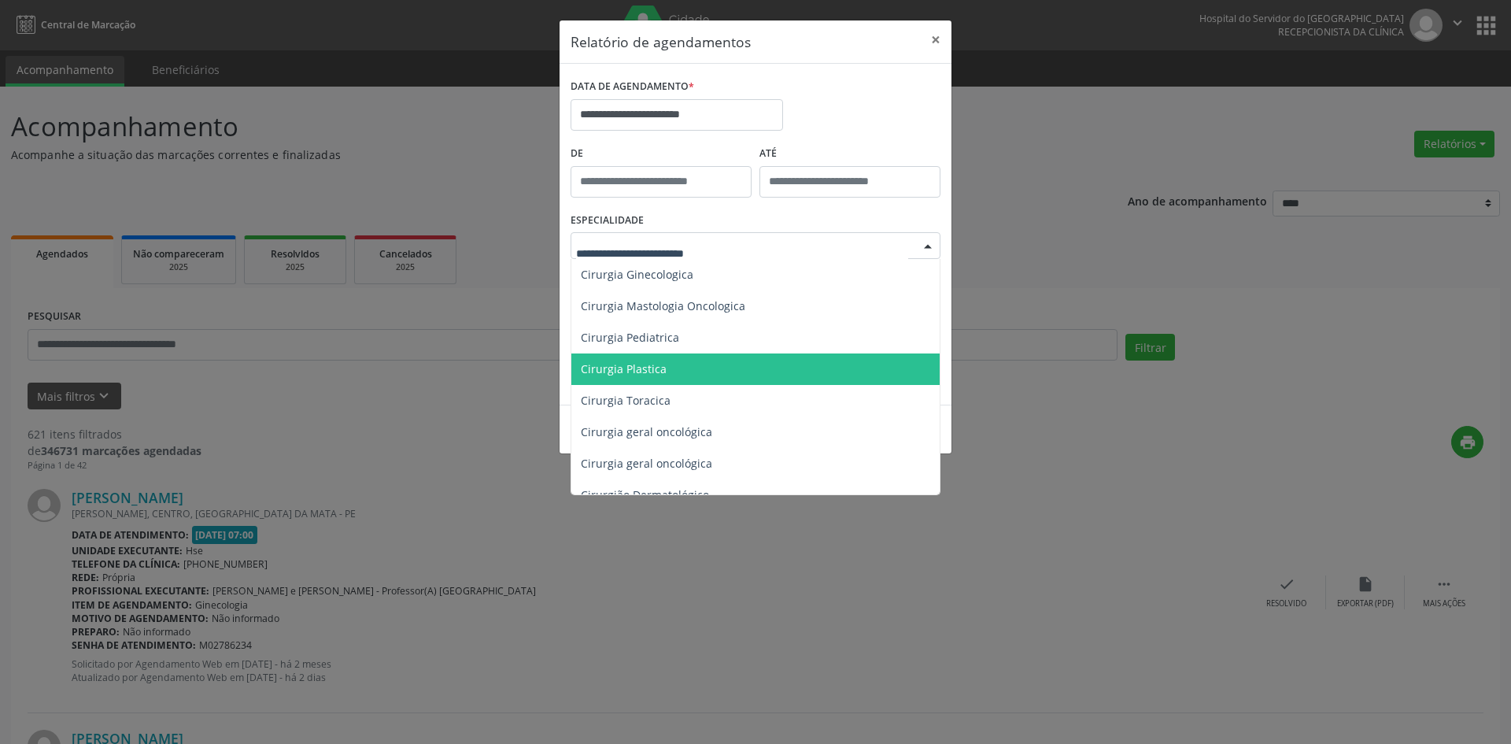
scroll to position [394, 0]
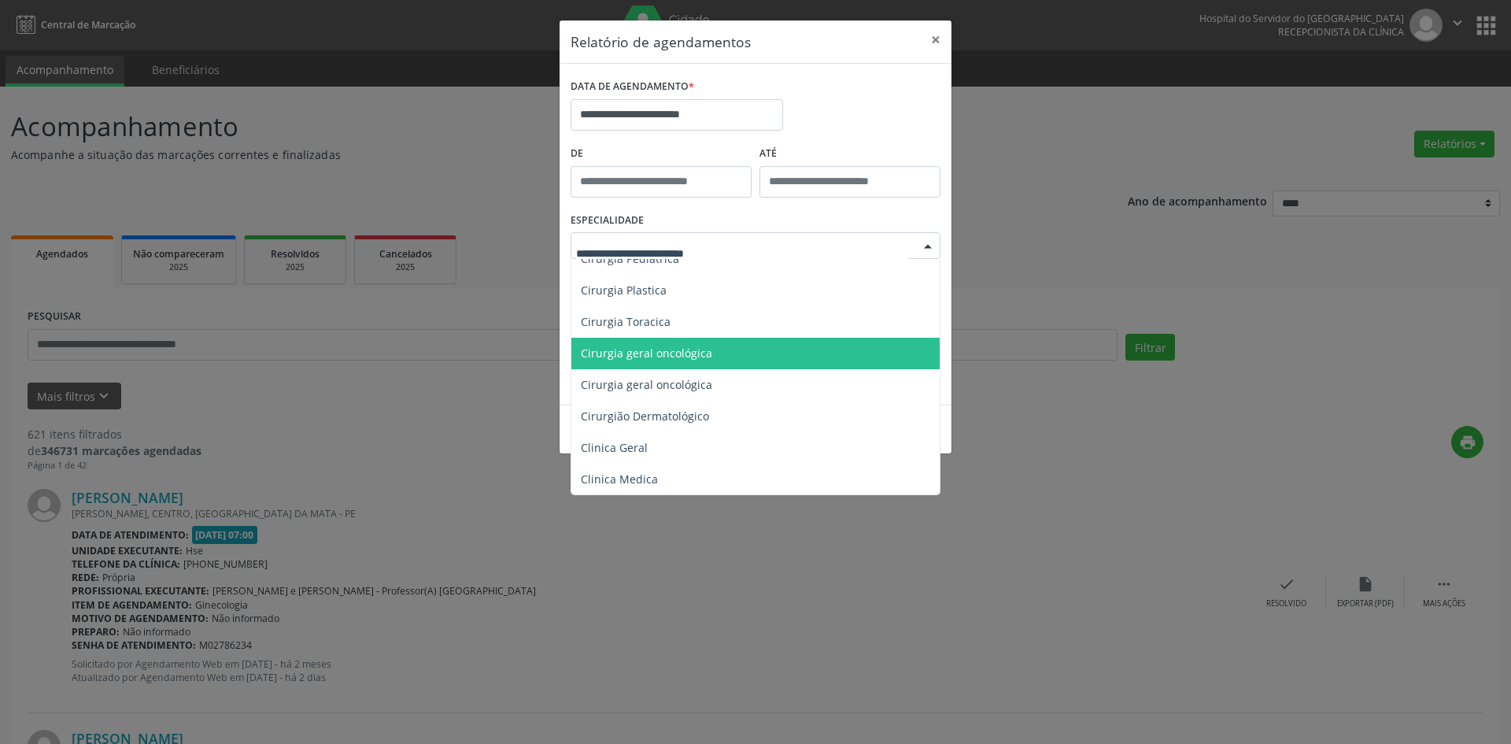
click at [697, 361] on span "Cirurgia geral oncológica" at bounding box center [756, 353] width 371 height 31
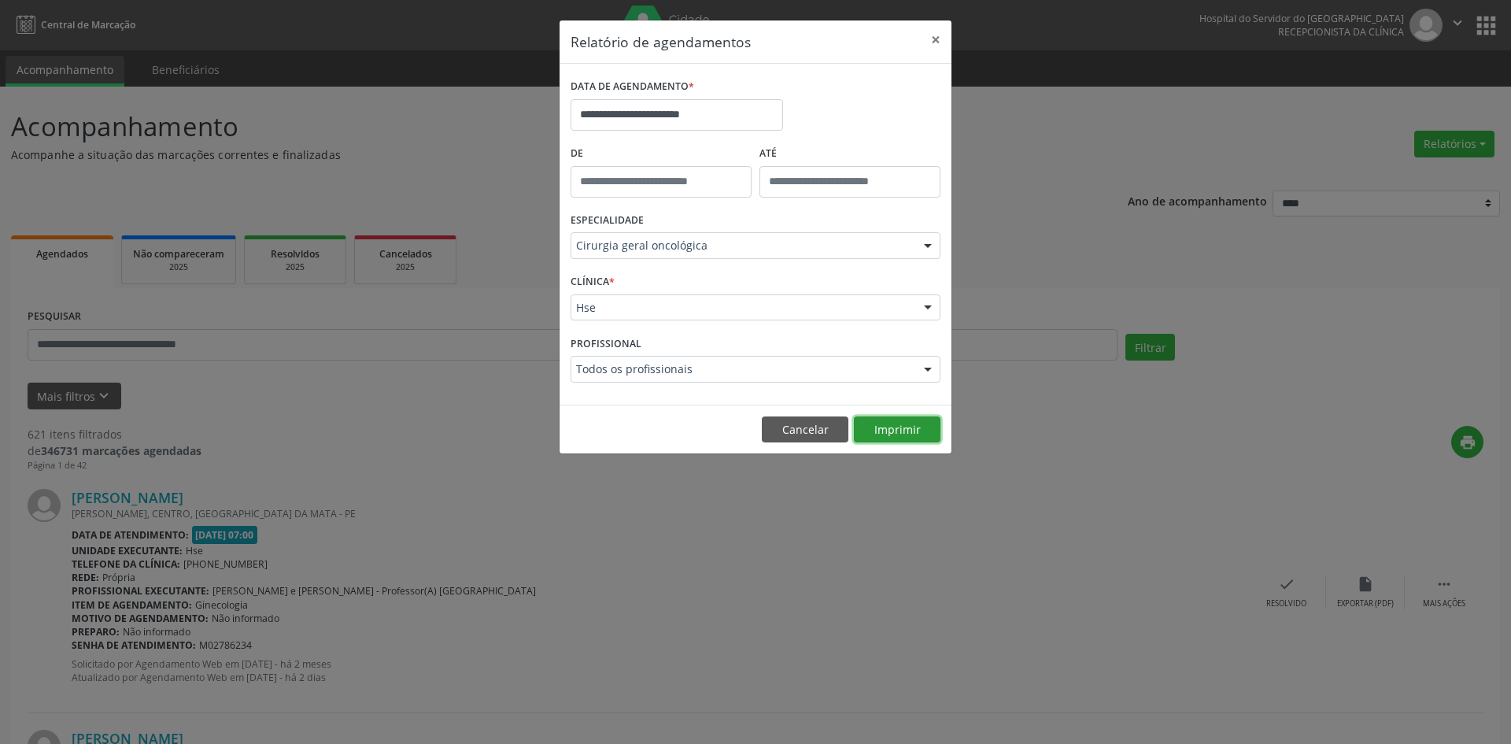
click at [883, 432] on button "Imprimir" at bounding box center [897, 429] width 87 height 27
click at [756, 116] on input "**********" at bounding box center [677, 114] width 213 height 31
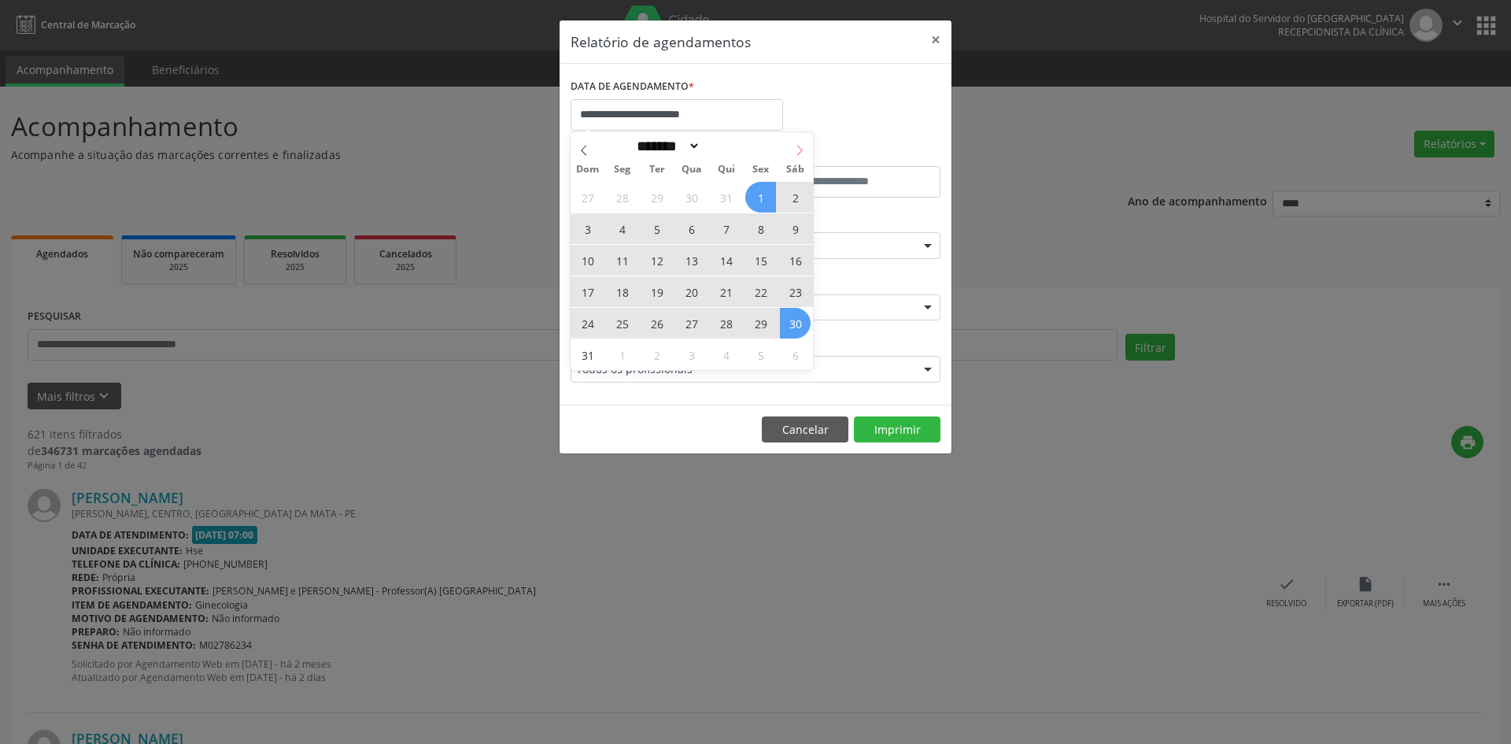
click at [798, 145] on icon at bounding box center [799, 150] width 11 height 11
select select "*"
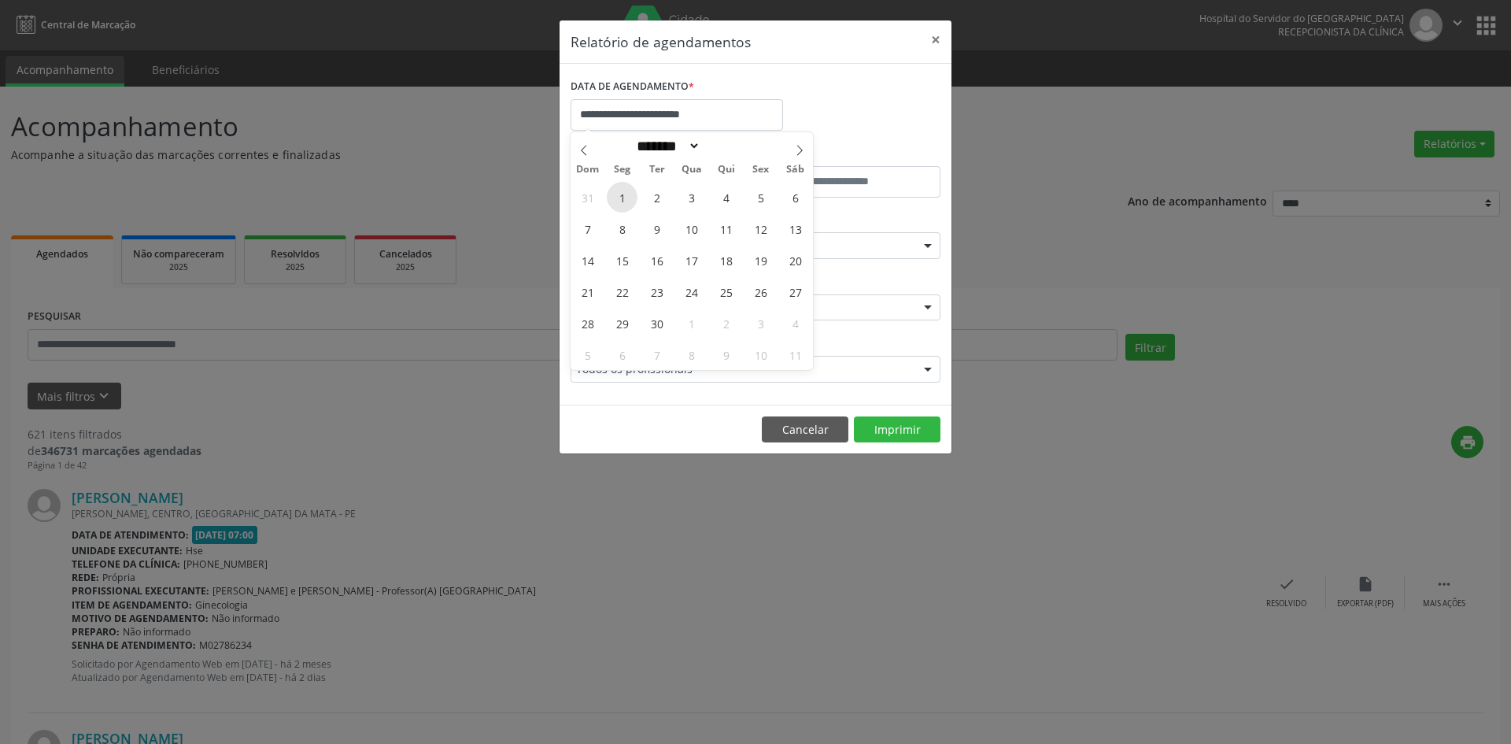
click at [626, 193] on span "1" at bounding box center [622, 197] width 31 height 31
type input "**********"
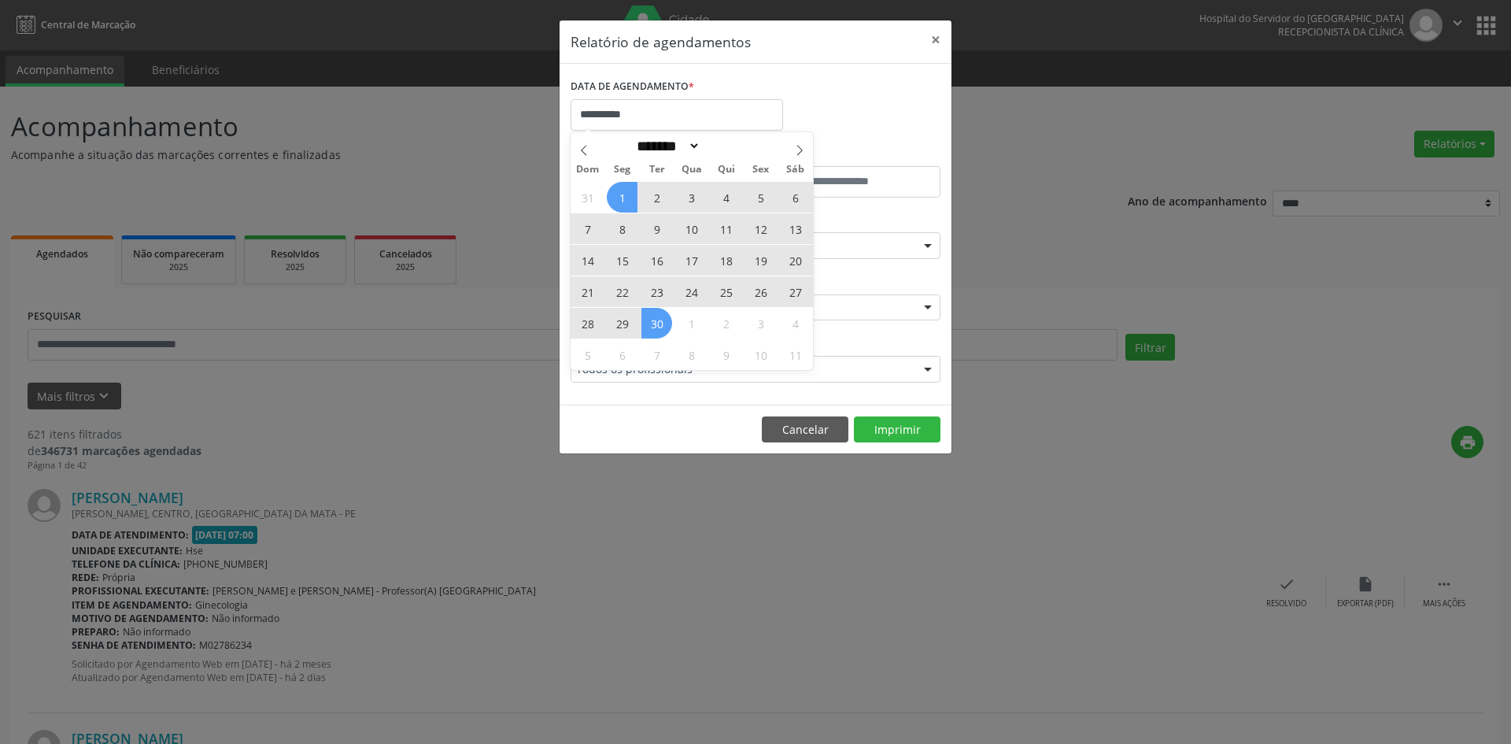
drag, startPoint x: 626, startPoint y: 193, endPoint x: 657, endPoint y: 323, distance: 133.6
click at [657, 323] on div "31 1 2 3 4 5 6 7 8 9 10 11 12 13 14 15 16 17 18 19 20 21 22 23 24 25 26 27 28 2…" at bounding box center [692, 275] width 242 height 189
click at [657, 323] on span "30" at bounding box center [656, 323] width 31 height 31
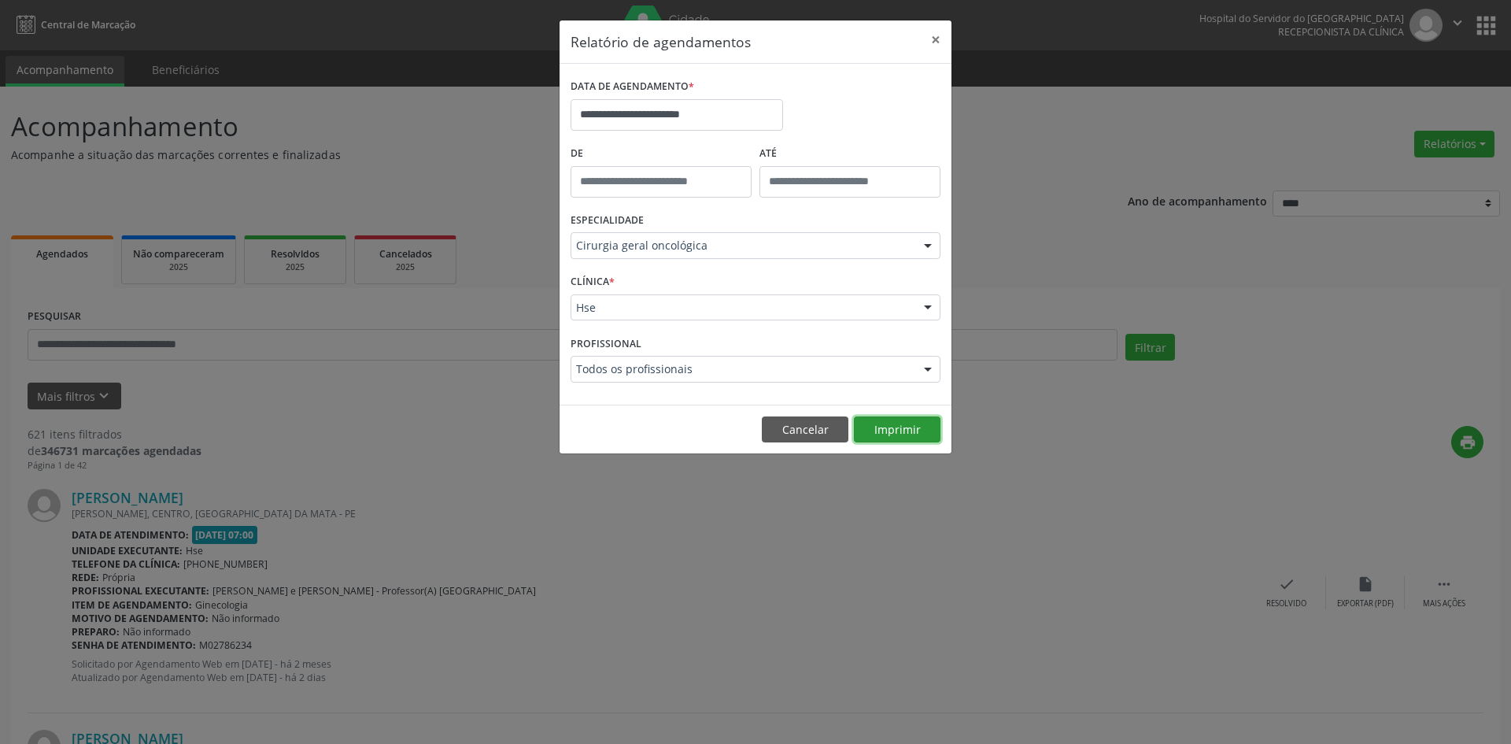
click at [904, 432] on button "Imprimir" at bounding box center [897, 429] width 87 height 27
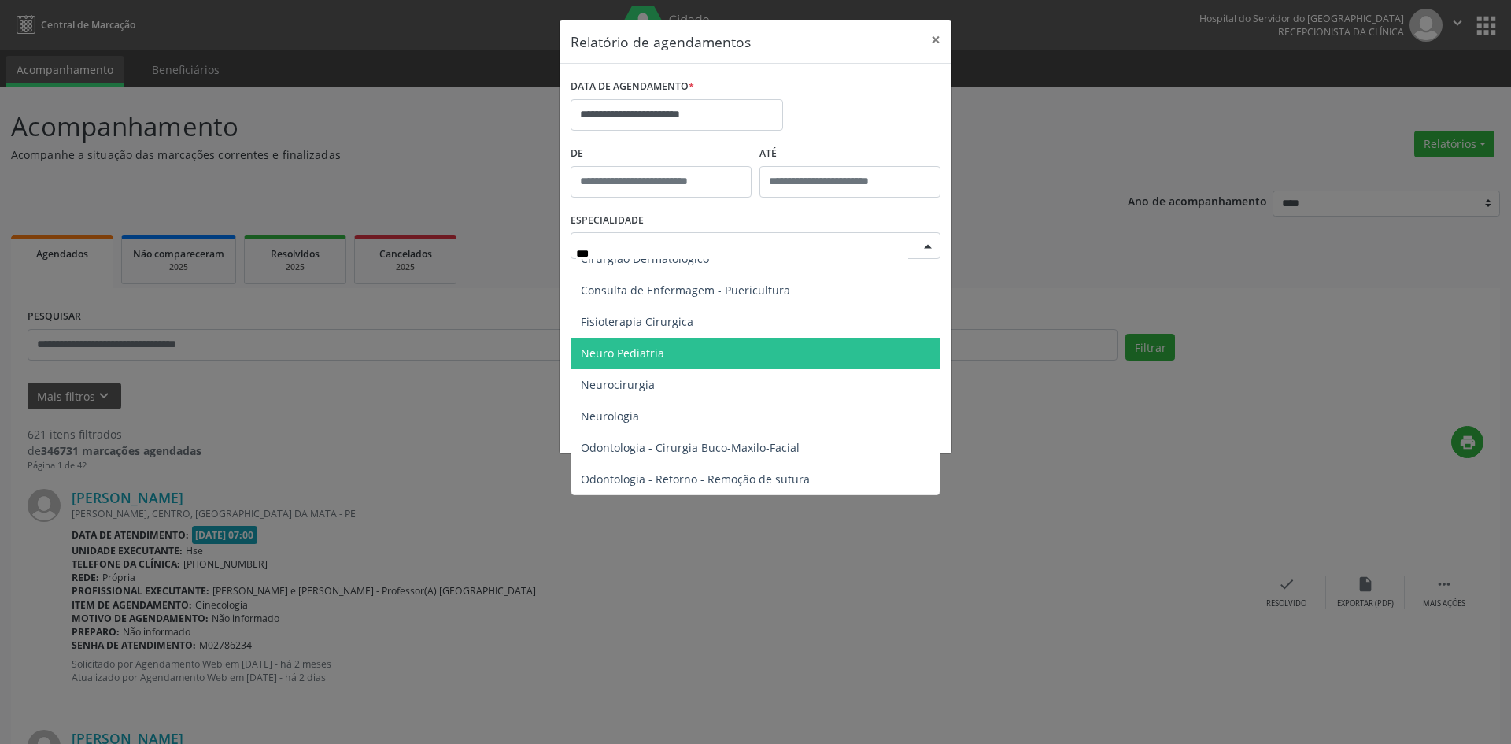
scroll to position [17, 0]
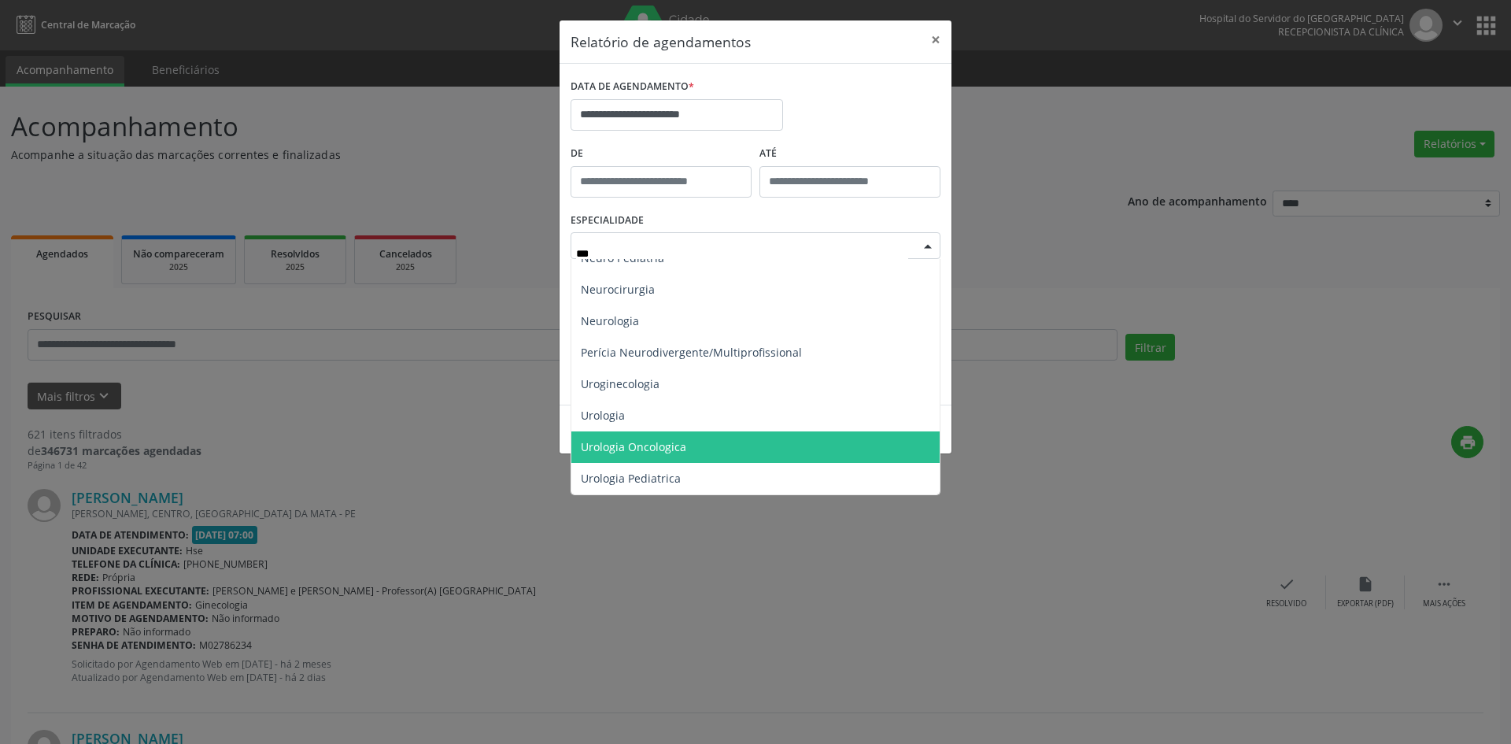
click at [728, 443] on span "Urologia Oncologica" at bounding box center [755, 446] width 368 height 31
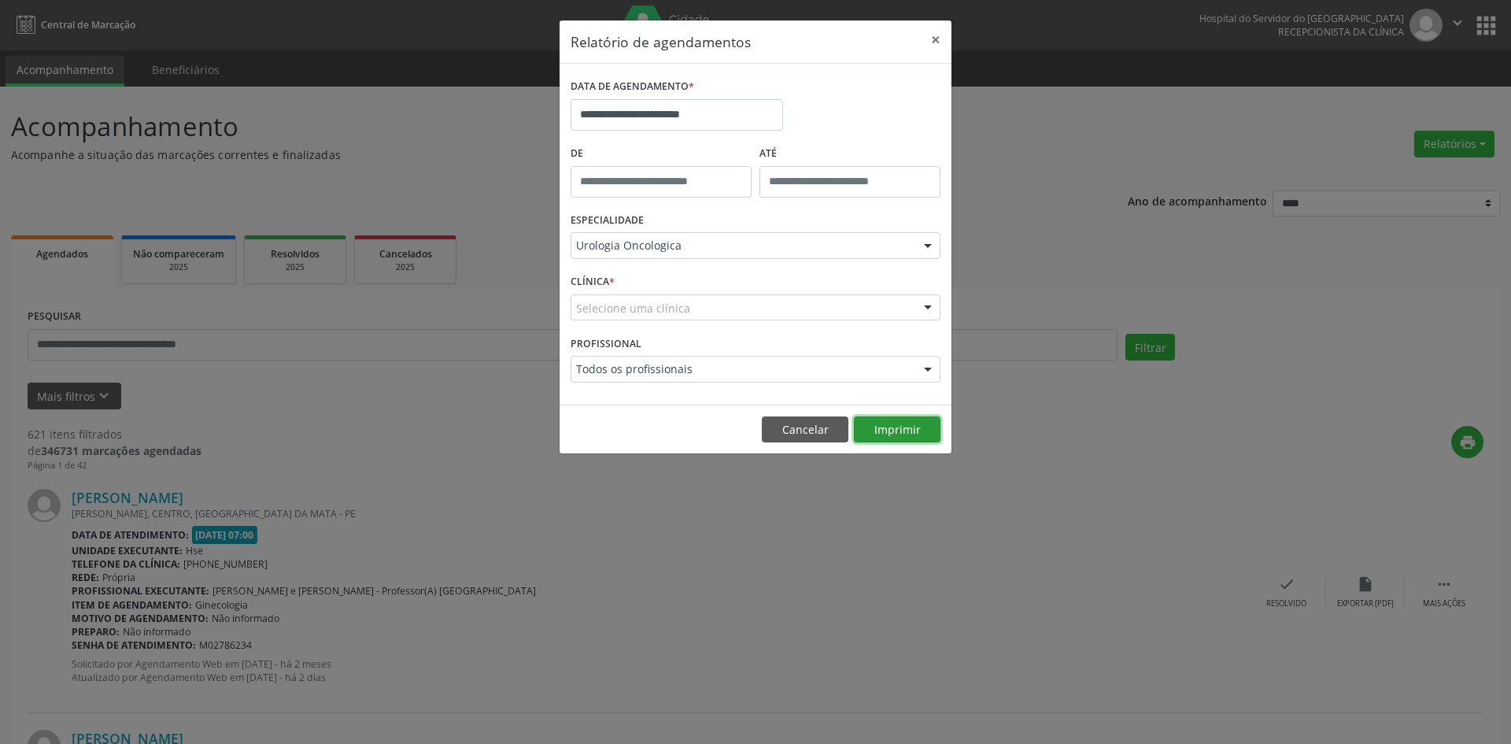
click at [909, 428] on button "Imprimir" at bounding box center [897, 429] width 87 height 27
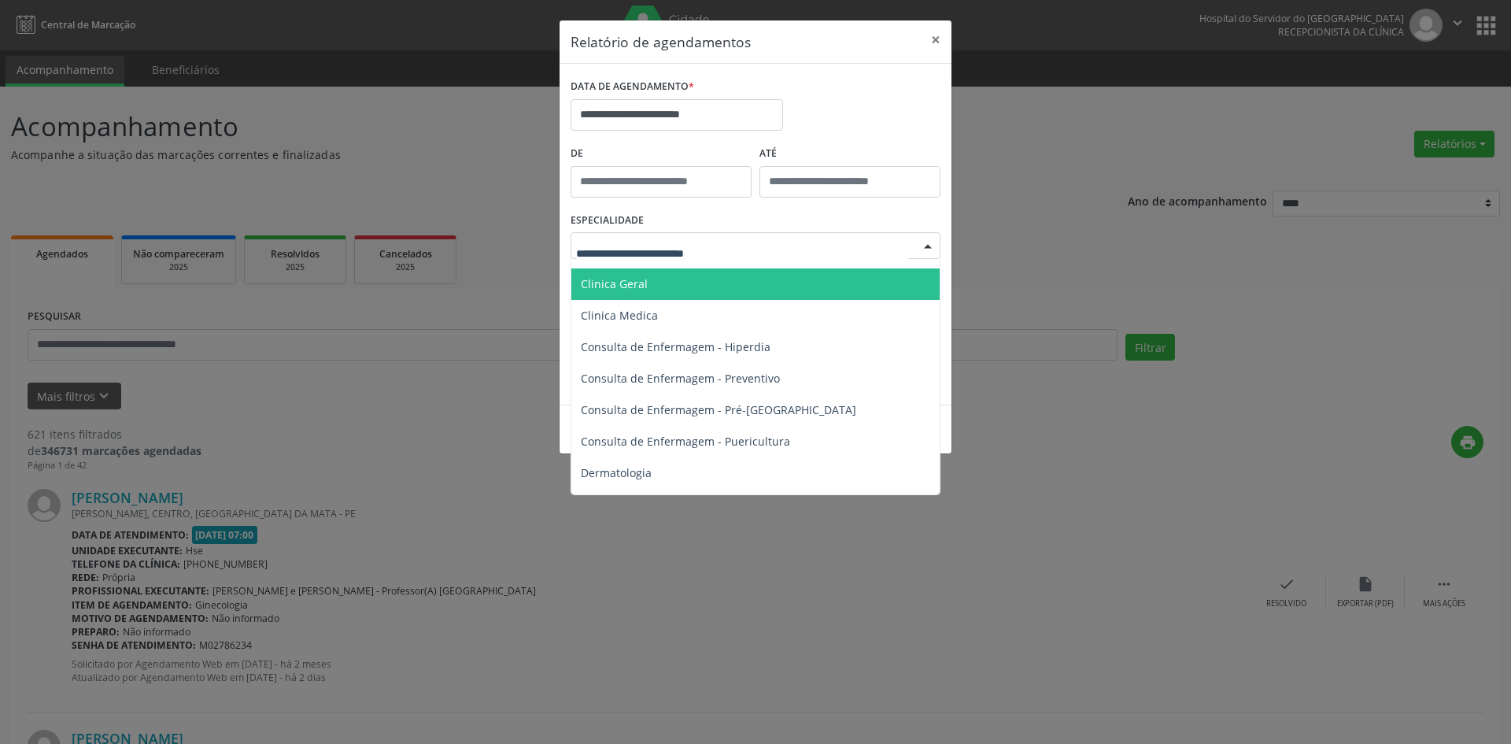
scroll to position [630, 0]
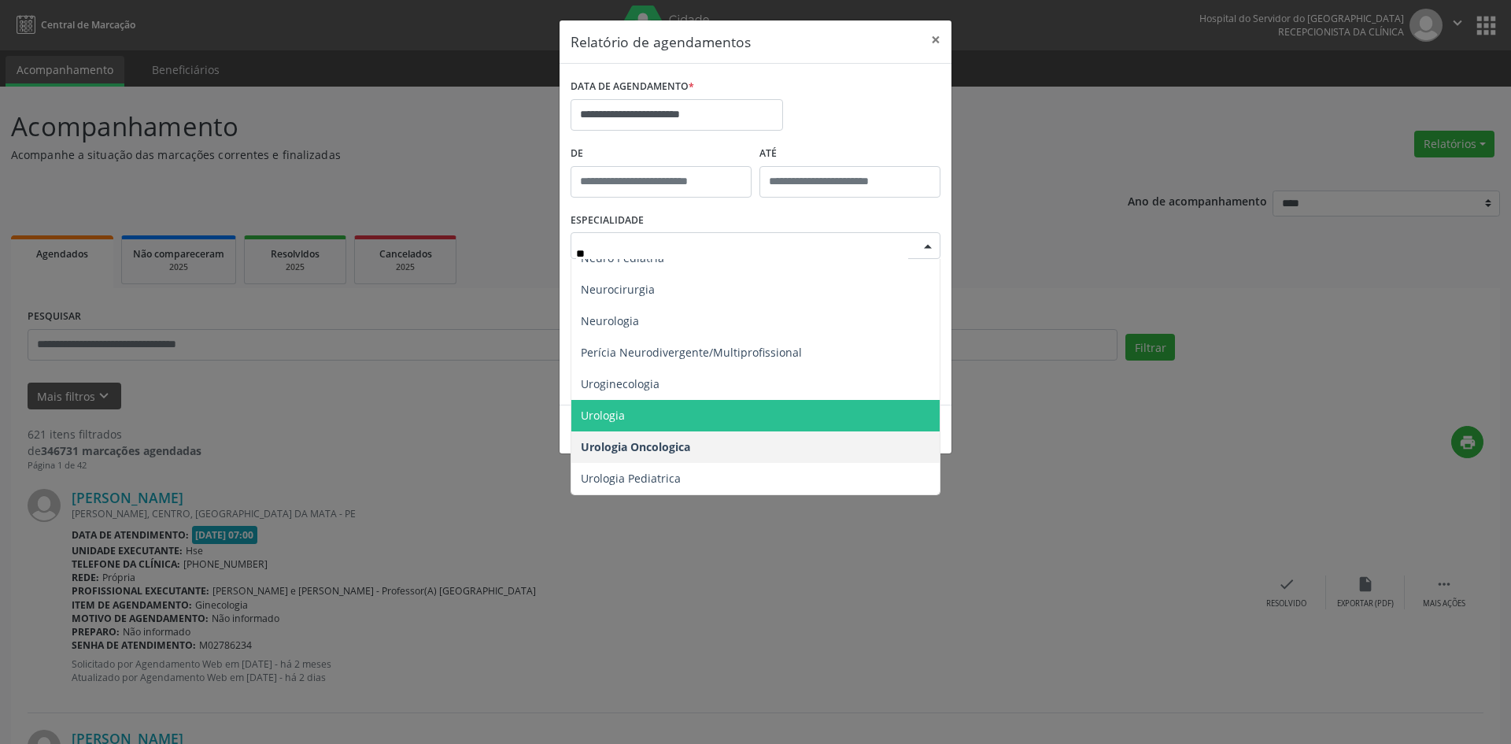
type input "***"
click at [683, 412] on span "Urologia" at bounding box center [755, 415] width 368 height 31
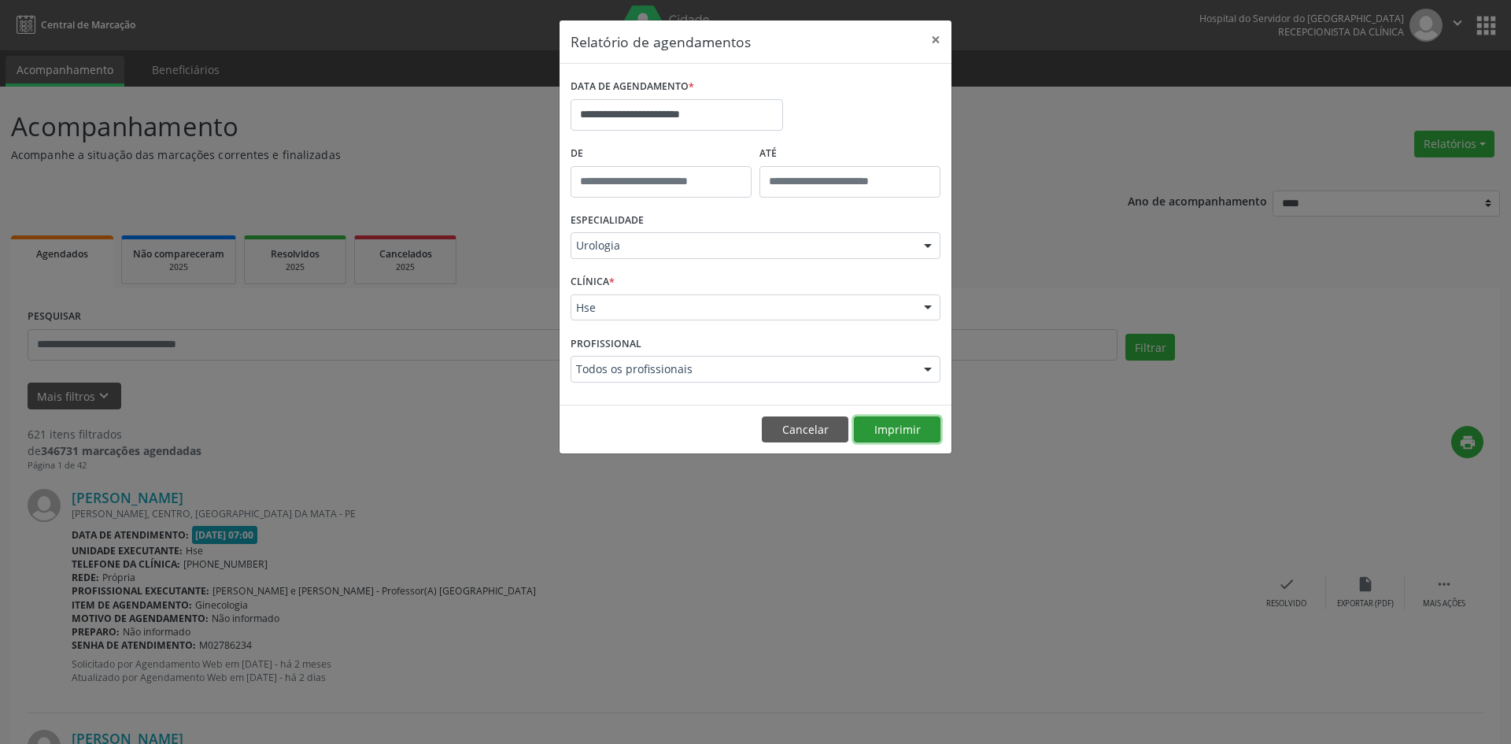
click at [894, 425] on button "Imprimir" at bounding box center [897, 429] width 87 height 27
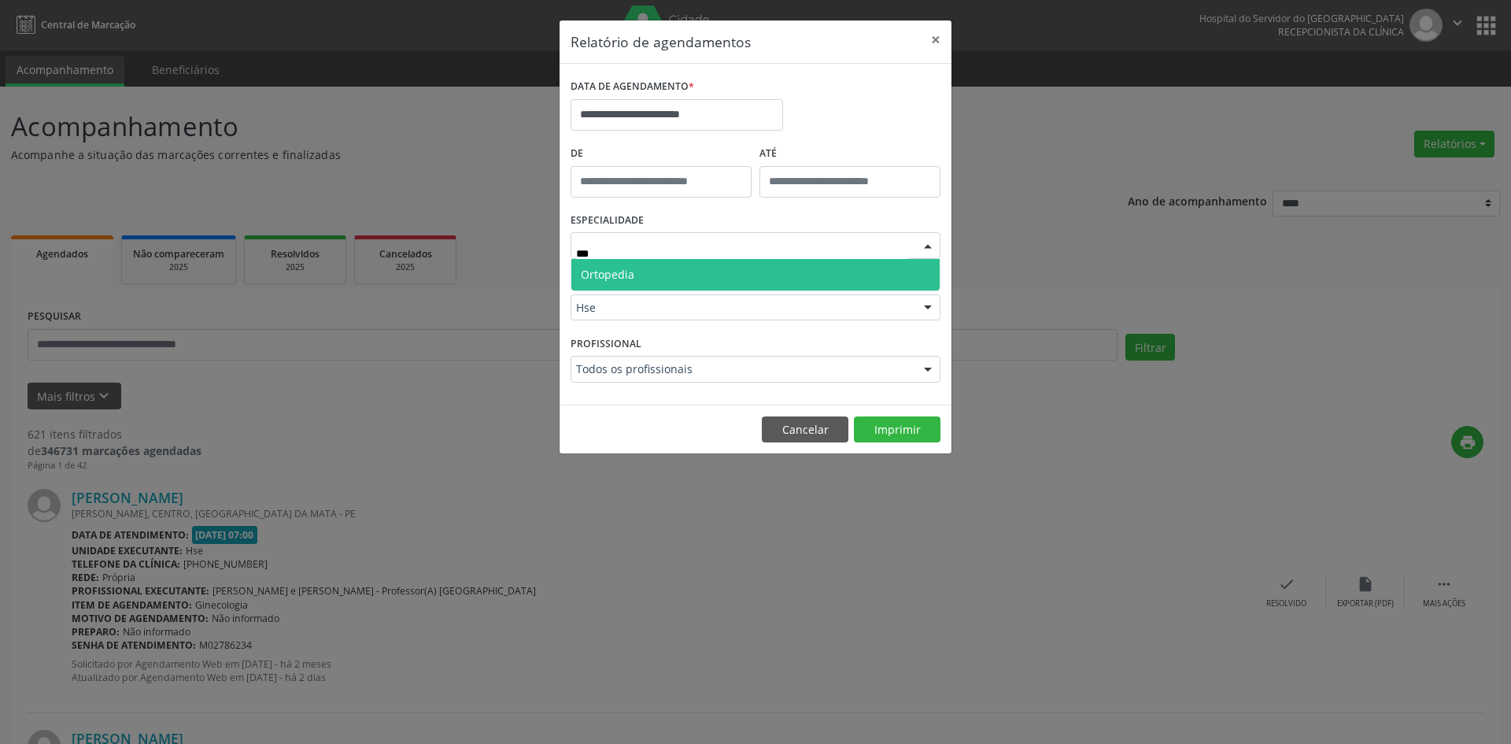
click at [697, 275] on span "Ortopedia" at bounding box center [755, 274] width 368 height 31
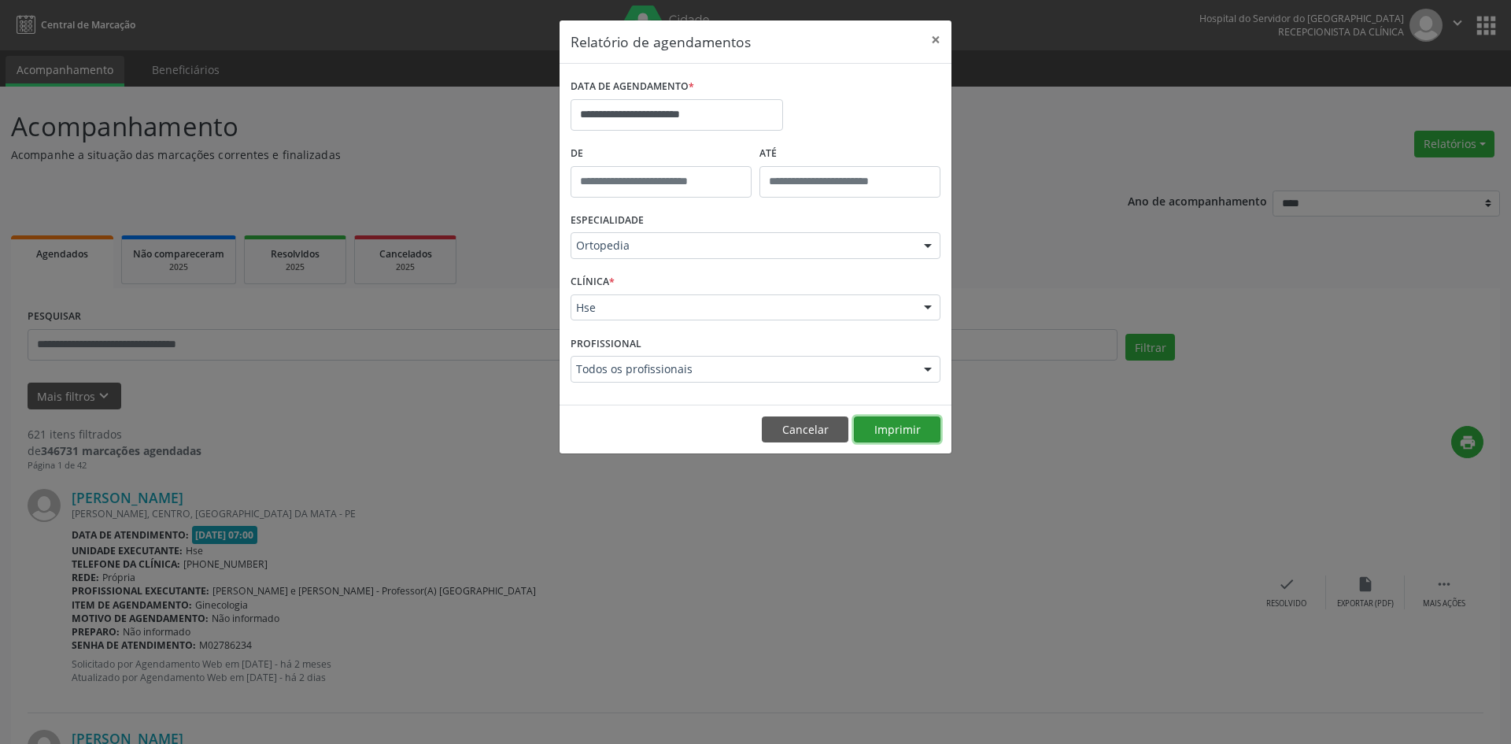
click at [892, 428] on button "Imprimir" at bounding box center [897, 429] width 87 height 27
